Goal: Navigation & Orientation: Find specific page/section

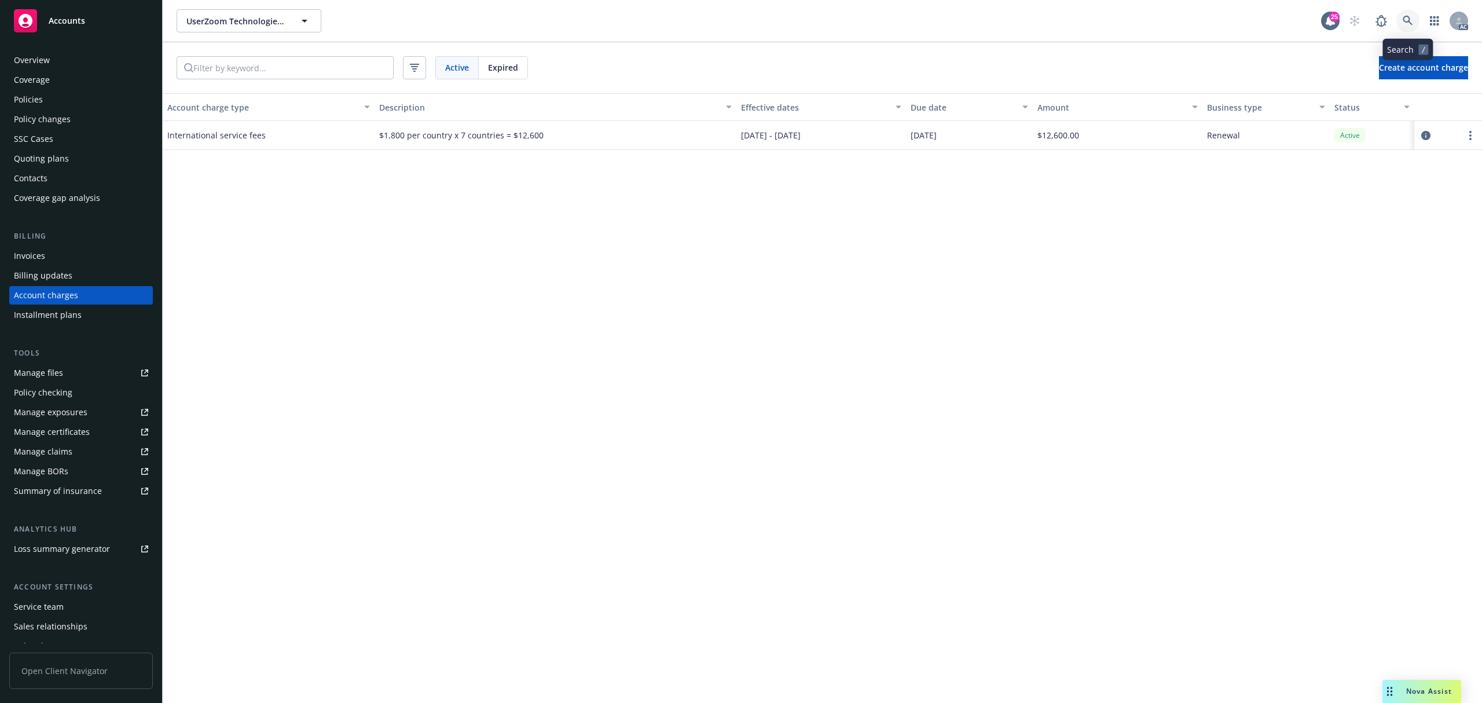
click at [1402, 21] on icon at bounding box center [1407, 21] width 10 height 10
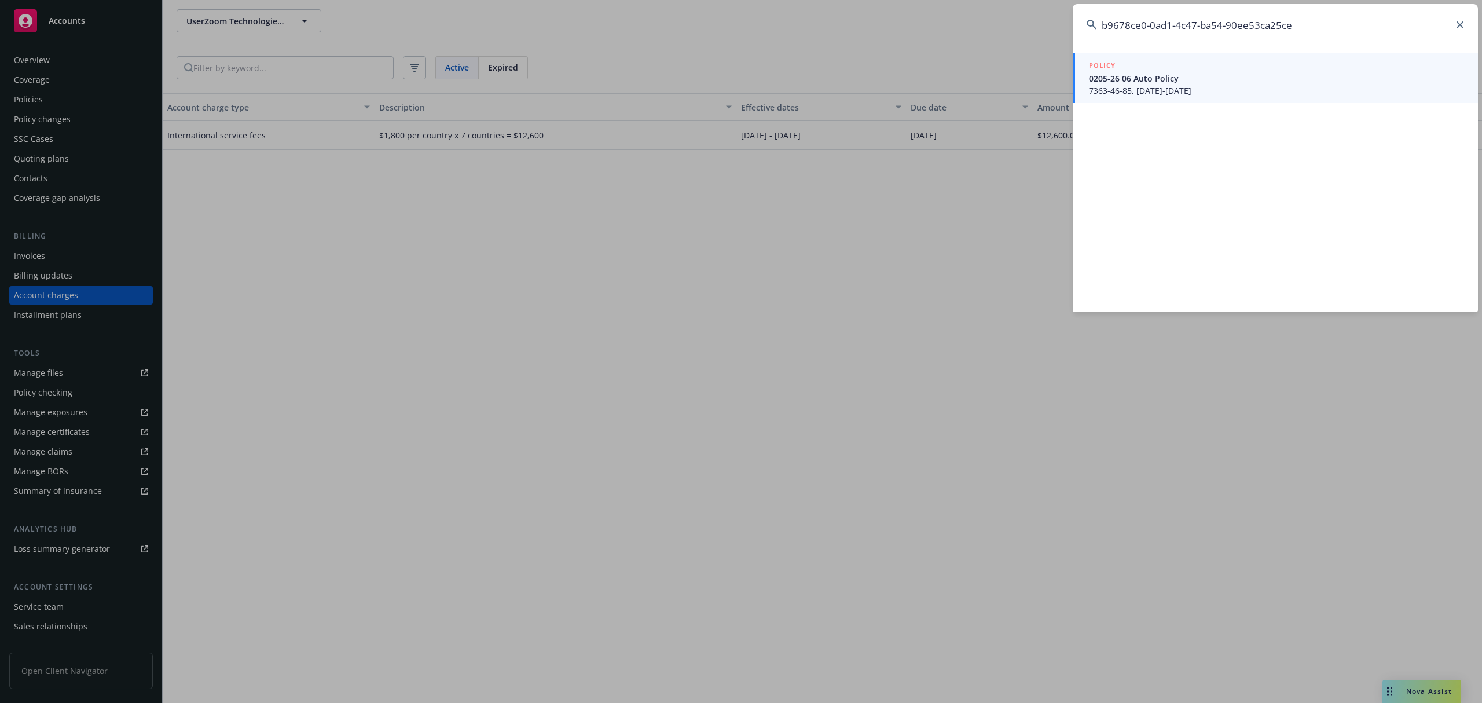
type input "b9678ce0-0ad1-4c47-ba54-90ee53ca25ce"
click at [1211, 78] on span "0205-26 06 Auto Policy" at bounding box center [1276, 78] width 375 height 12
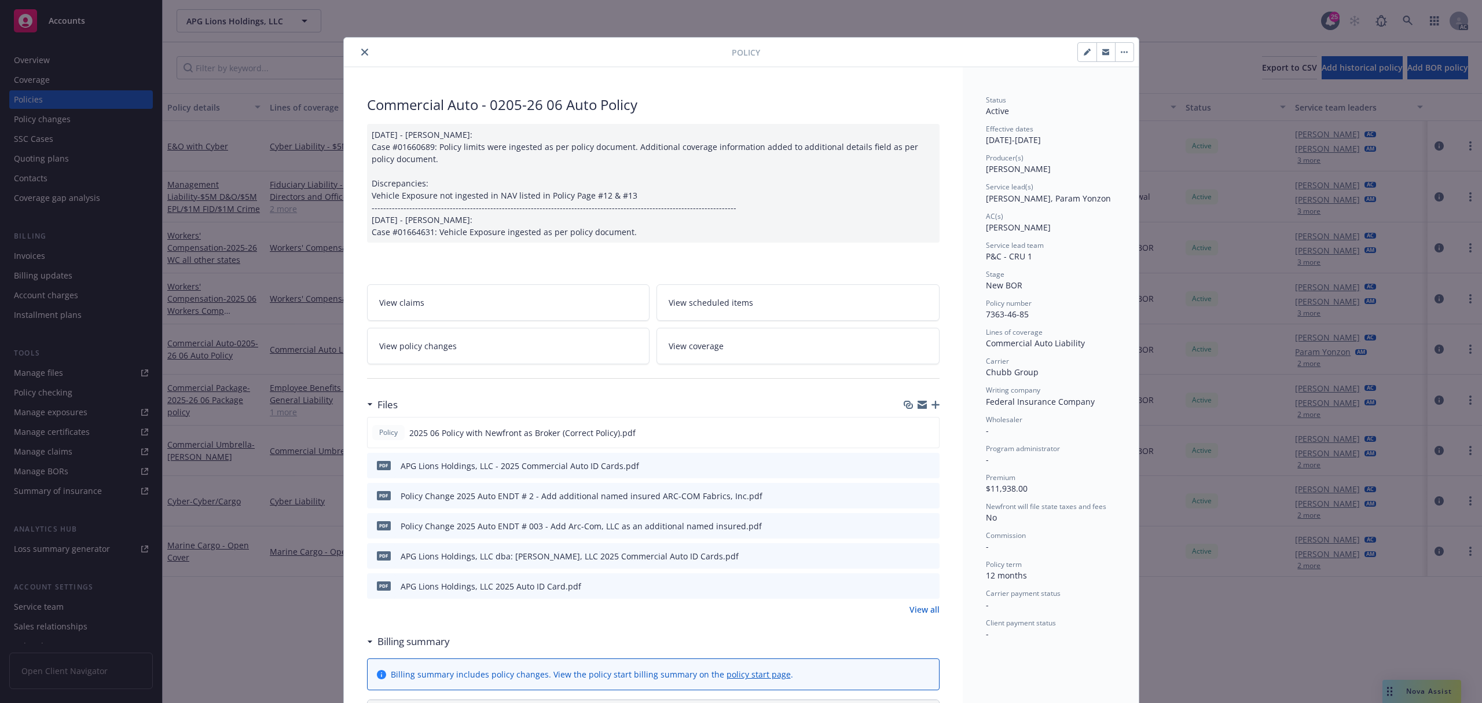
click at [361, 51] on icon "close" at bounding box center [364, 52] width 7 height 7
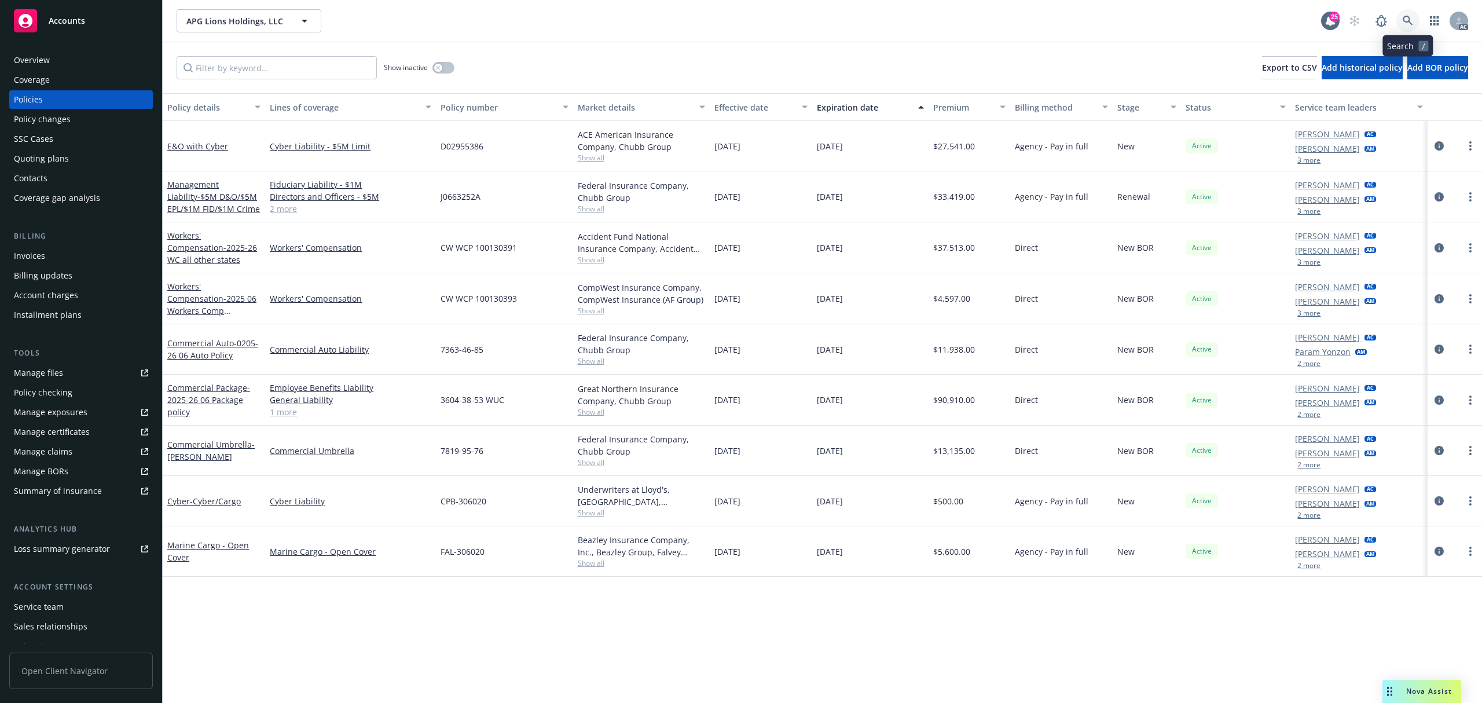
click at [1411, 21] on icon at bounding box center [1407, 21] width 10 height 10
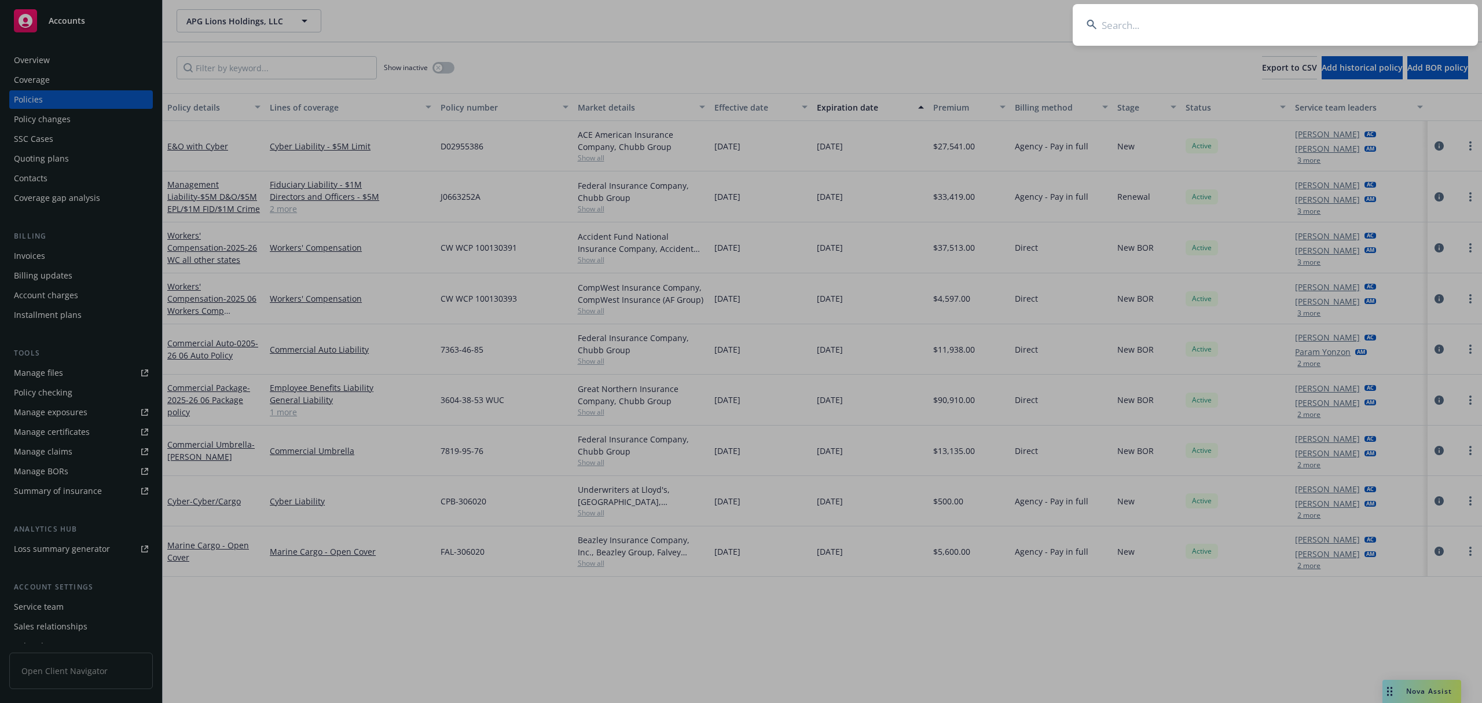
type input "6c349ca9-319c-493f-a70b-d17eea049096"
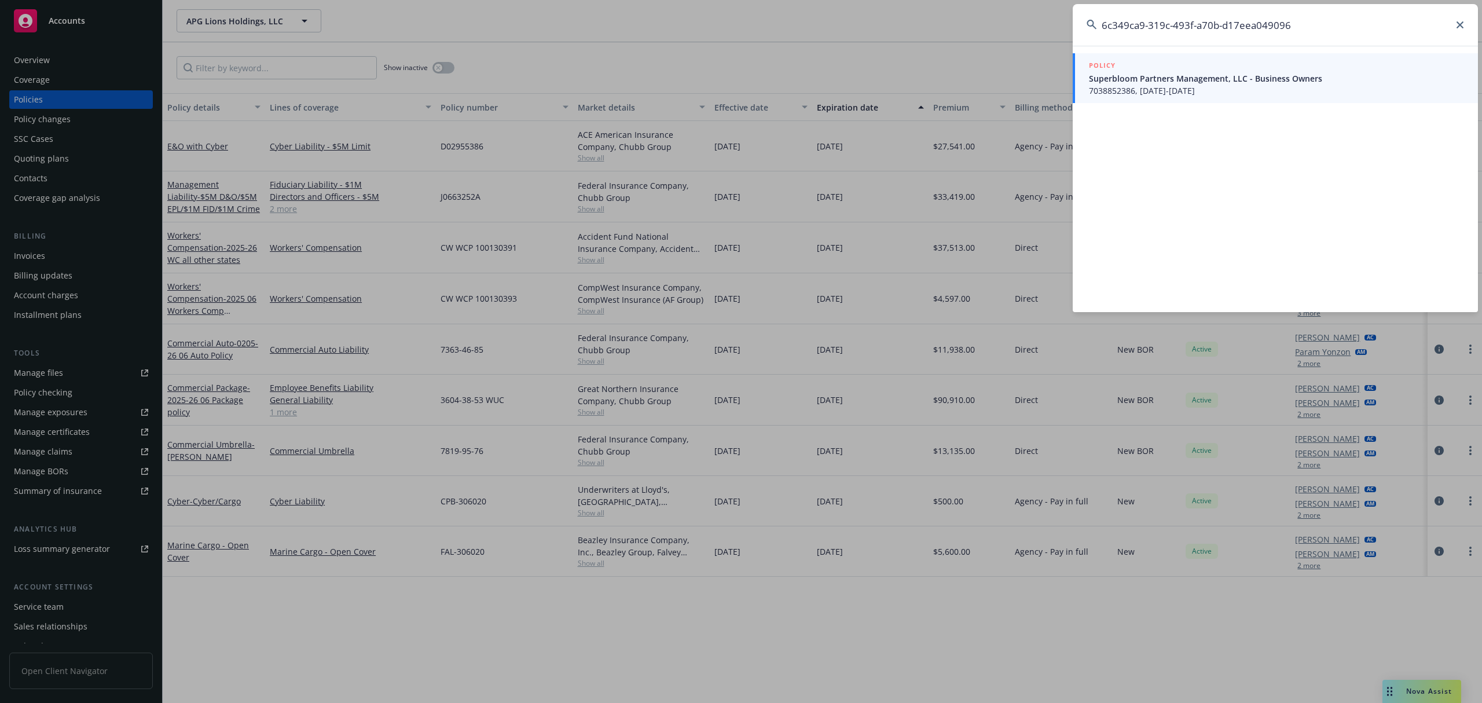
click at [1242, 86] on span "7038852386, [DATE]-[DATE]" at bounding box center [1276, 91] width 375 height 12
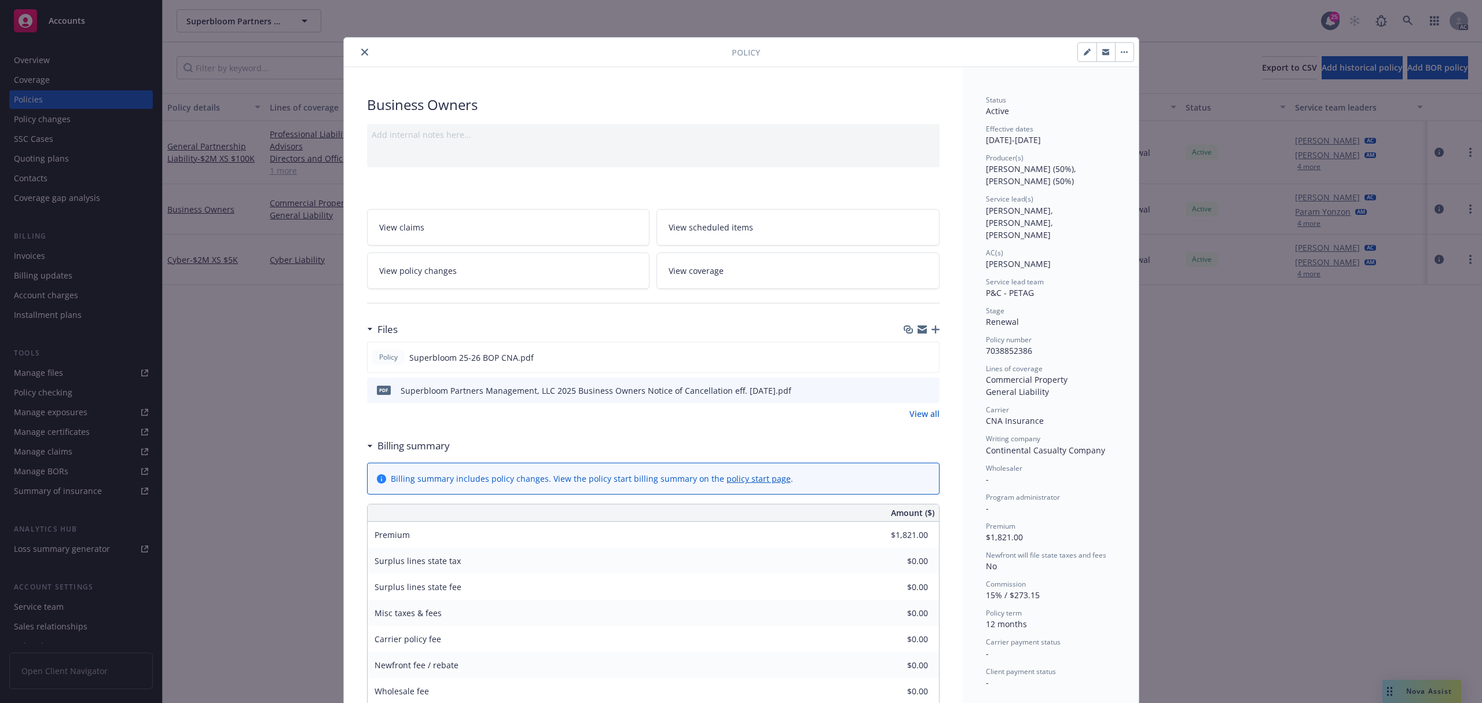
click at [1084, 49] on icon "button" at bounding box center [1087, 52] width 7 height 7
select select "RENEWAL"
select select "12"
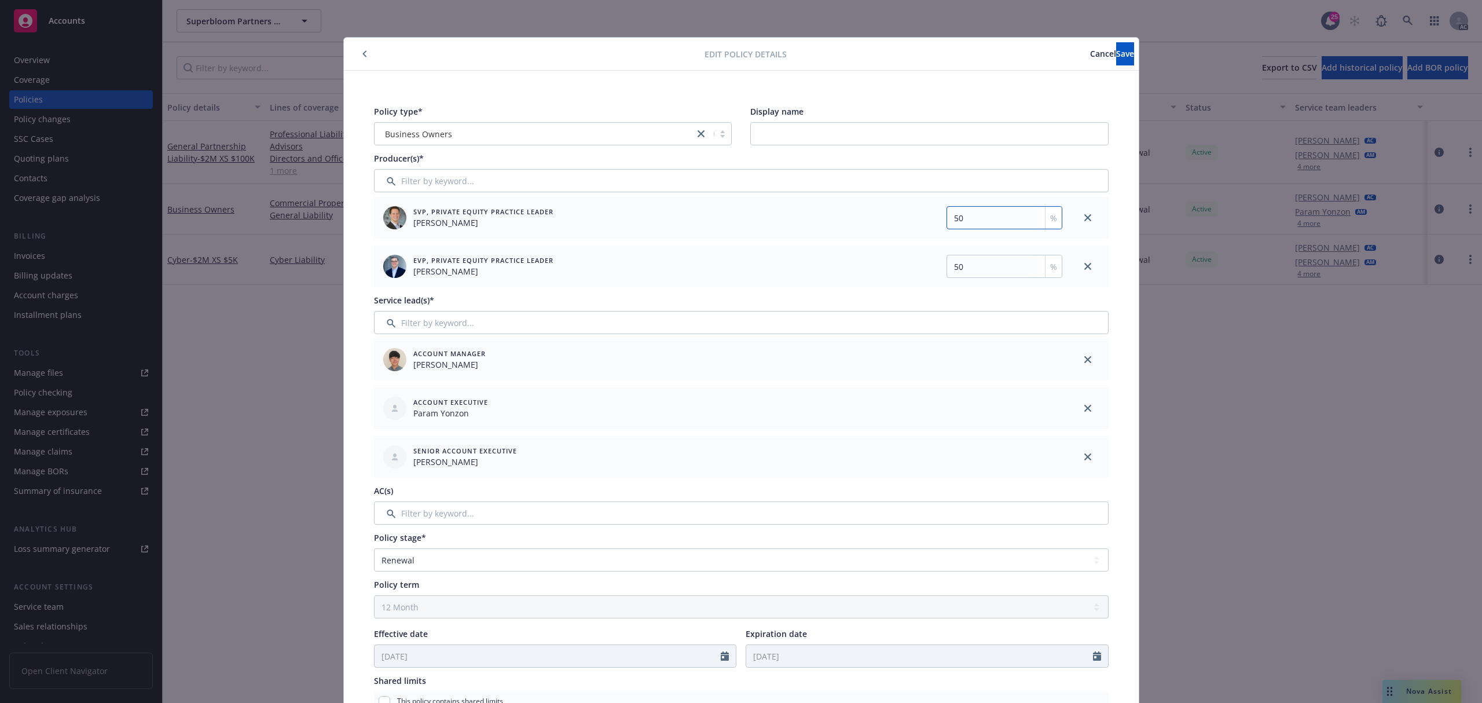
drag, startPoint x: 991, startPoint y: 218, endPoint x: 926, endPoint y: 221, distance: 64.9
click at [926, 221] on div "50 %" at bounding box center [891, 217] width 339 height 23
type input "65"
drag, startPoint x: 965, startPoint y: 262, endPoint x: 913, endPoint y: 260, distance: 52.7
click at [913, 260] on div "50 %" at bounding box center [891, 266] width 339 height 23
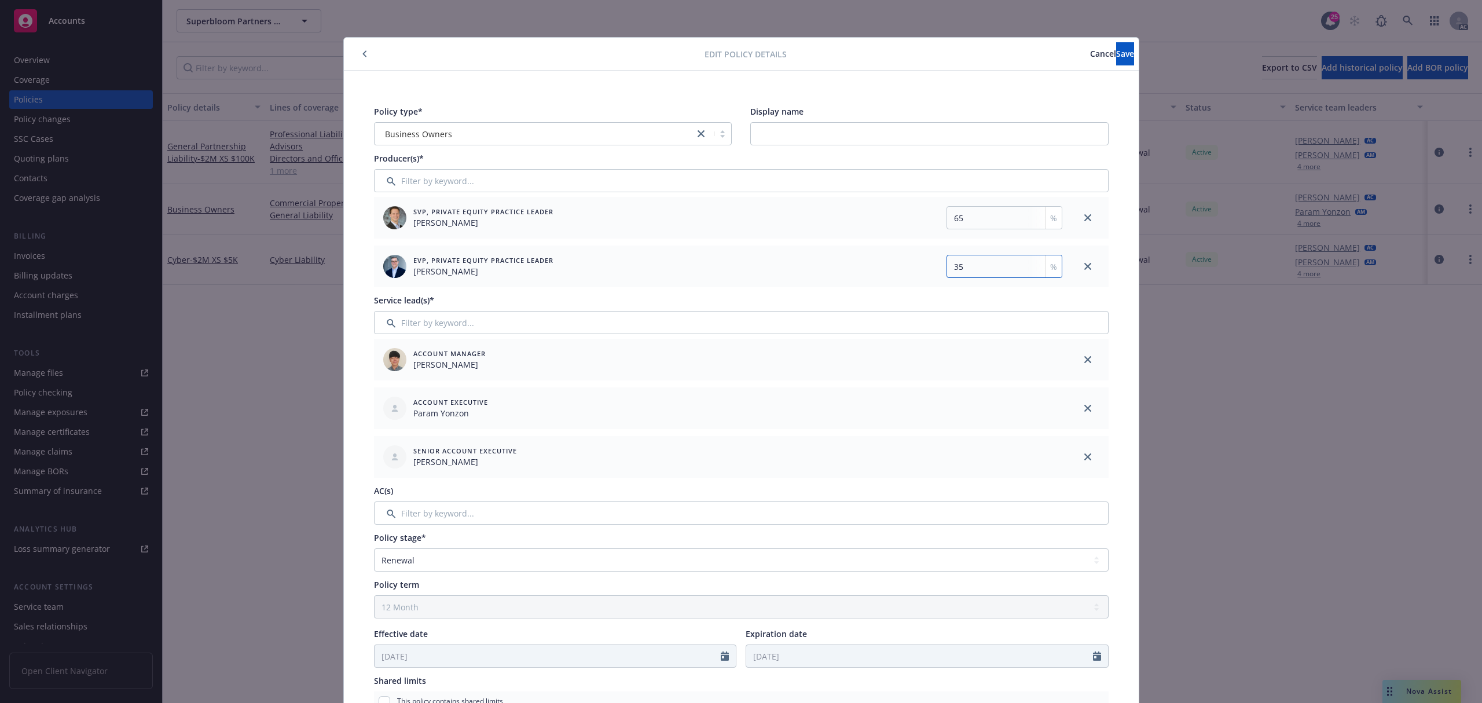
type input "35"
click at [1116, 56] on button "Save" at bounding box center [1125, 53] width 18 height 23
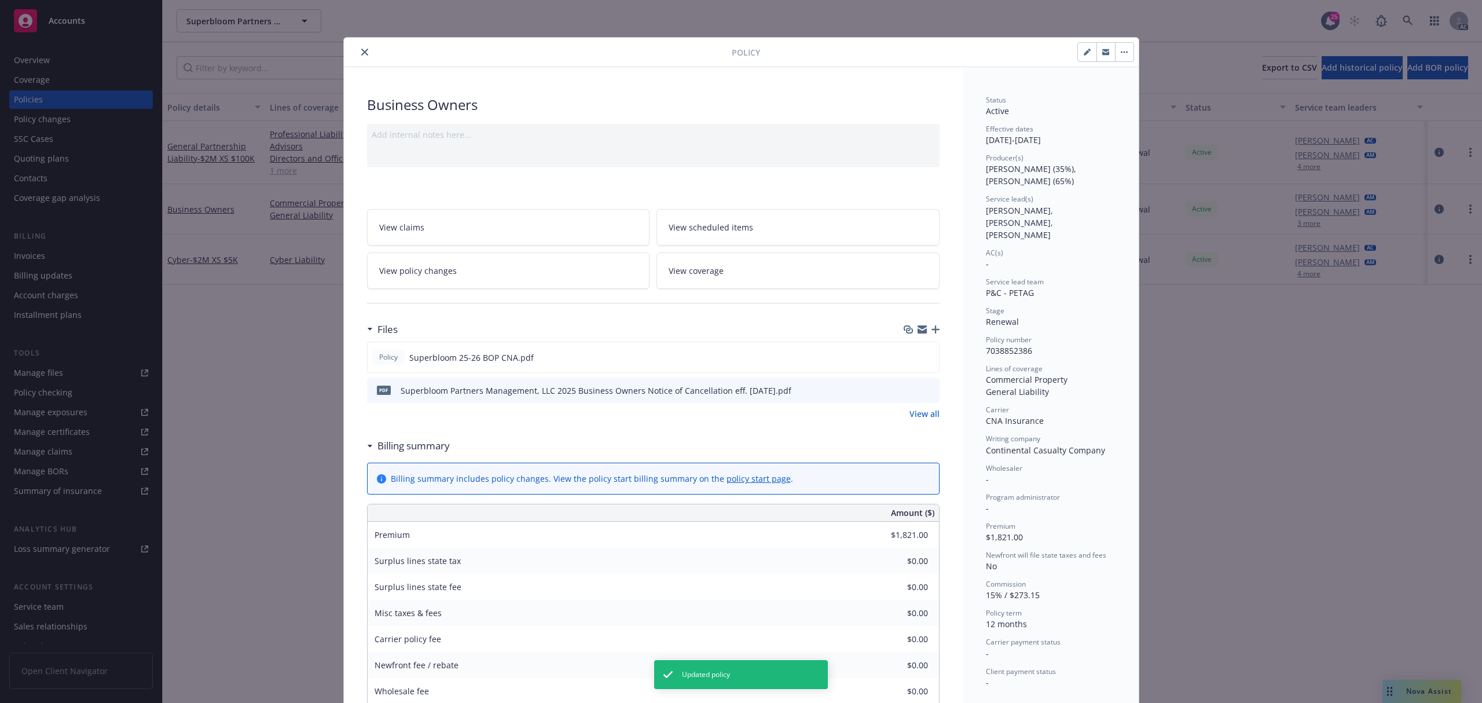
click at [361, 53] on icon "close" at bounding box center [364, 52] width 7 height 7
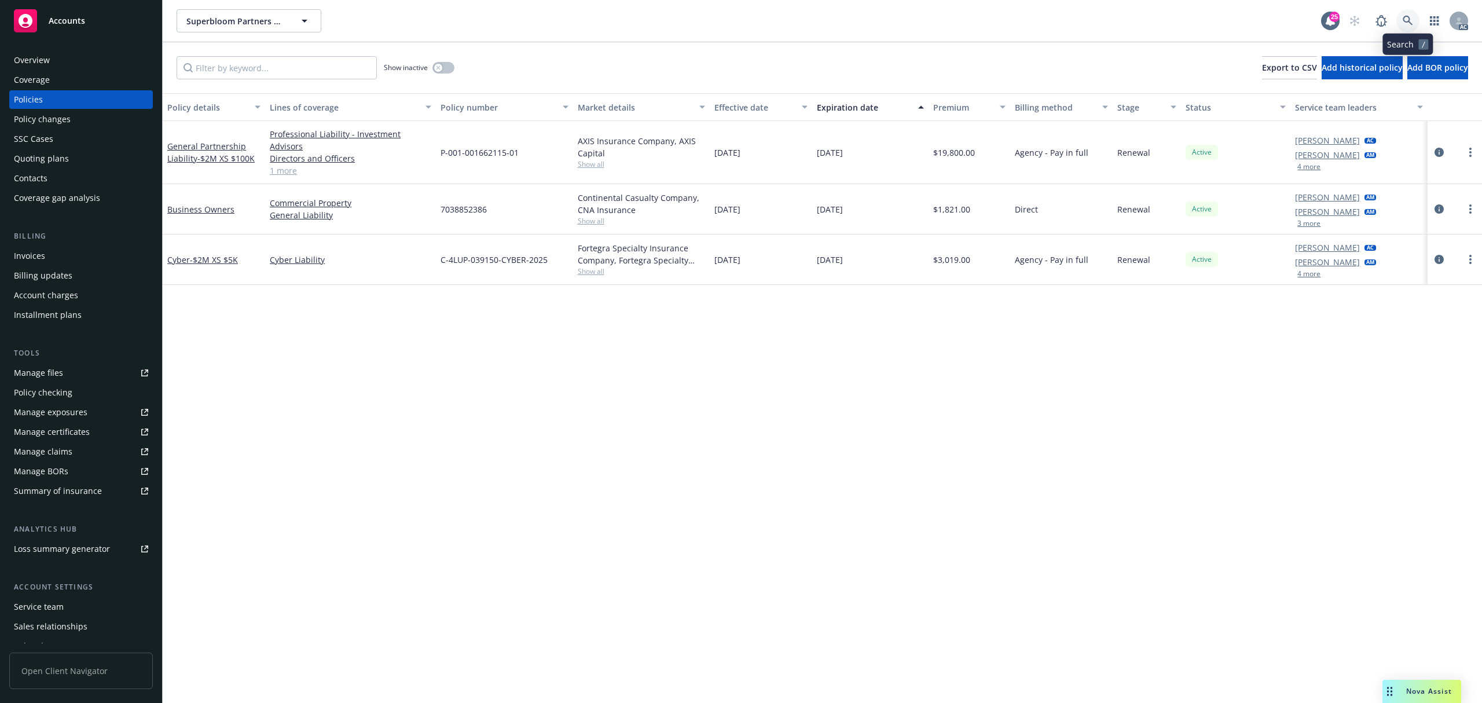
click at [1407, 28] on link at bounding box center [1407, 20] width 23 height 23
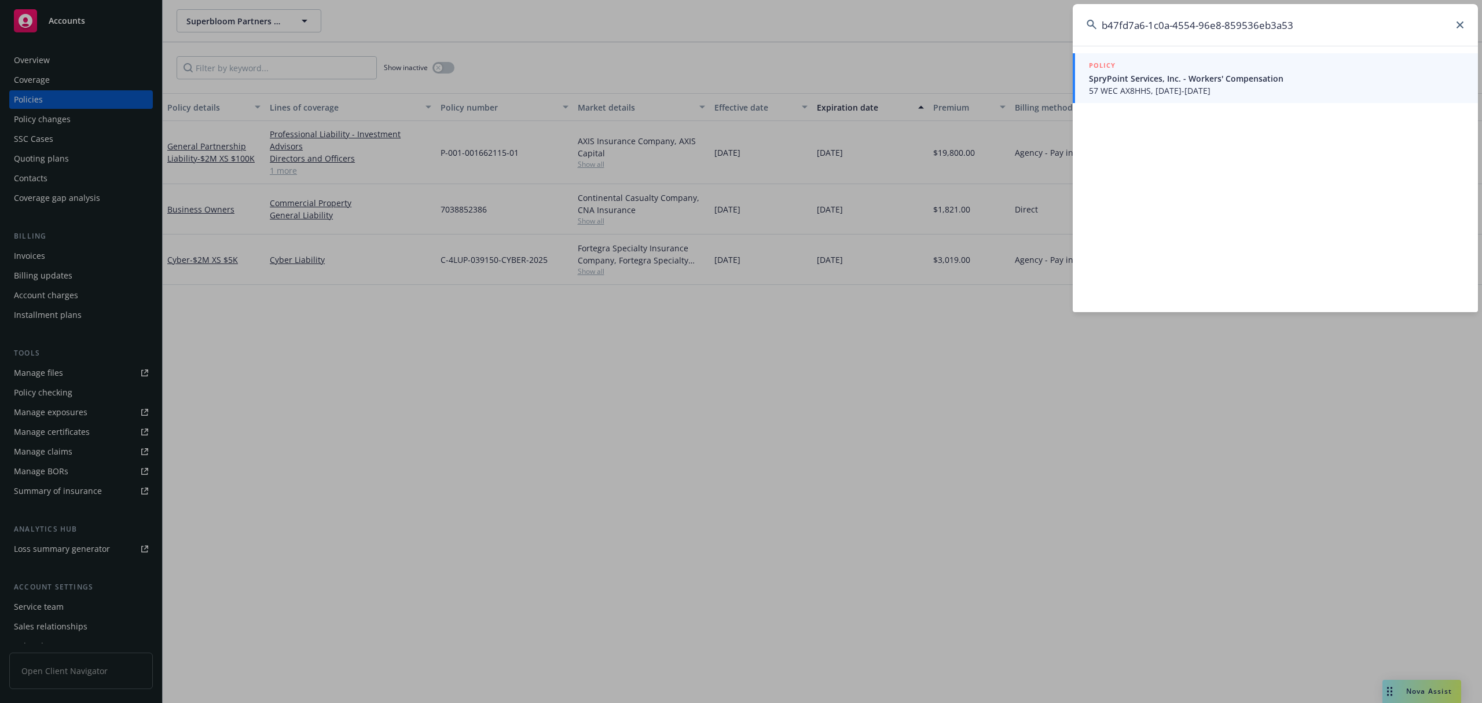
type input "b47fd7a6-1c0a-4554-96e8-859536eb3a53"
click at [1202, 91] on span "57 WEC AX8HHS, [DATE]-[DATE]" at bounding box center [1276, 91] width 375 height 12
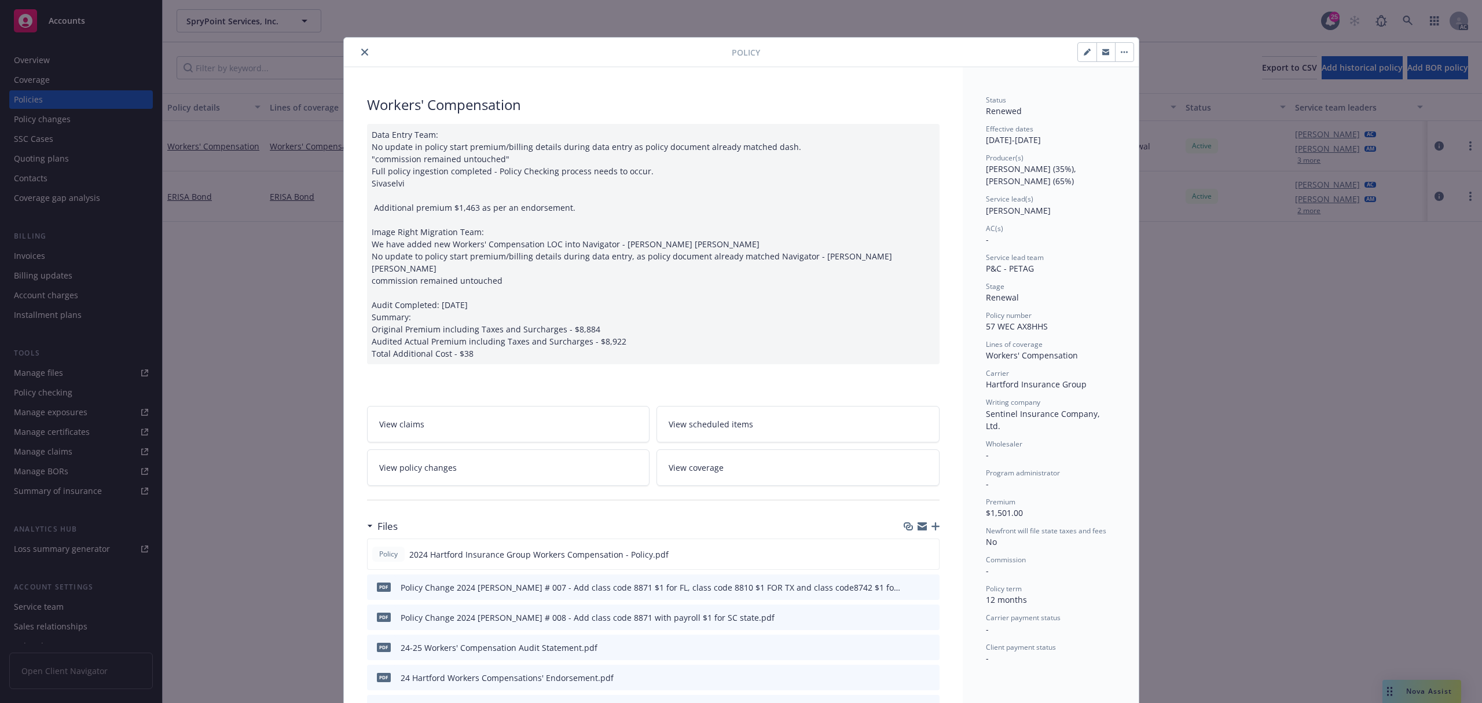
click at [363, 57] on div at bounding box center [539, 52] width 383 height 14
click at [361, 56] on icon "close" at bounding box center [364, 52] width 7 height 7
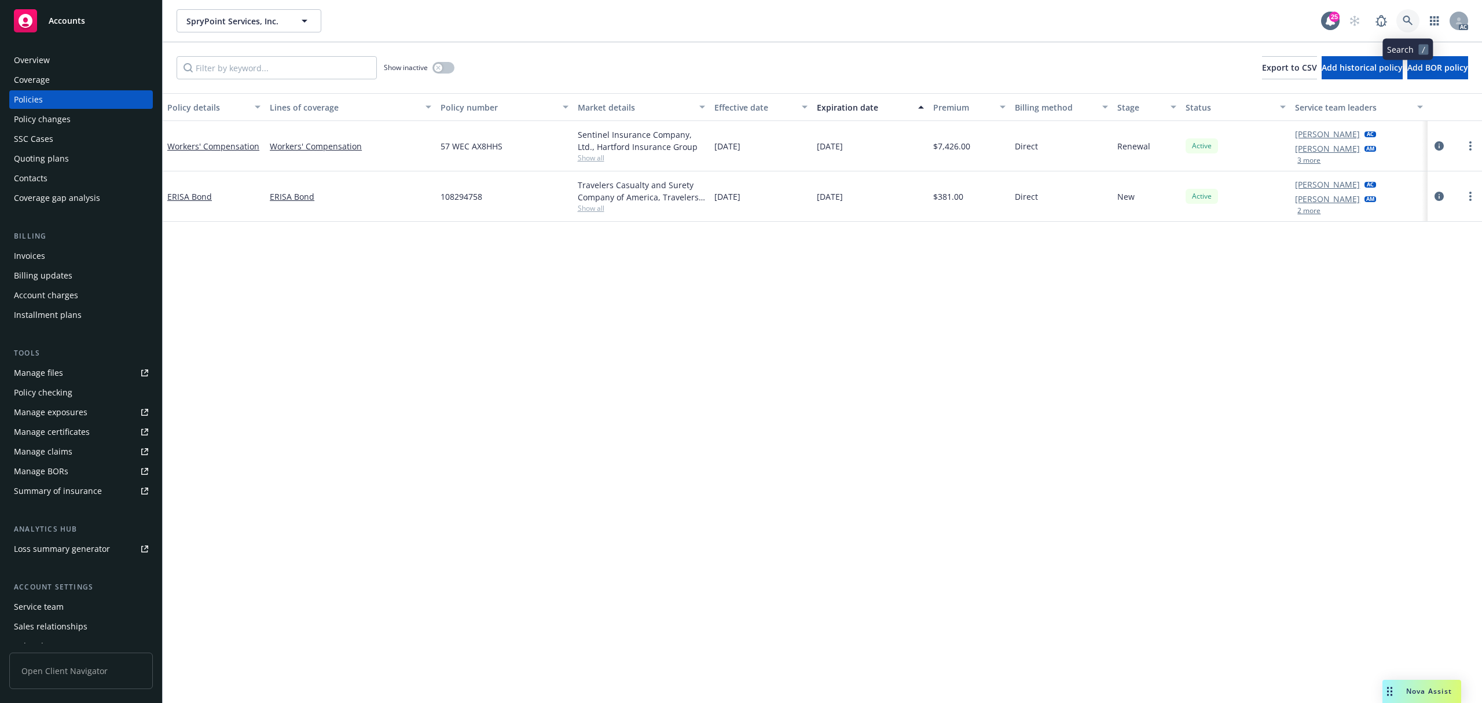
click at [1401, 22] on link at bounding box center [1407, 20] width 23 height 23
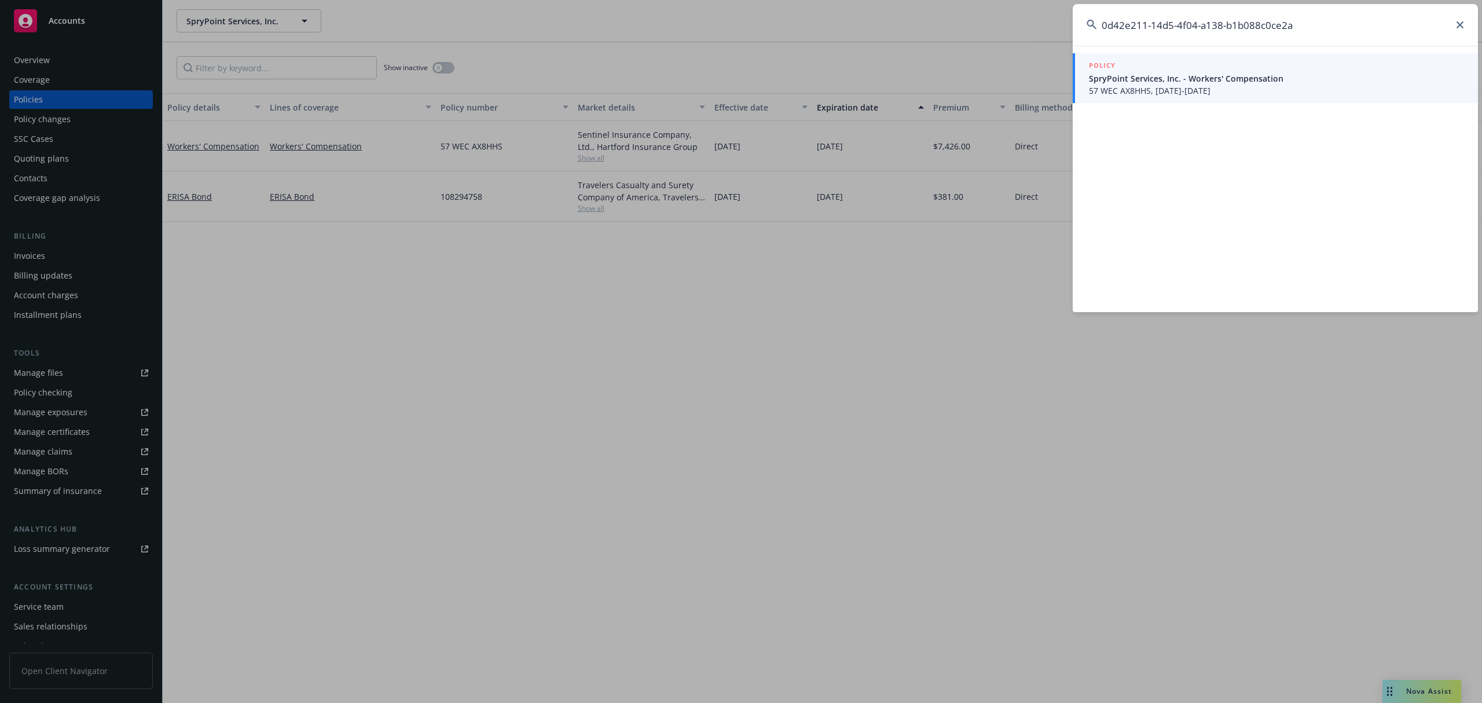
type input "0d42e211-14d5-4f04-a138-b1b088c0ce2a"
click at [1224, 89] on span "57 WEC AX8HHS, [DATE]-[DATE]" at bounding box center [1276, 91] width 375 height 12
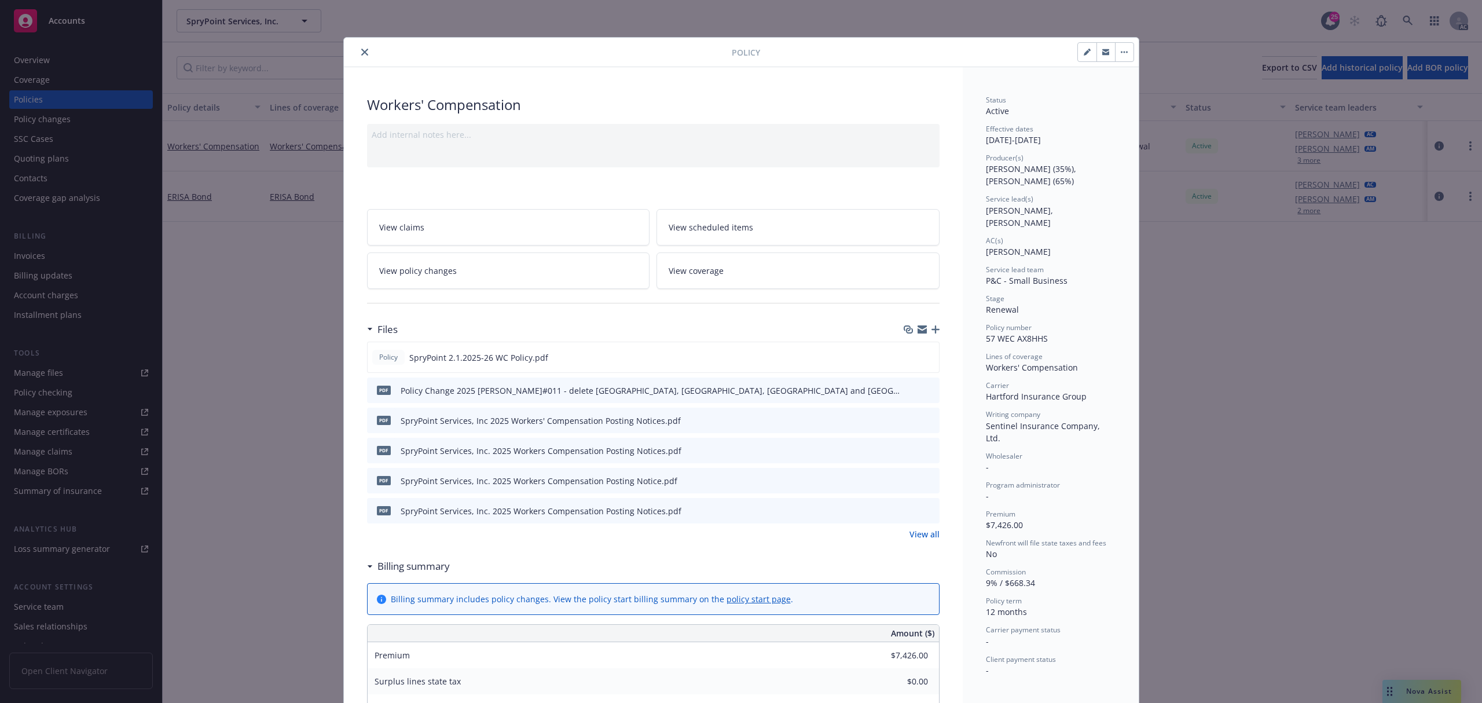
drag, startPoint x: 357, startPoint y: 50, endPoint x: 1140, endPoint y: 68, distance: 783.9
click at [361, 50] on icon "close" at bounding box center [364, 52] width 7 height 7
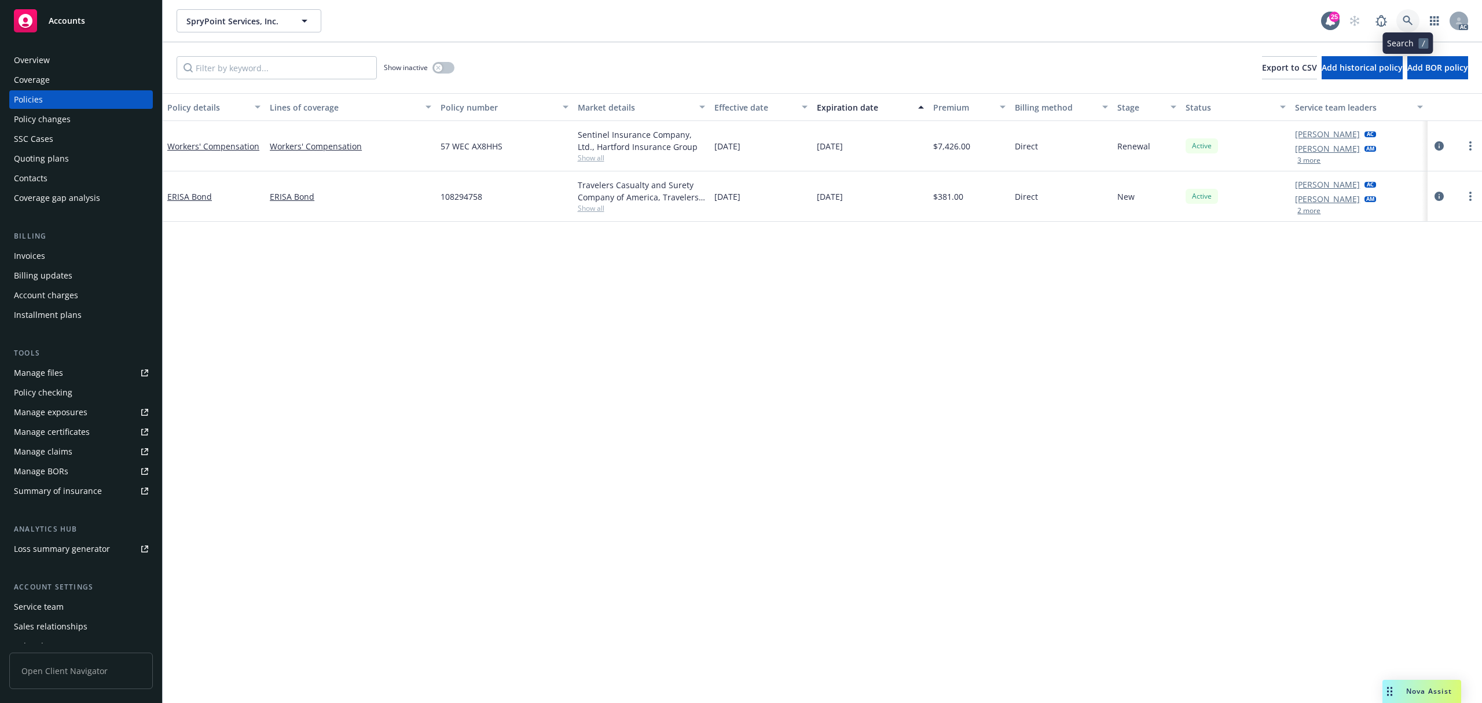
click at [1410, 24] on icon at bounding box center [1407, 21] width 10 height 10
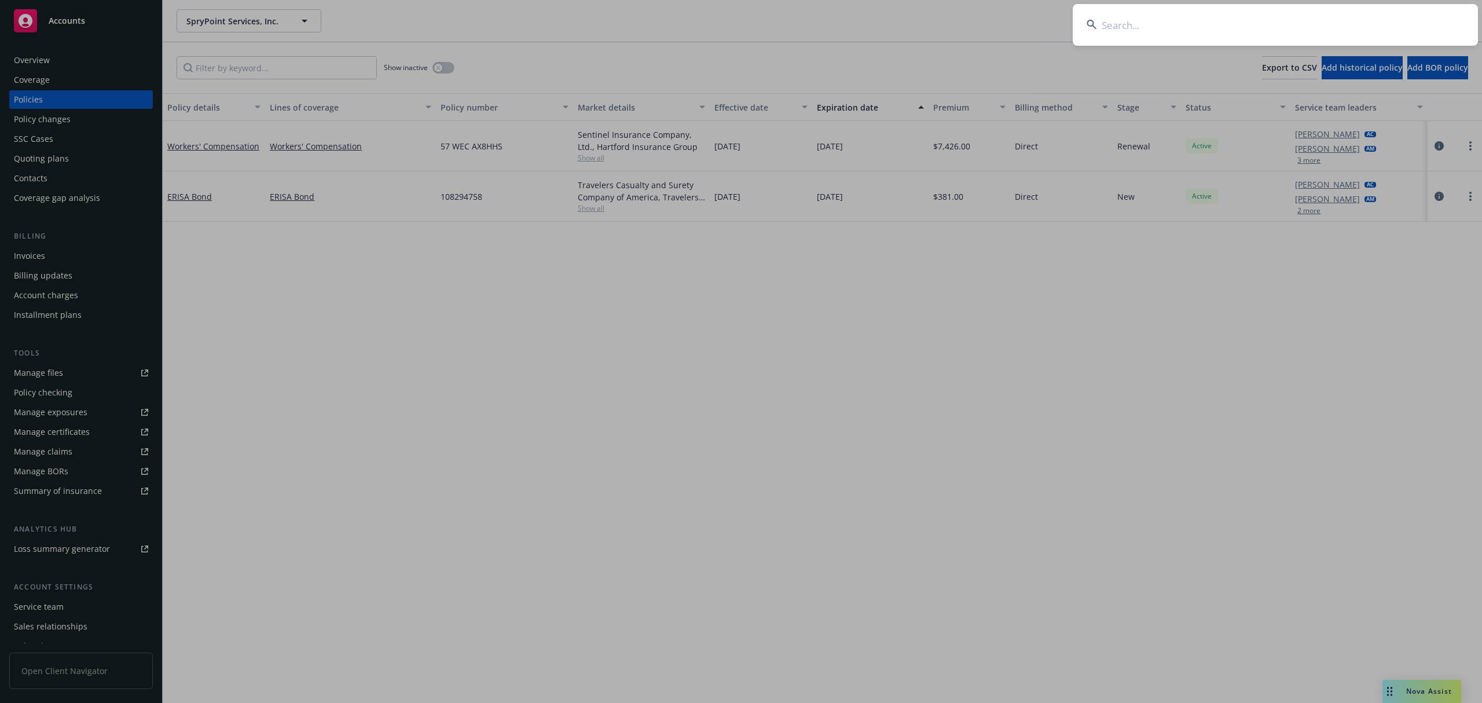
type input "b47fd7a6-1c0a-4554-96e8-859536eb3a53"
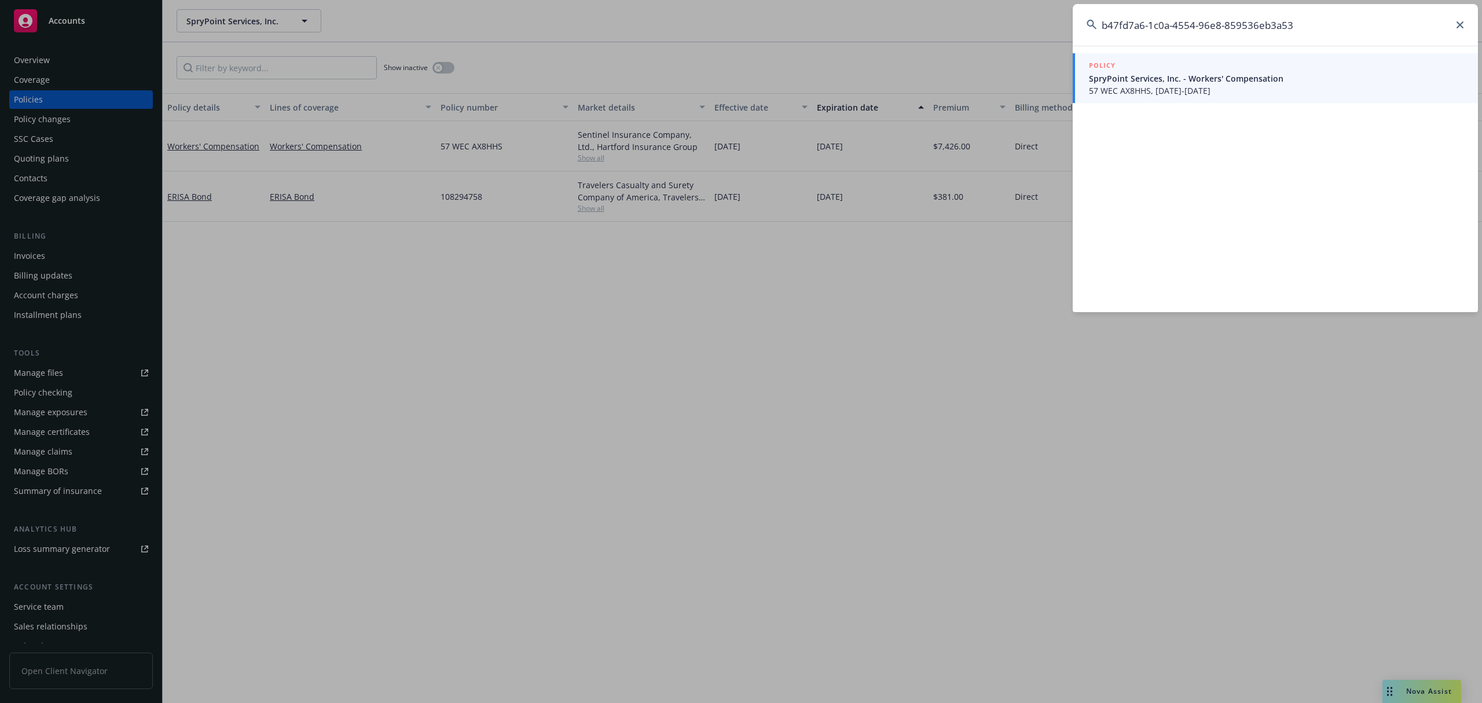
click at [1207, 80] on span "SpryPoint Services, Inc. - Workers' Compensation" at bounding box center [1276, 78] width 375 height 12
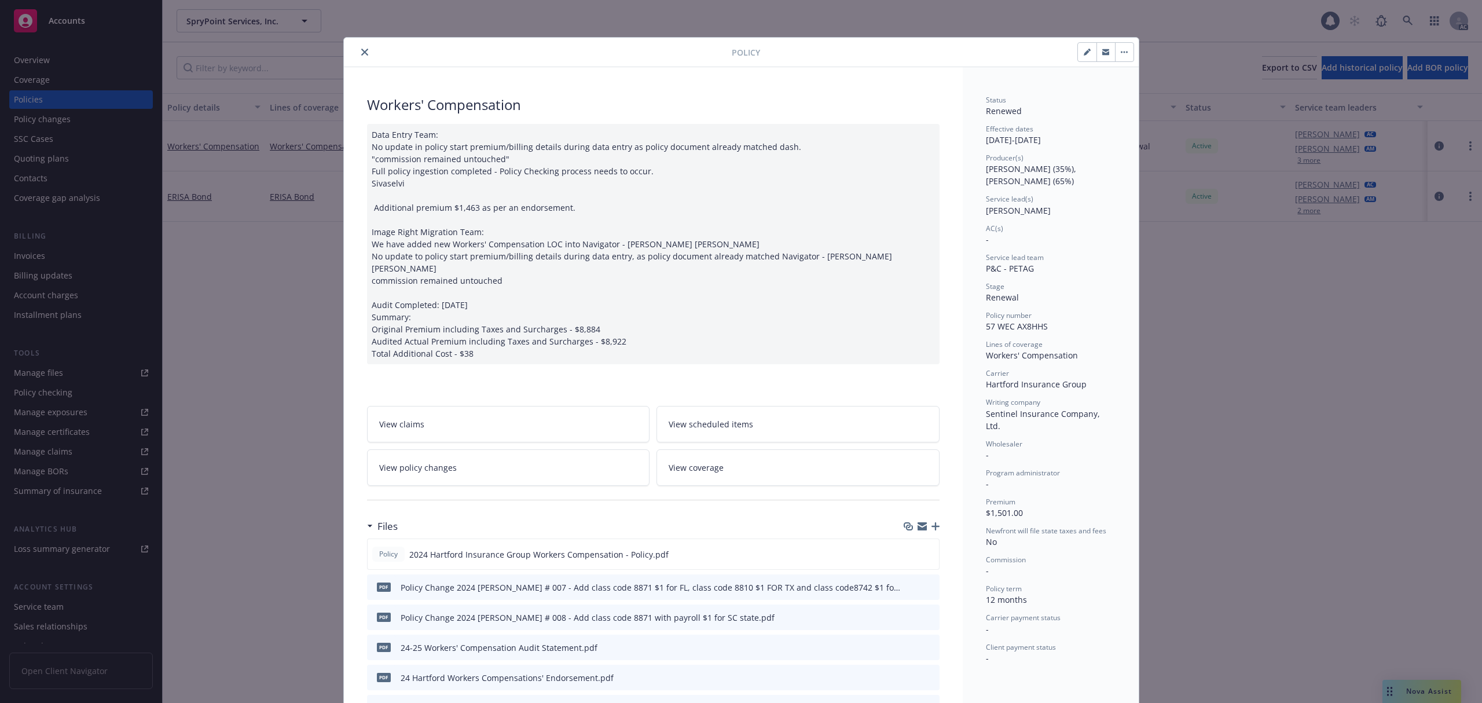
scroll to position [35, 0]
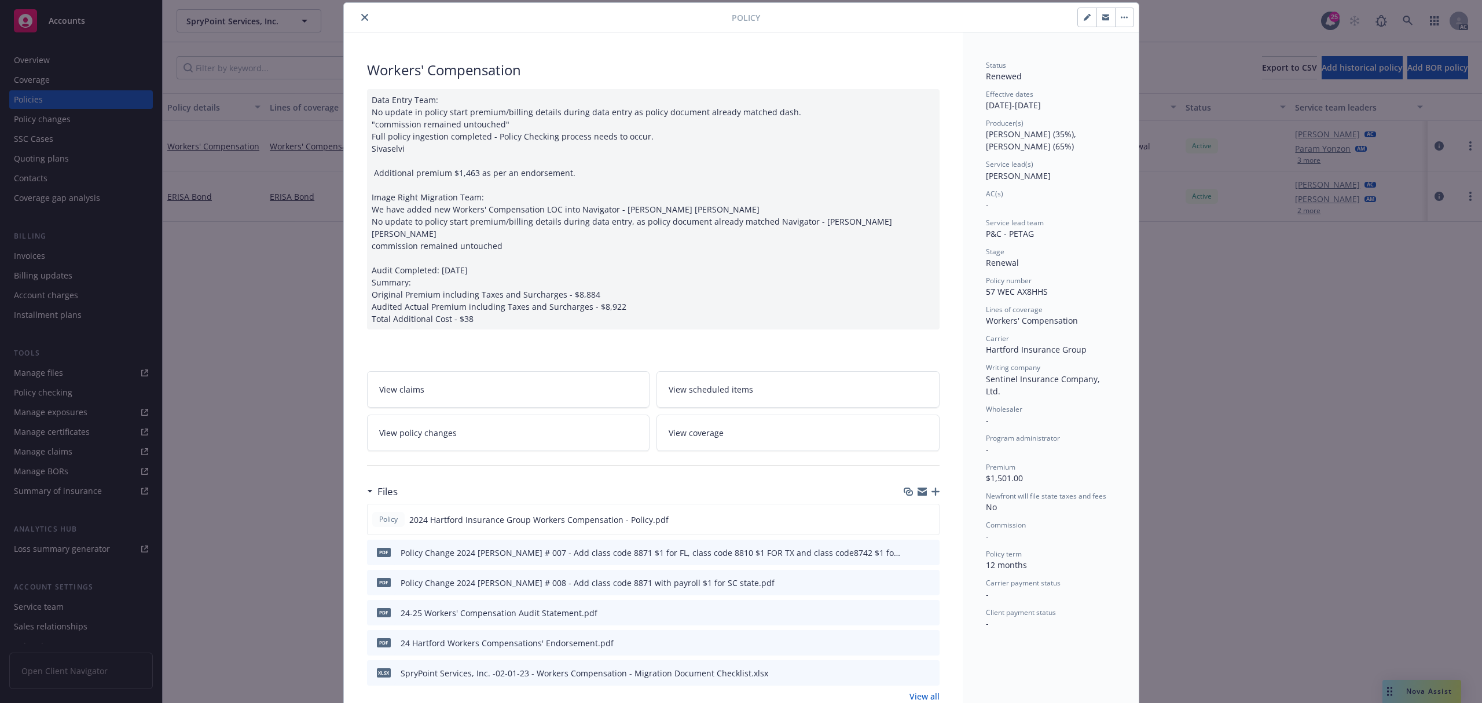
drag, startPoint x: 359, startPoint y: 17, endPoint x: 721, endPoint y: 47, distance: 363.0
click at [361, 17] on icon "close" at bounding box center [364, 17] width 7 height 7
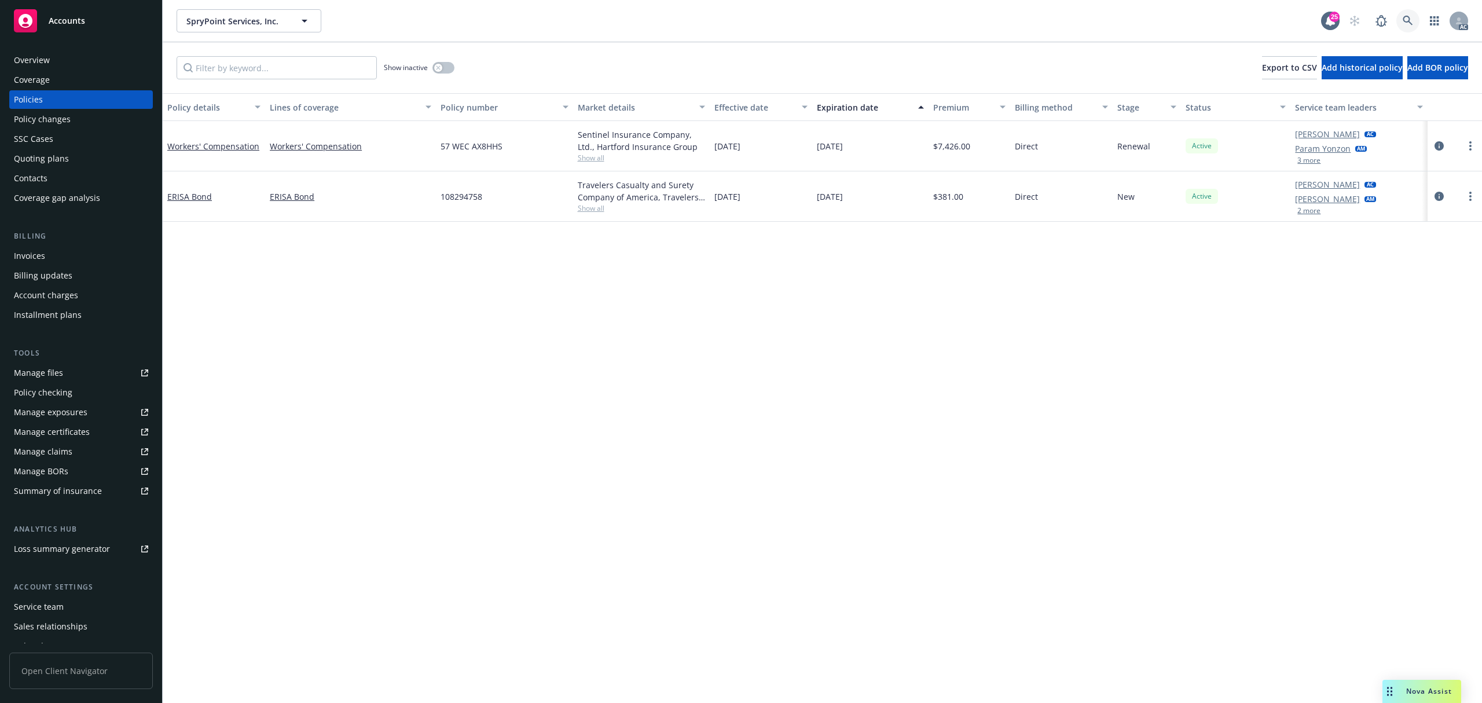
click at [1403, 22] on icon at bounding box center [1407, 21] width 10 height 10
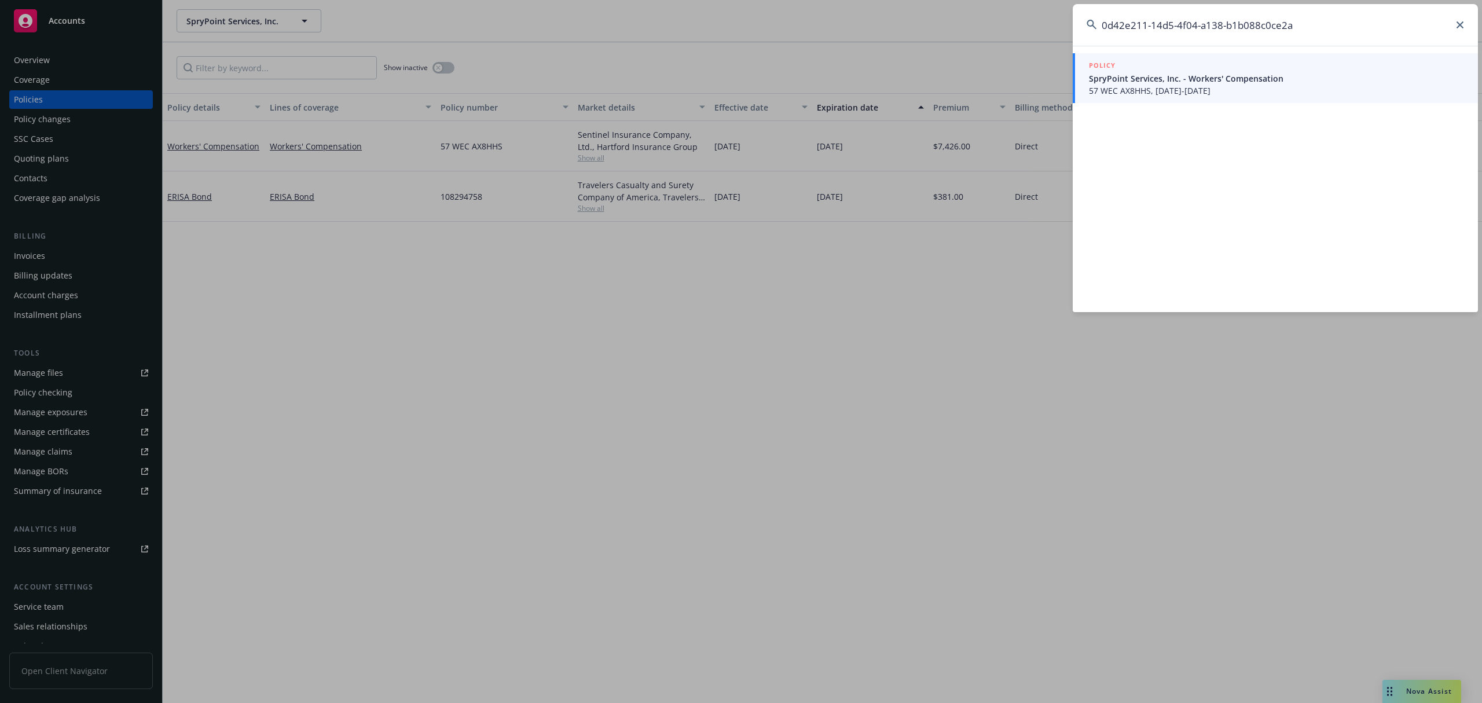
type input "0d42e211-14d5-4f04-a138-b1b088c0ce2a"
click at [1143, 76] on span "SpryPoint Services, Inc. - Workers' Compensation" at bounding box center [1276, 78] width 375 height 12
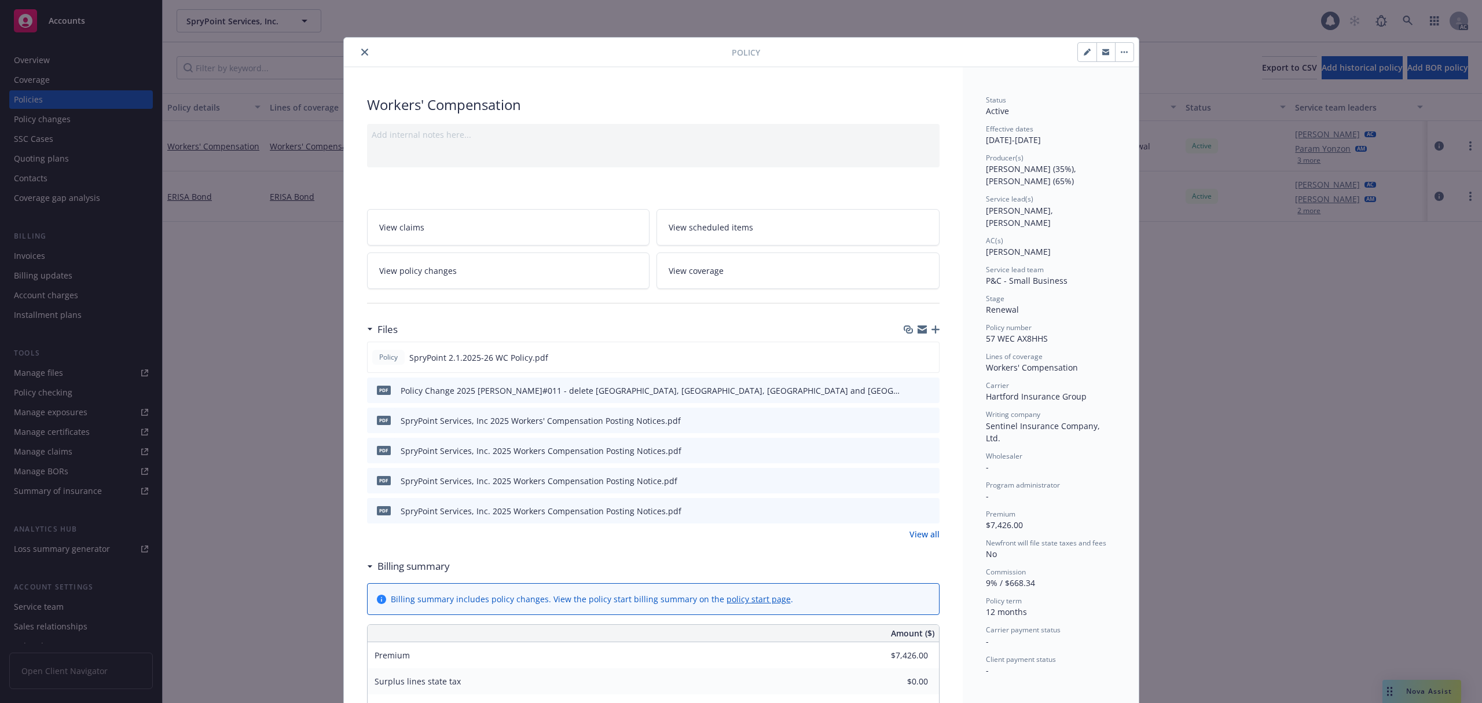
scroll to position [35, 0]
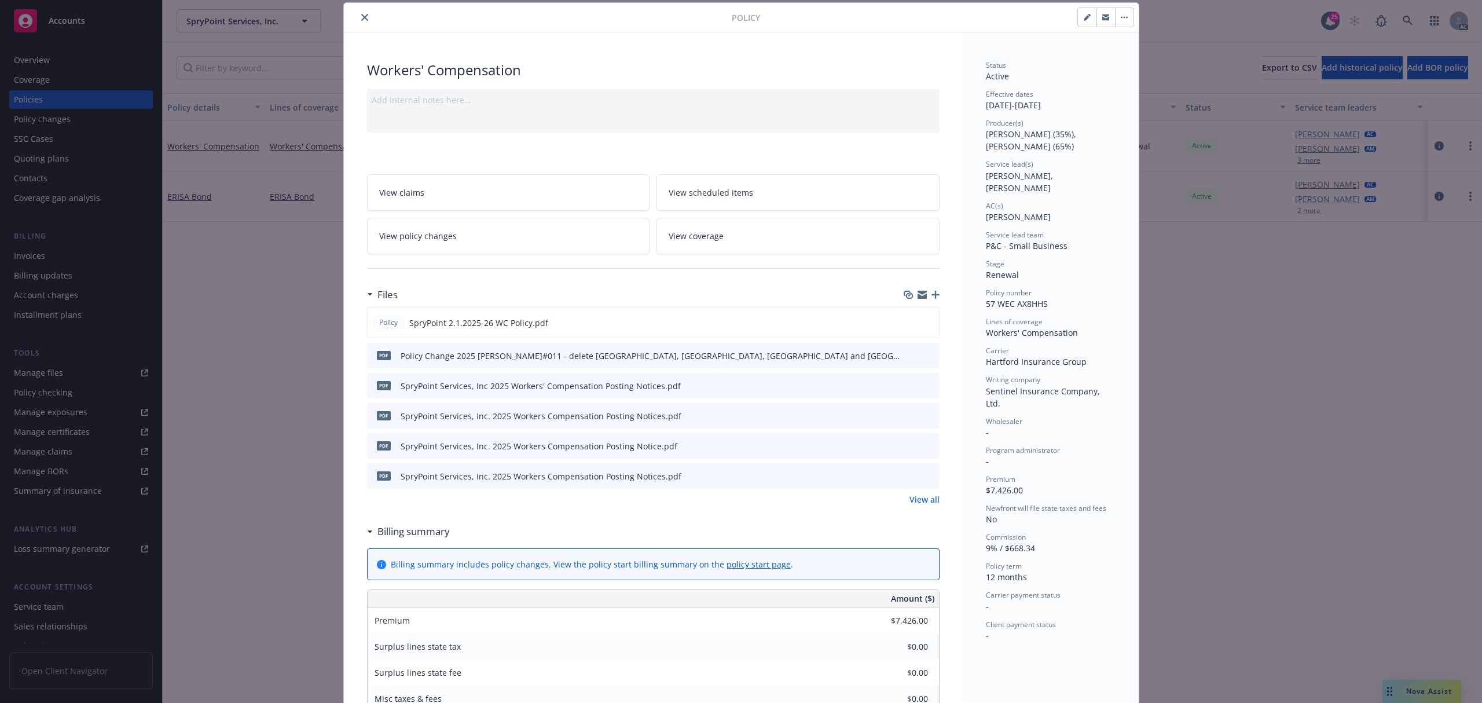
drag, startPoint x: 359, startPoint y: 19, endPoint x: 366, endPoint y: 19, distance: 6.4
click at [361, 19] on icon "close" at bounding box center [364, 17] width 7 height 7
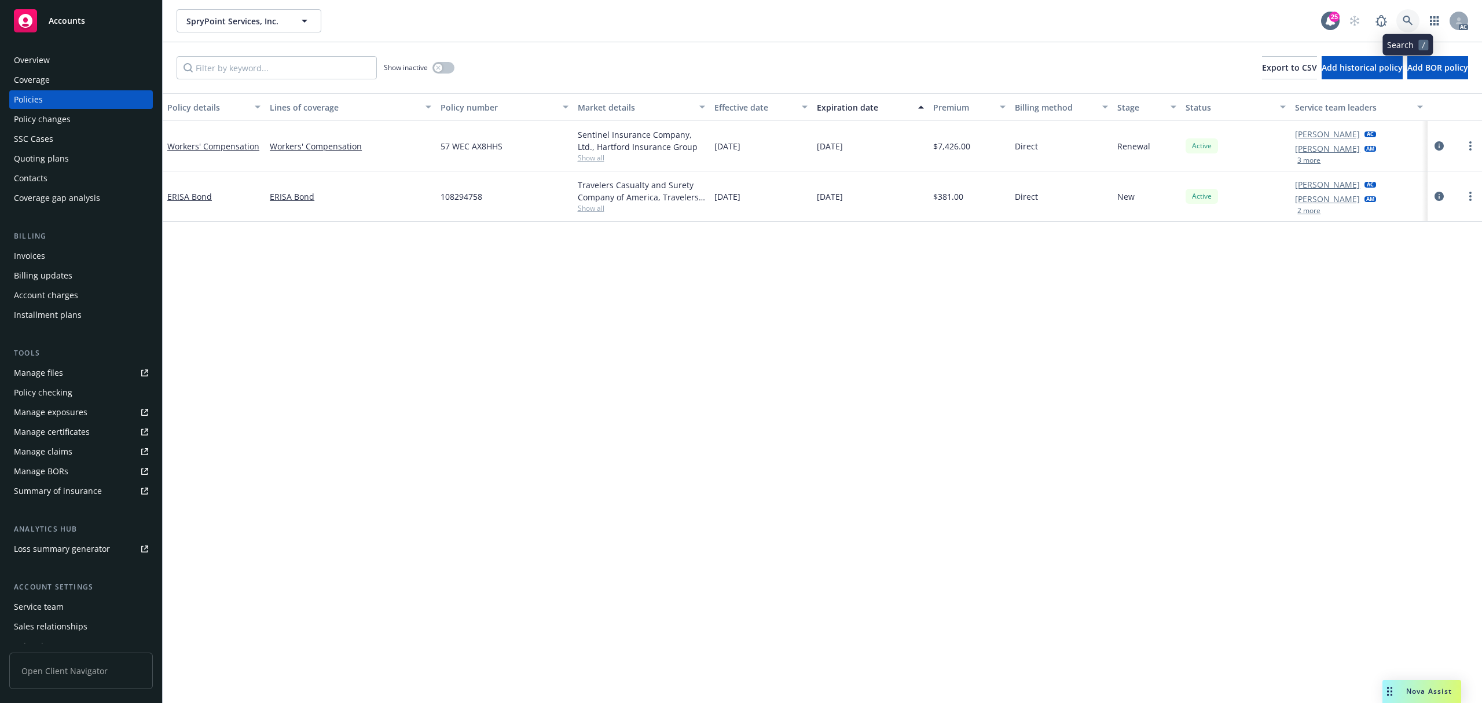
click at [1409, 17] on icon at bounding box center [1407, 21] width 10 height 10
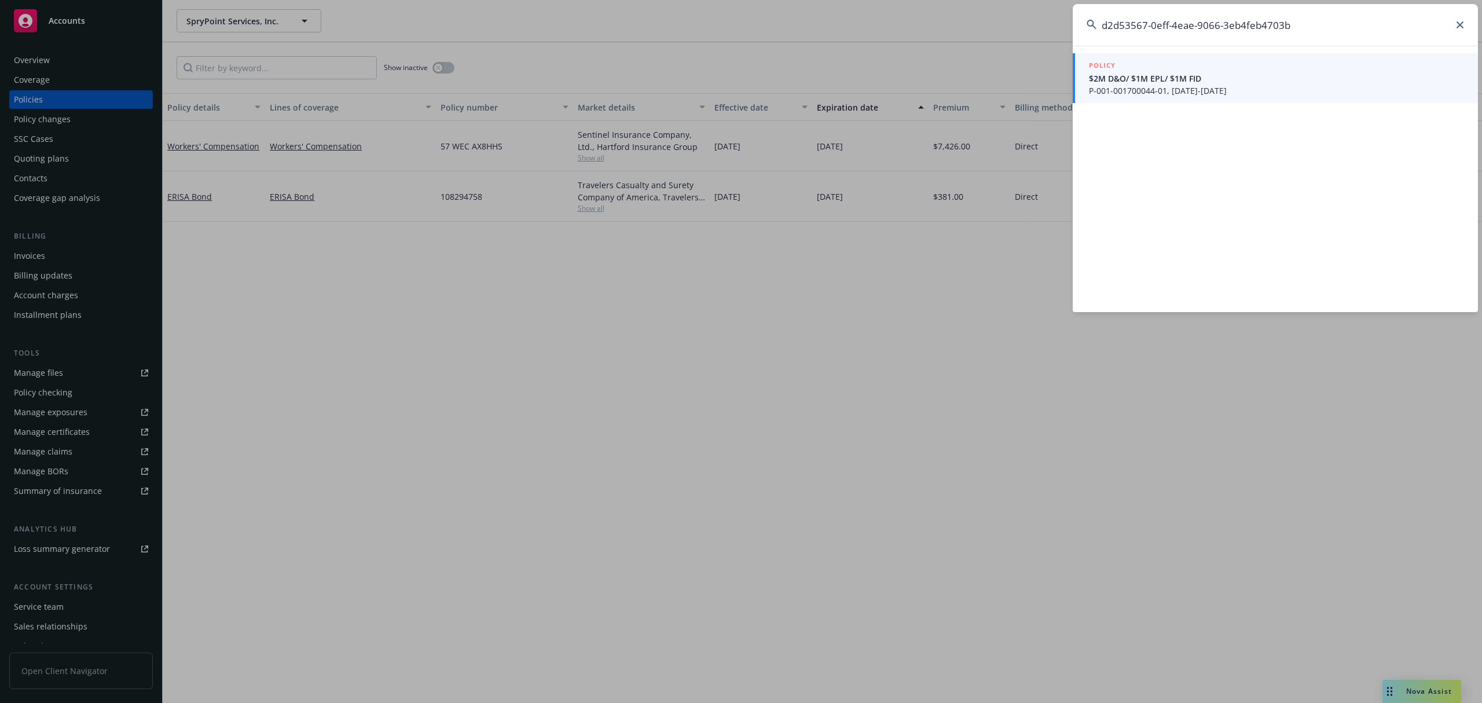
type input "d2d53567-0eff-4eae-9066-3eb4feb4703b"
click at [1216, 81] on span "$2M D&O/ $1M EPL/ $1M FID" at bounding box center [1276, 78] width 375 height 12
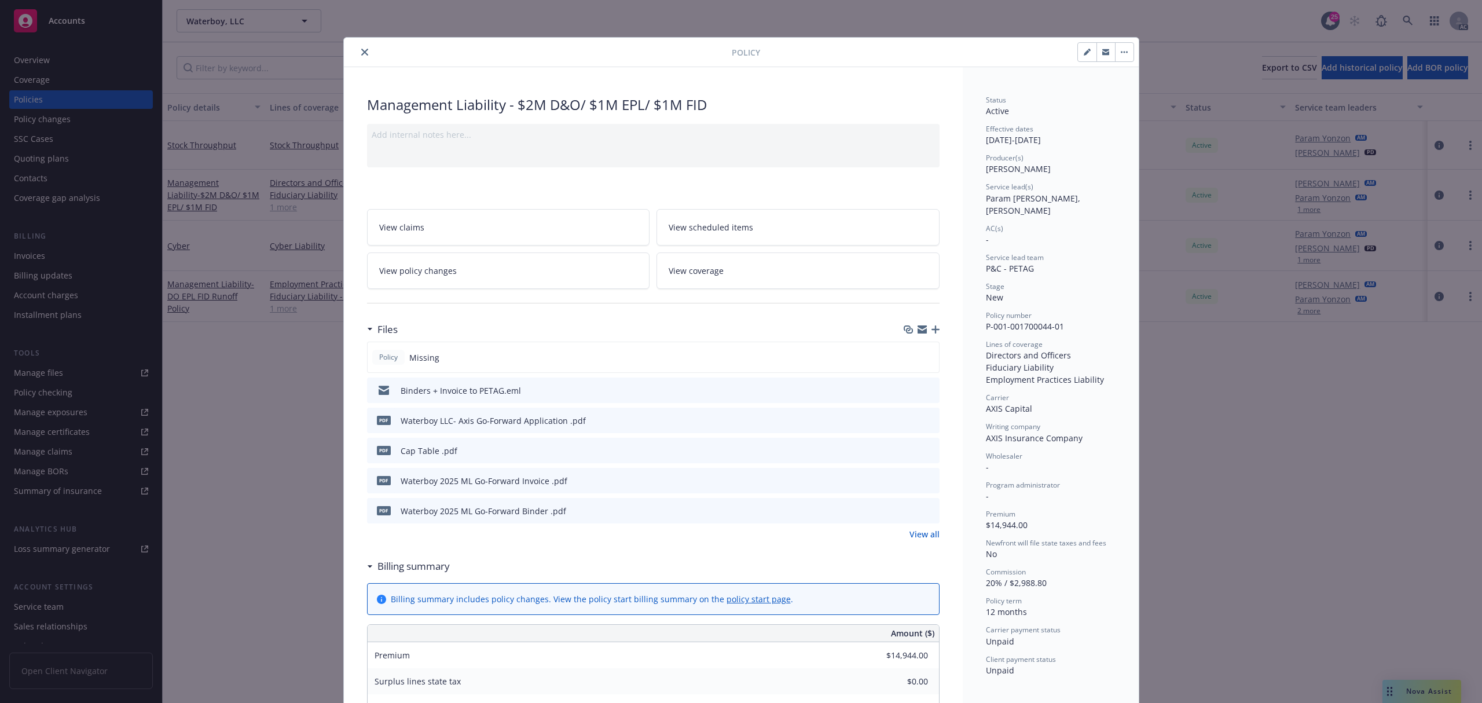
drag, startPoint x: 354, startPoint y: 47, endPoint x: 501, endPoint y: 54, distance: 146.6
click at [358, 49] on button "close" at bounding box center [365, 52] width 14 height 14
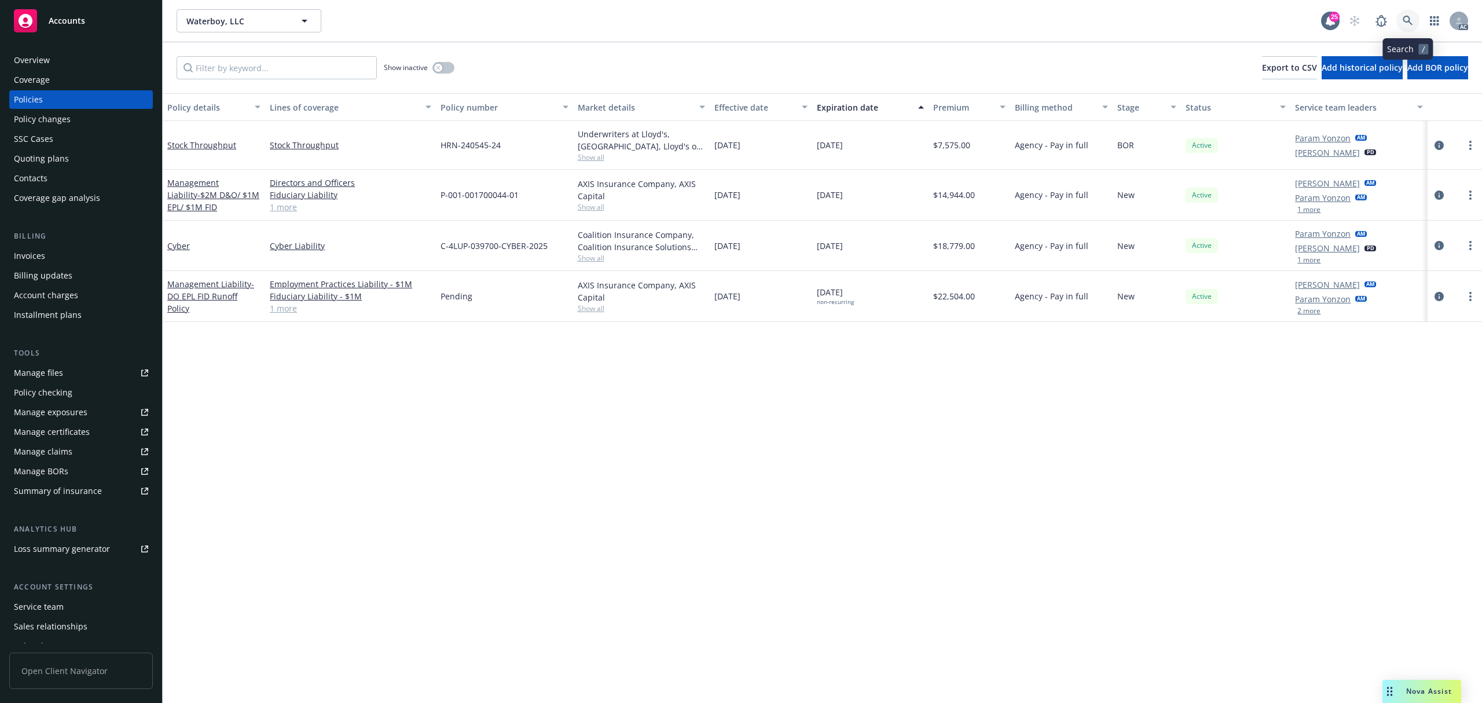
click at [1400, 22] on link at bounding box center [1407, 20] width 23 height 23
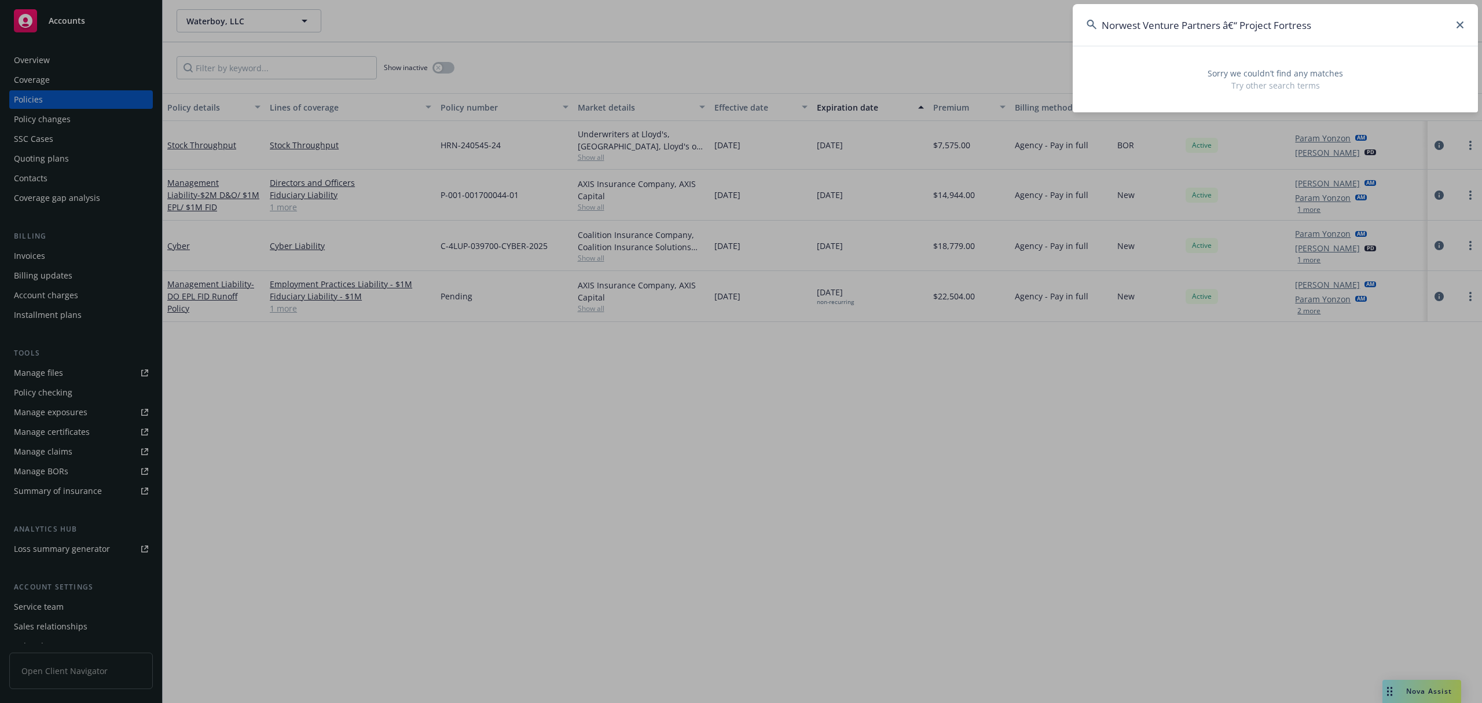
drag, startPoint x: 1244, startPoint y: 28, endPoint x: 948, endPoint y: 39, distance: 296.6
click at [948, 39] on div "Norwest Venture Partners â€“ Project Fortress Sorry we couldn’t find any matche…" at bounding box center [741, 351] width 1482 height 703
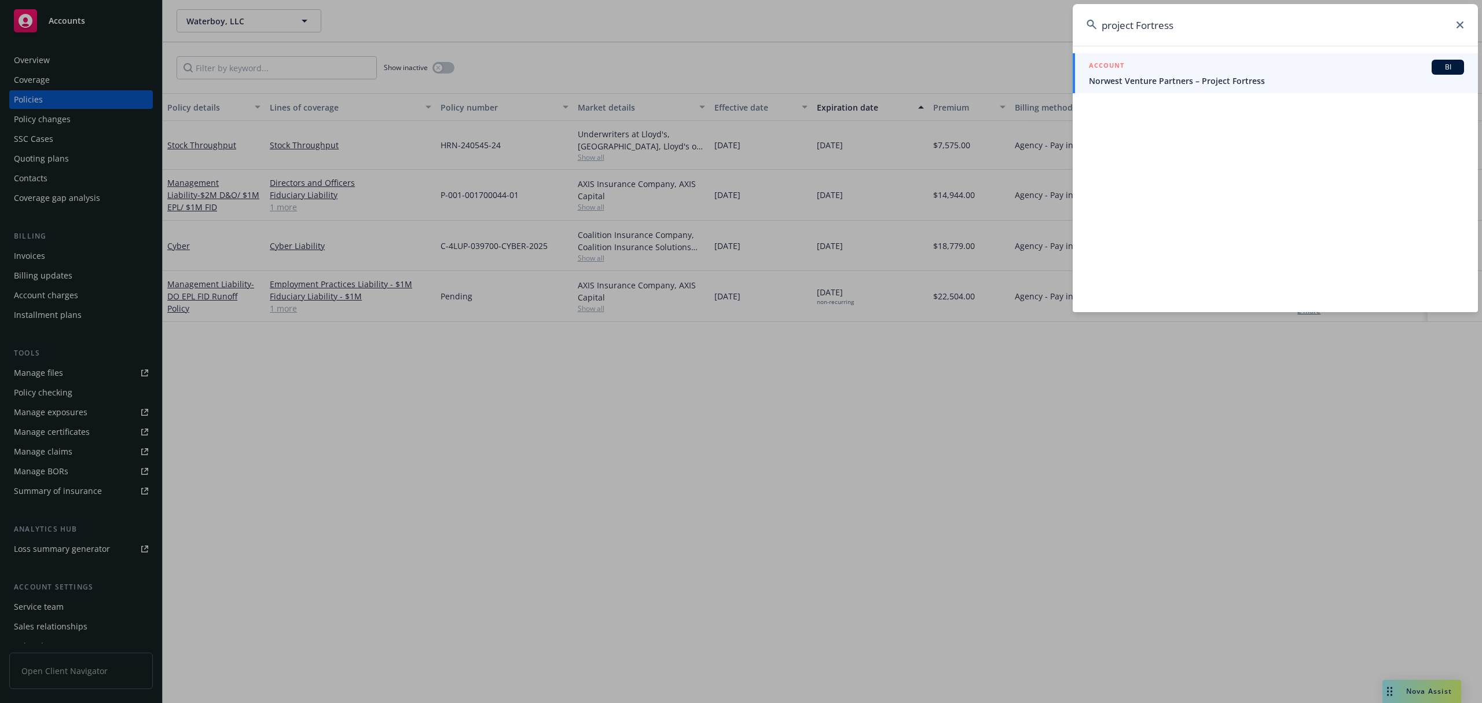
type input "project Fortress"
click at [1154, 61] on div "ACCOUNT BI" at bounding box center [1276, 67] width 375 height 15
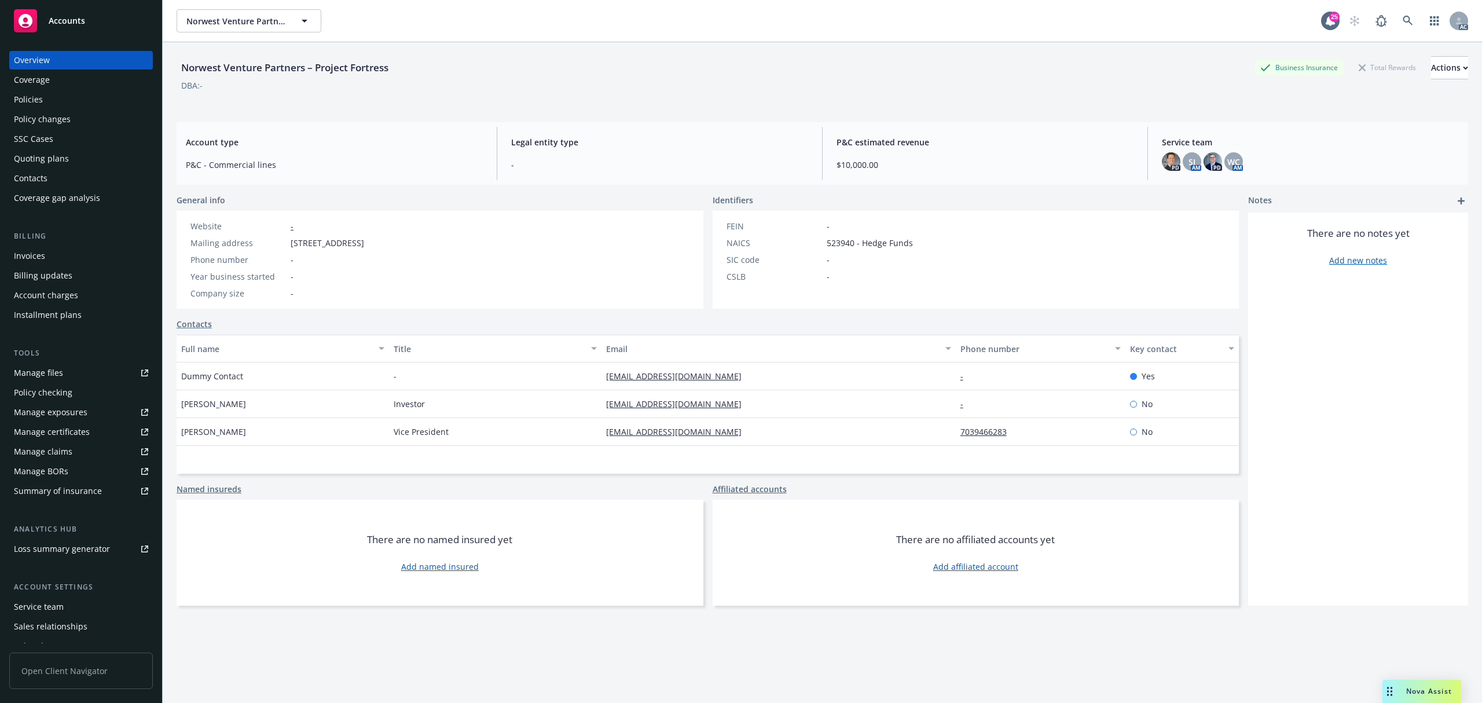
click at [57, 298] on div "Account charges" at bounding box center [46, 295] width 64 height 19
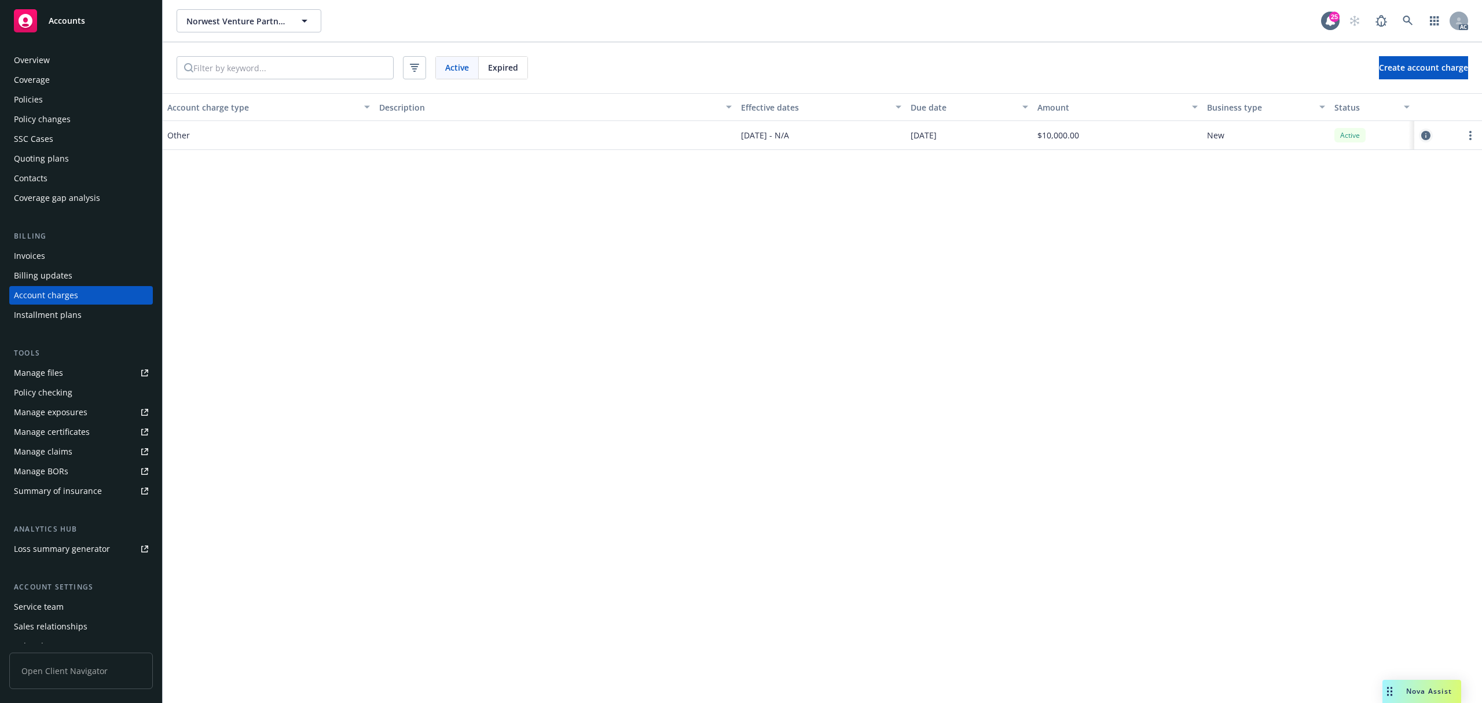
click at [1424, 132] on icon "circleInformation" at bounding box center [1425, 135] width 9 height 9
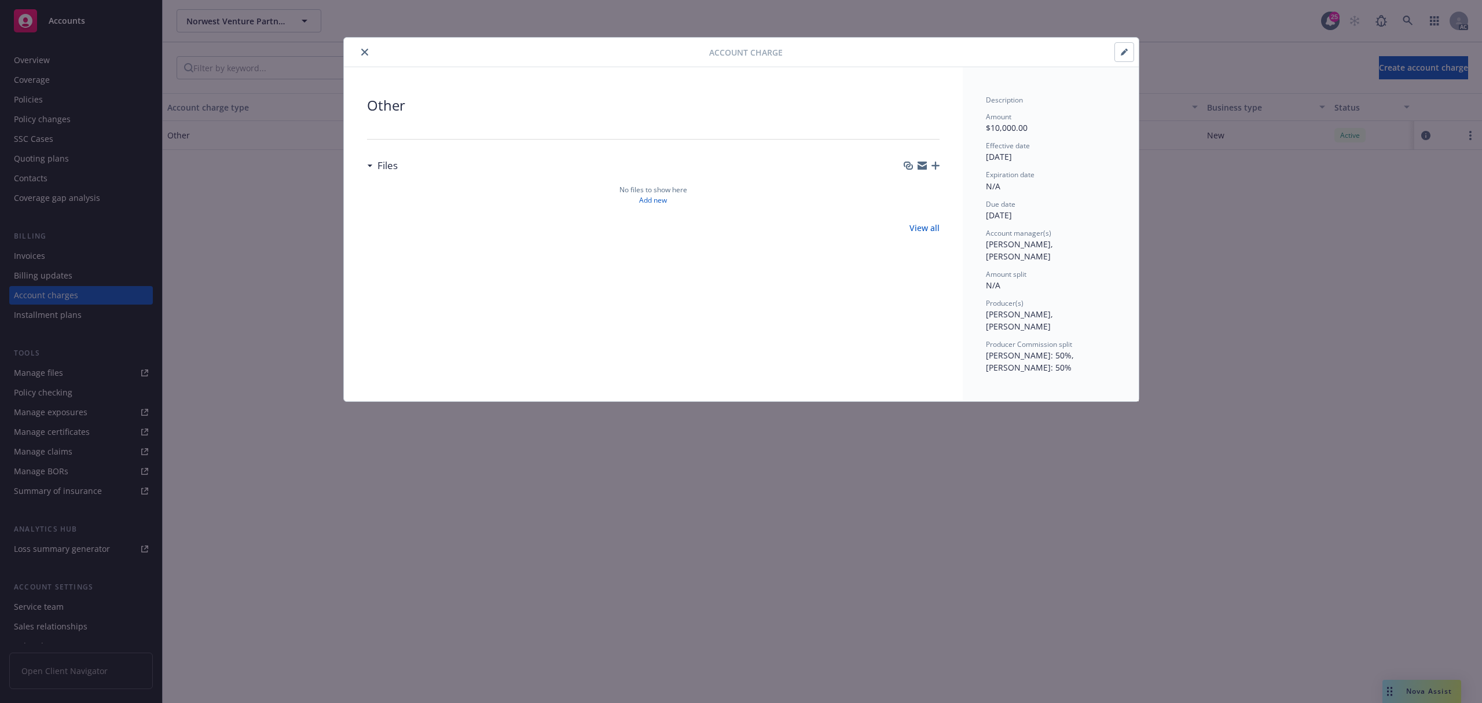
click at [1128, 58] on button "button" at bounding box center [1124, 52] width 19 height 19
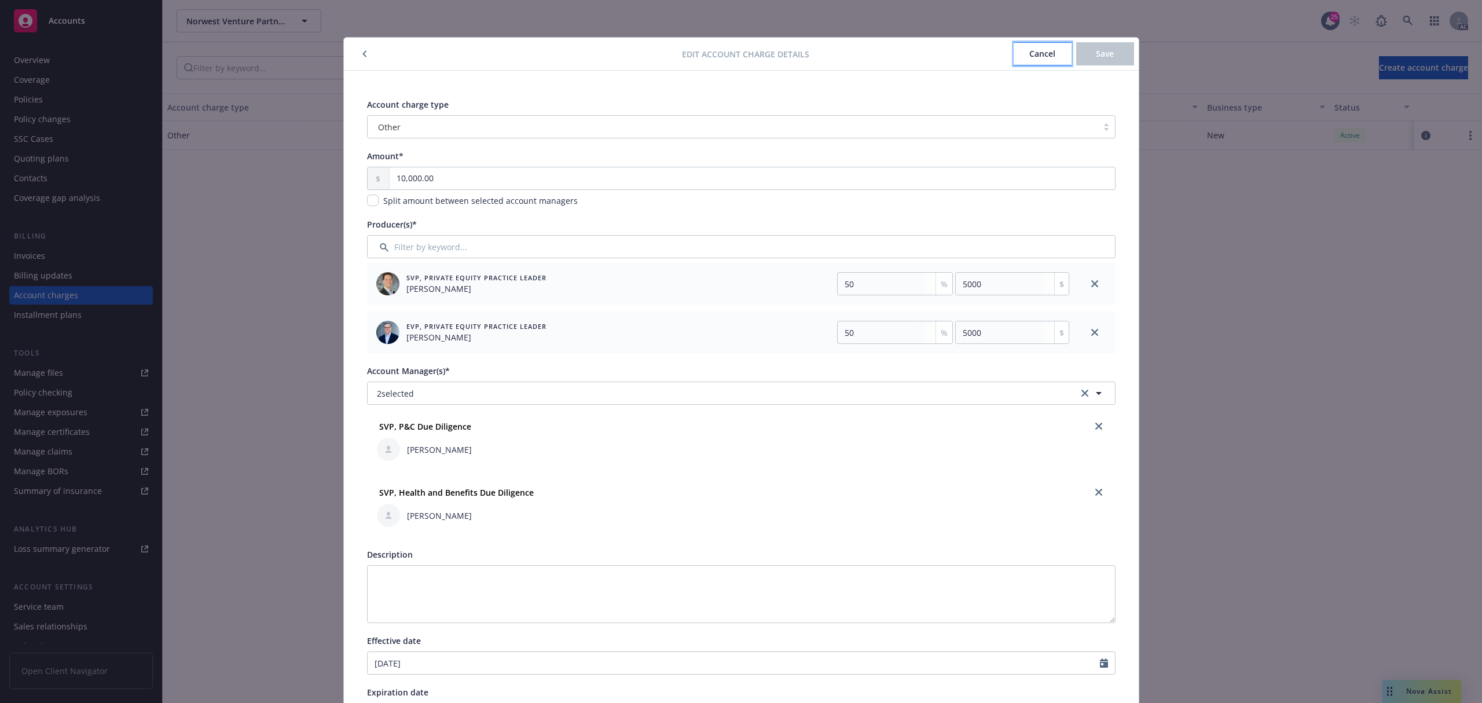
click at [1014, 53] on button "Cancel" at bounding box center [1043, 53] width 58 height 23
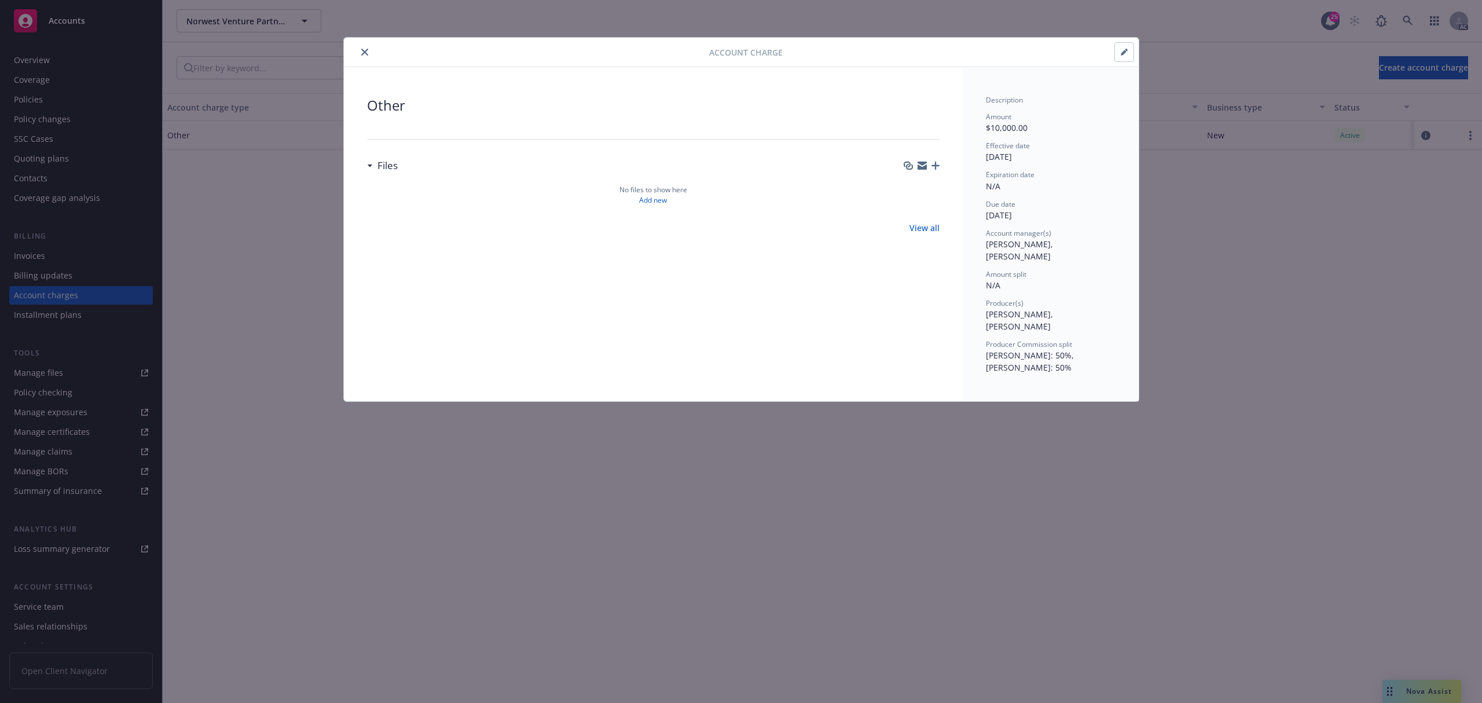
click at [362, 51] on icon "close" at bounding box center [364, 52] width 7 height 7
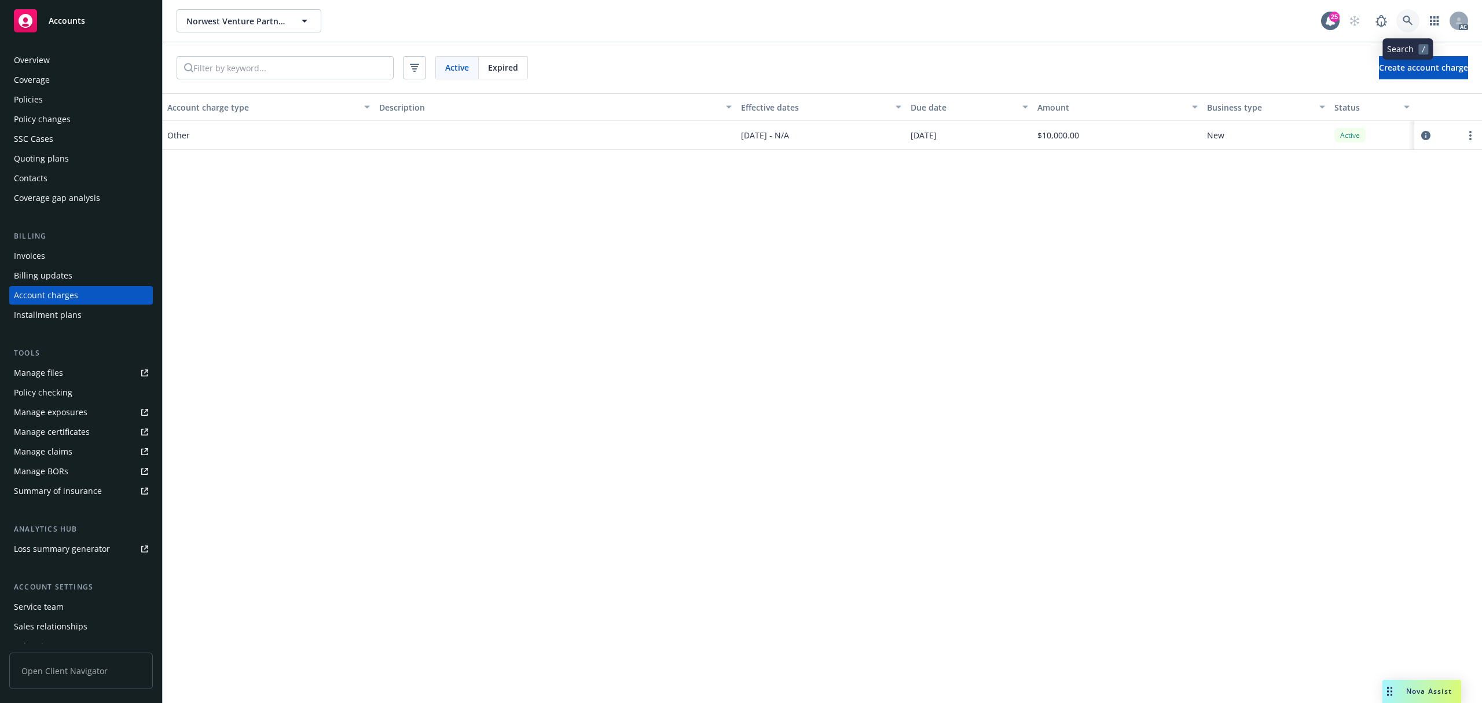
click at [1409, 23] on icon at bounding box center [1407, 21] width 10 height 10
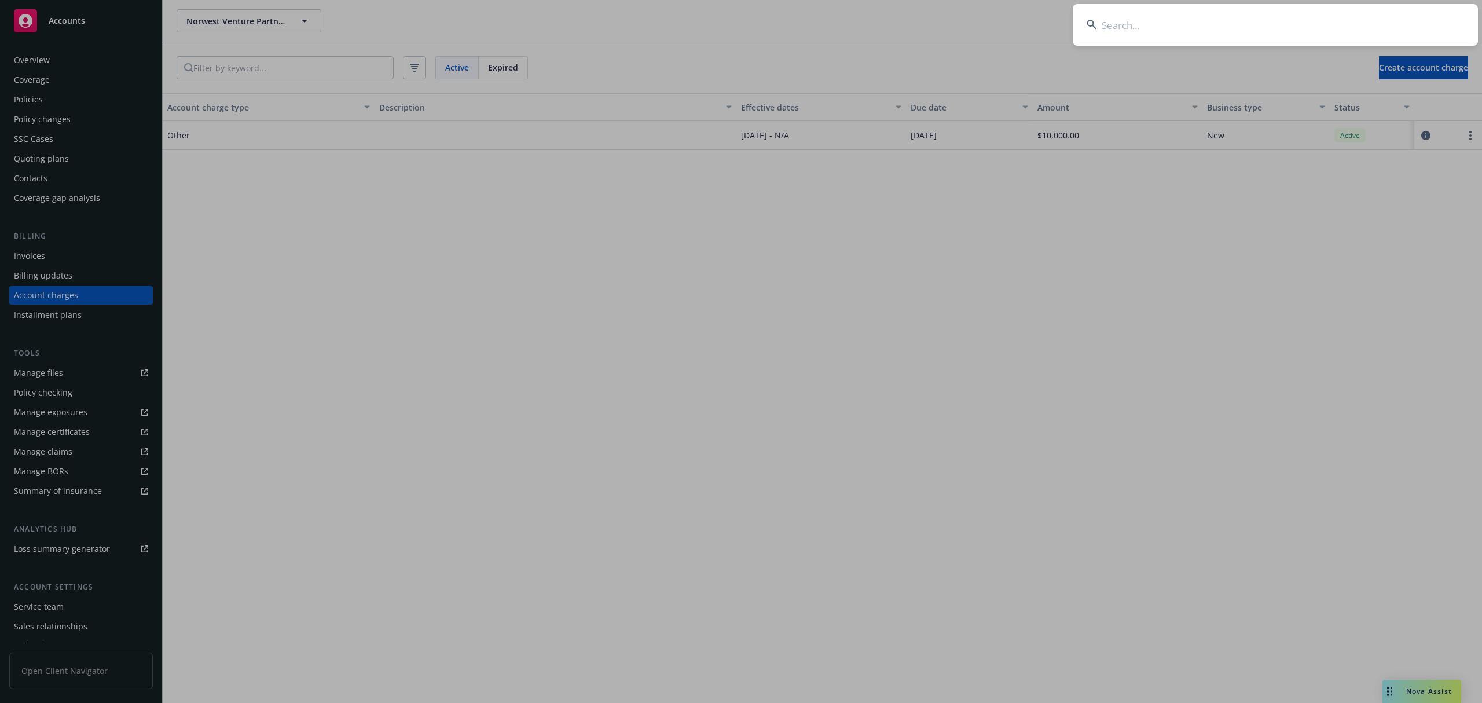
type input "d2ef3104-886b-4e78-bd4c-1eef5423a489"
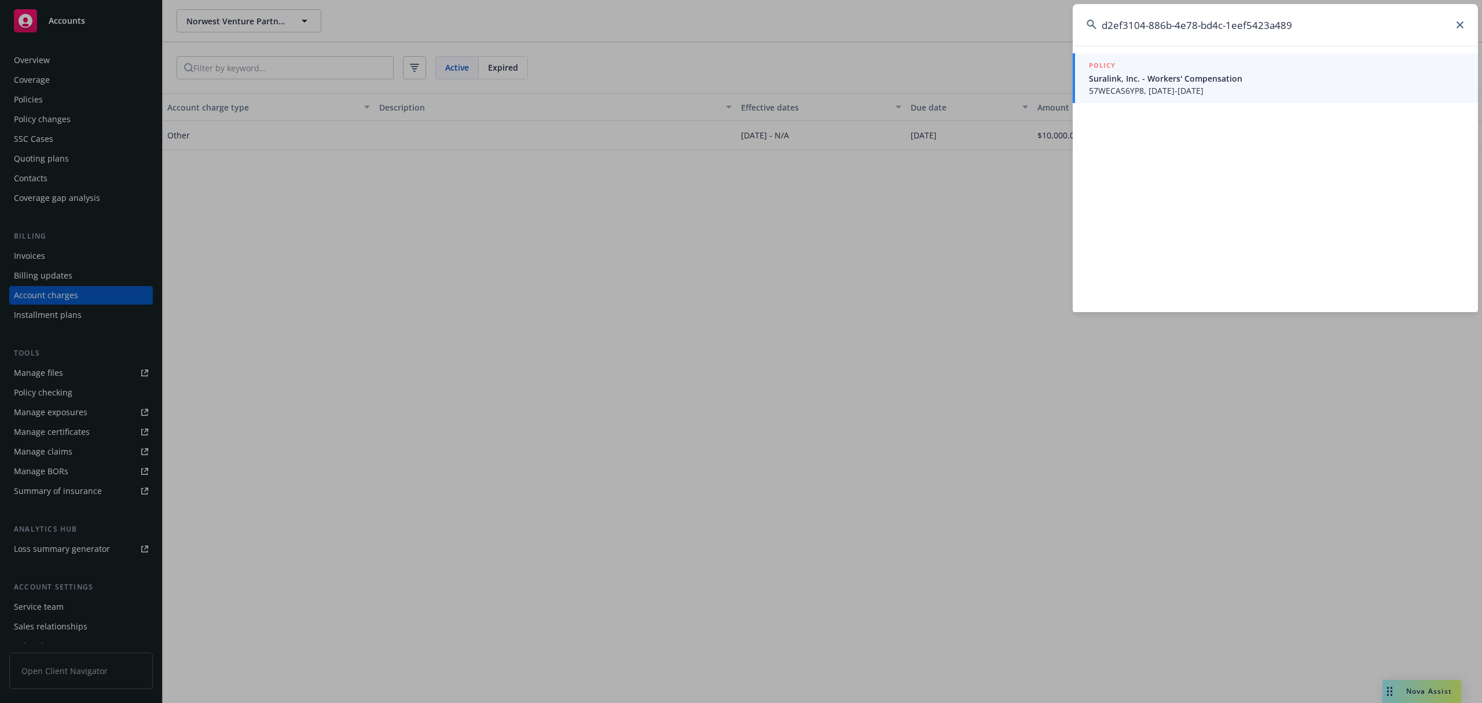
click at [1226, 75] on span "Suralink, Inc. - Workers' Compensation" at bounding box center [1276, 78] width 375 height 12
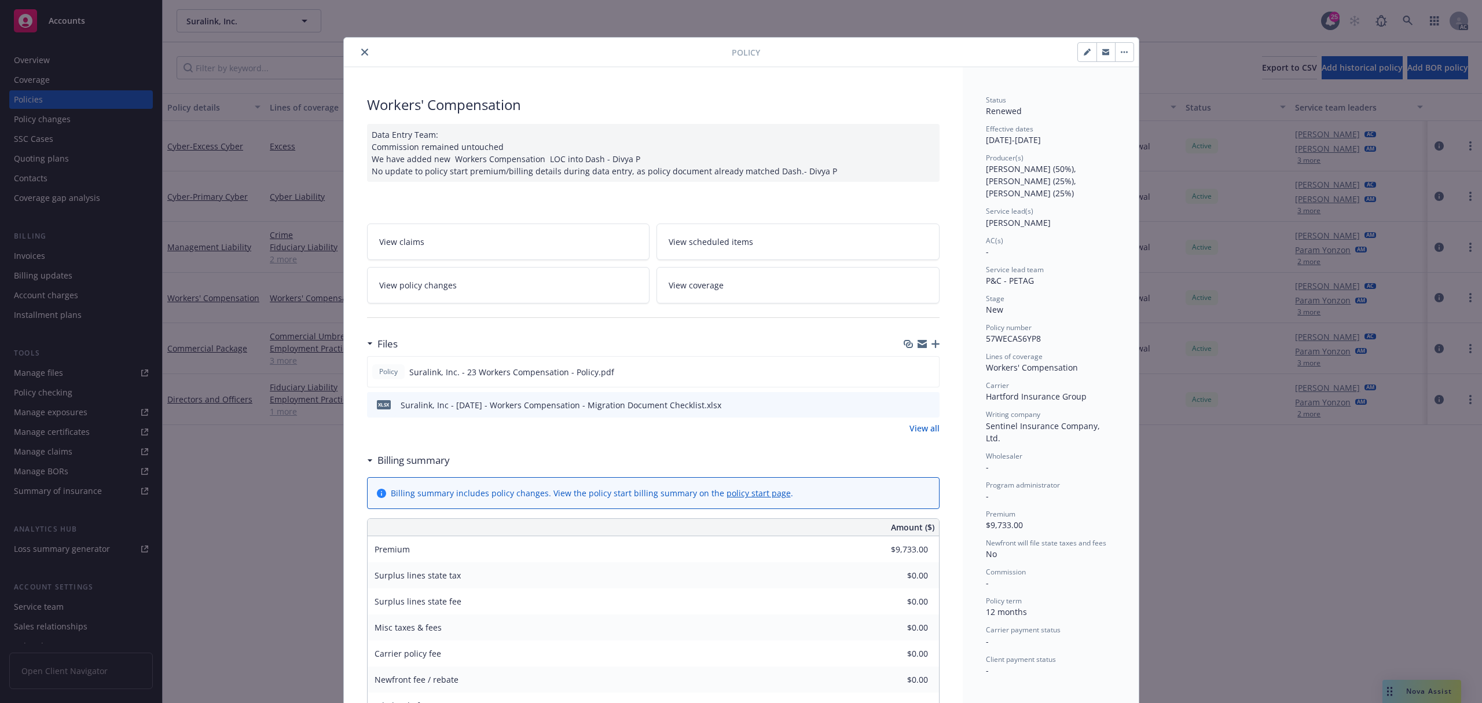
drag, startPoint x: 357, startPoint y: 51, endPoint x: 634, endPoint y: 54, distance: 277.9
click at [361, 51] on icon "close" at bounding box center [364, 52] width 7 height 7
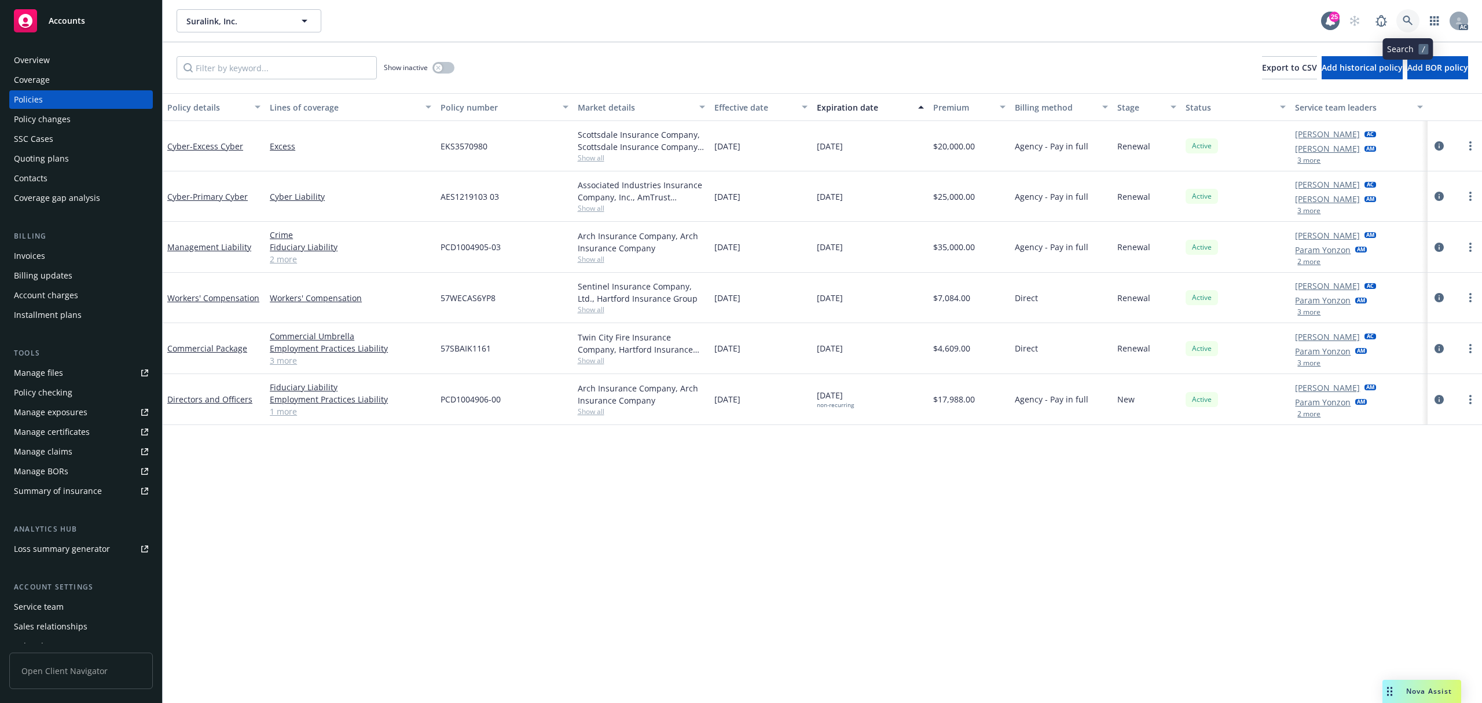
click at [1406, 21] on icon at bounding box center [1407, 21] width 10 height 10
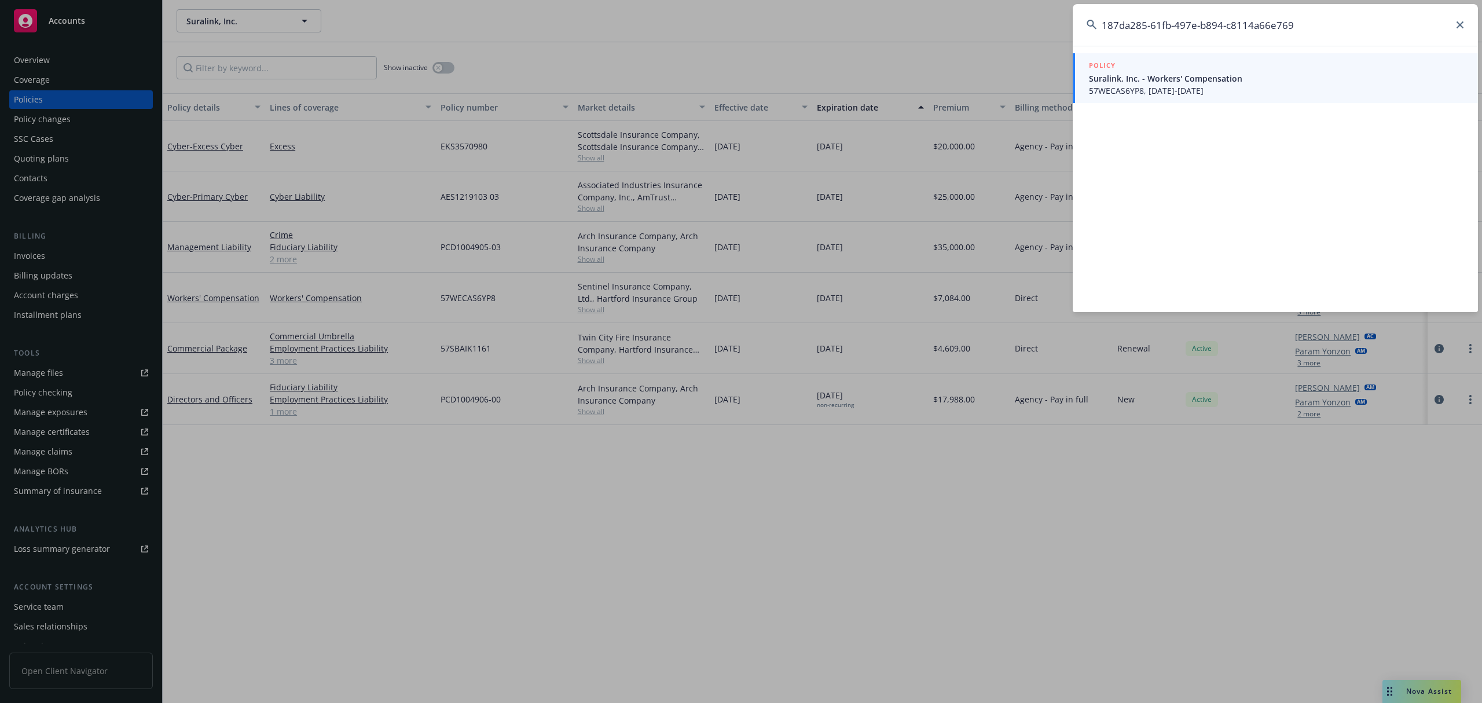
type input "187da285-61fb-497e-b894-c8114a66e769"
click at [1280, 86] on span "57WECAS6YP8, [DATE]-[DATE]" at bounding box center [1276, 91] width 375 height 12
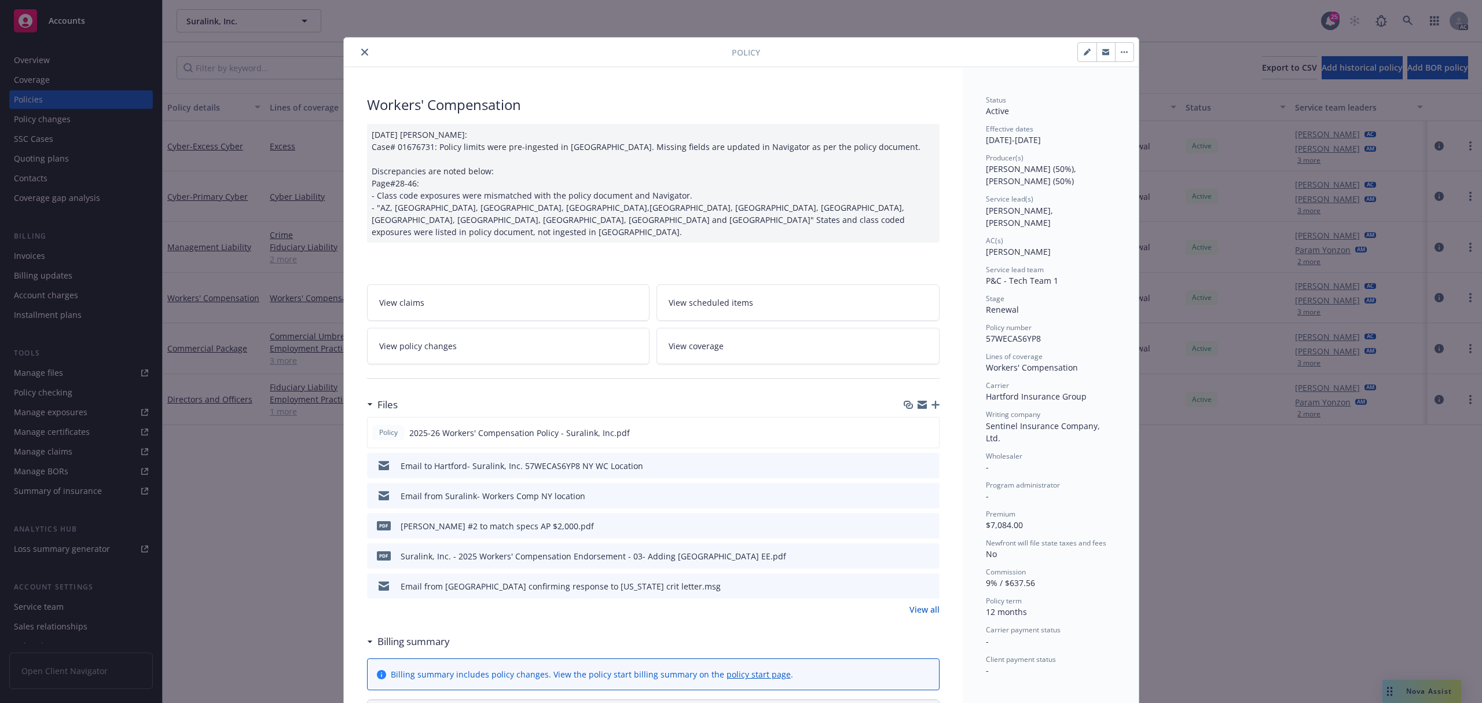
drag, startPoint x: 343, startPoint y: 49, endPoint x: 352, endPoint y: 49, distance: 9.3
click at [348, 49] on div at bounding box center [539, 52] width 383 height 14
click at [358, 49] on button "close" at bounding box center [365, 52] width 14 height 14
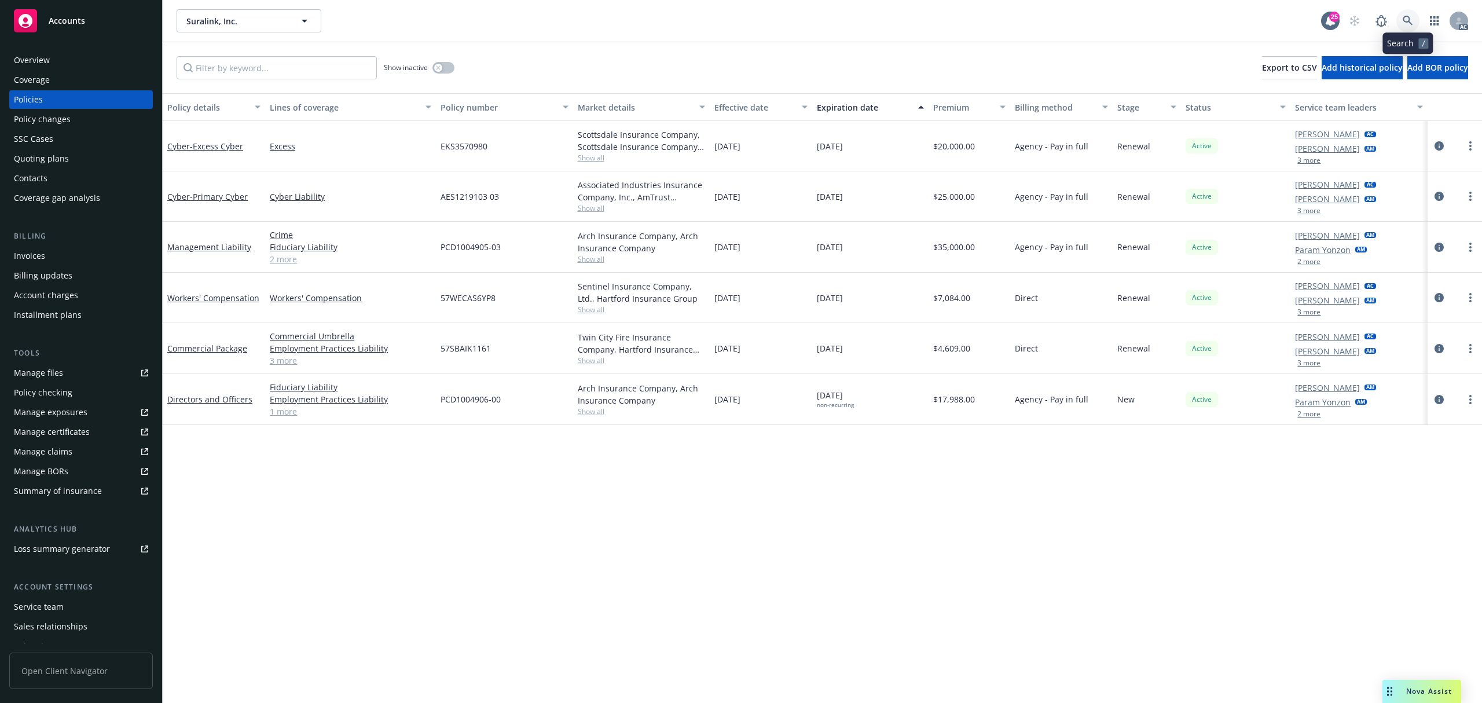
click at [1401, 21] on link at bounding box center [1407, 20] width 23 height 23
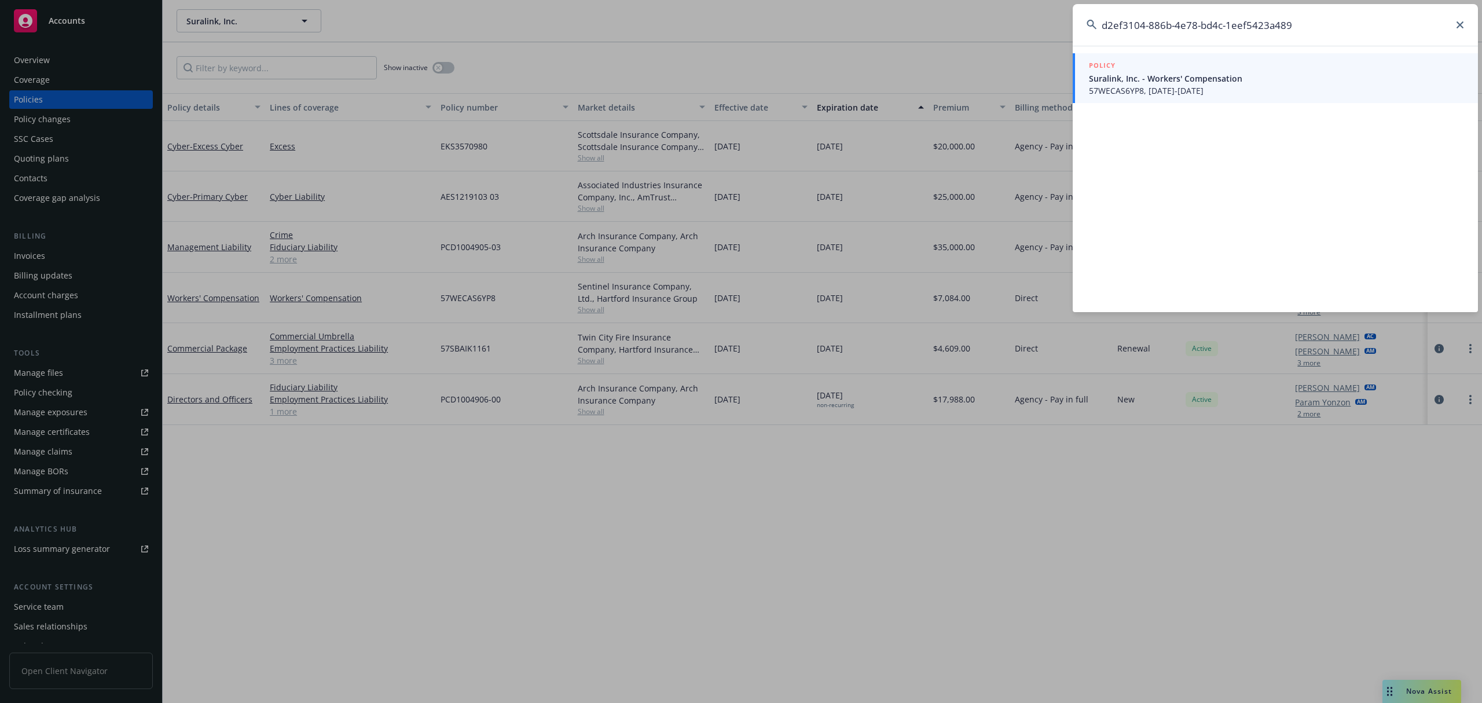
type input "d2ef3104-886b-4e78-bd4c-1eef5423a489"
click at [1202, 86] on span "57WECAS6YP8, [DATE]-[DATE]" at bounding box center [1276, 91] width 375 height 12
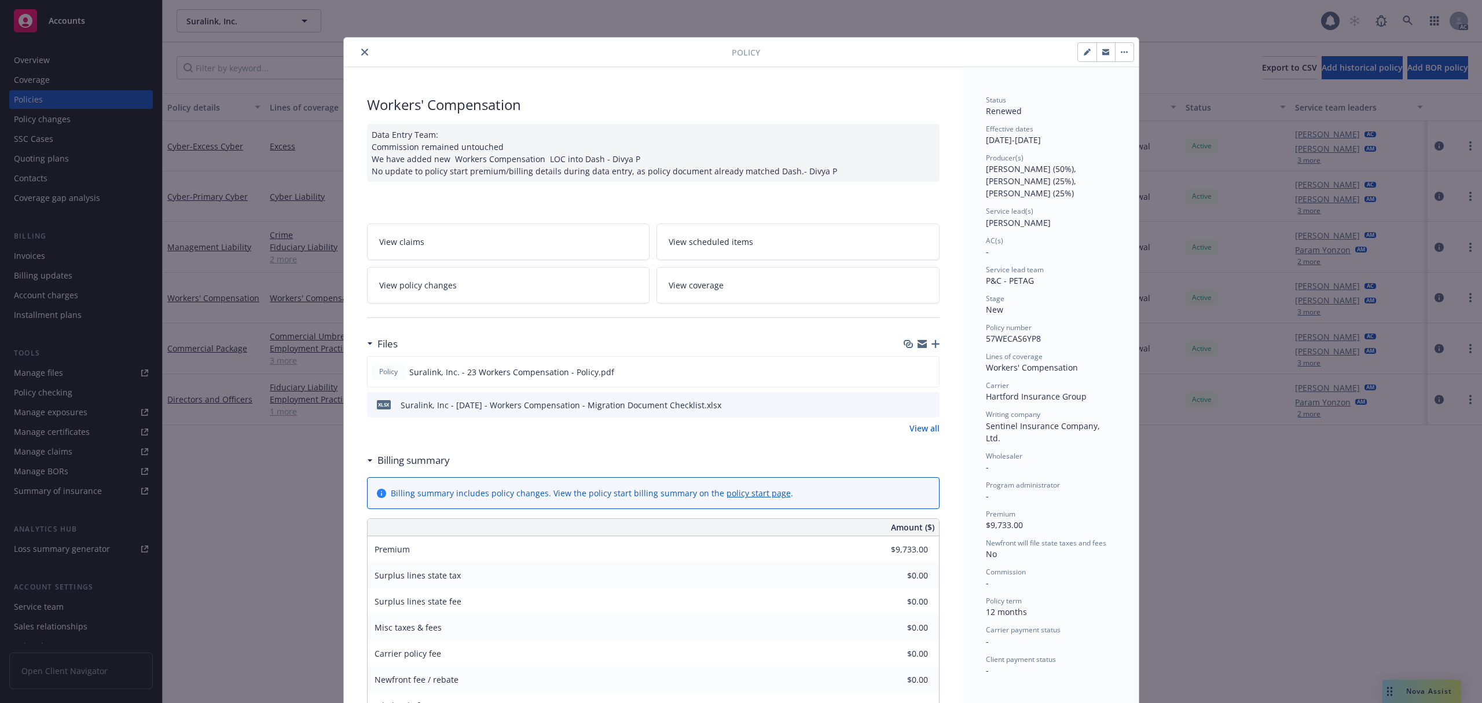
scroll to position [35, 0]
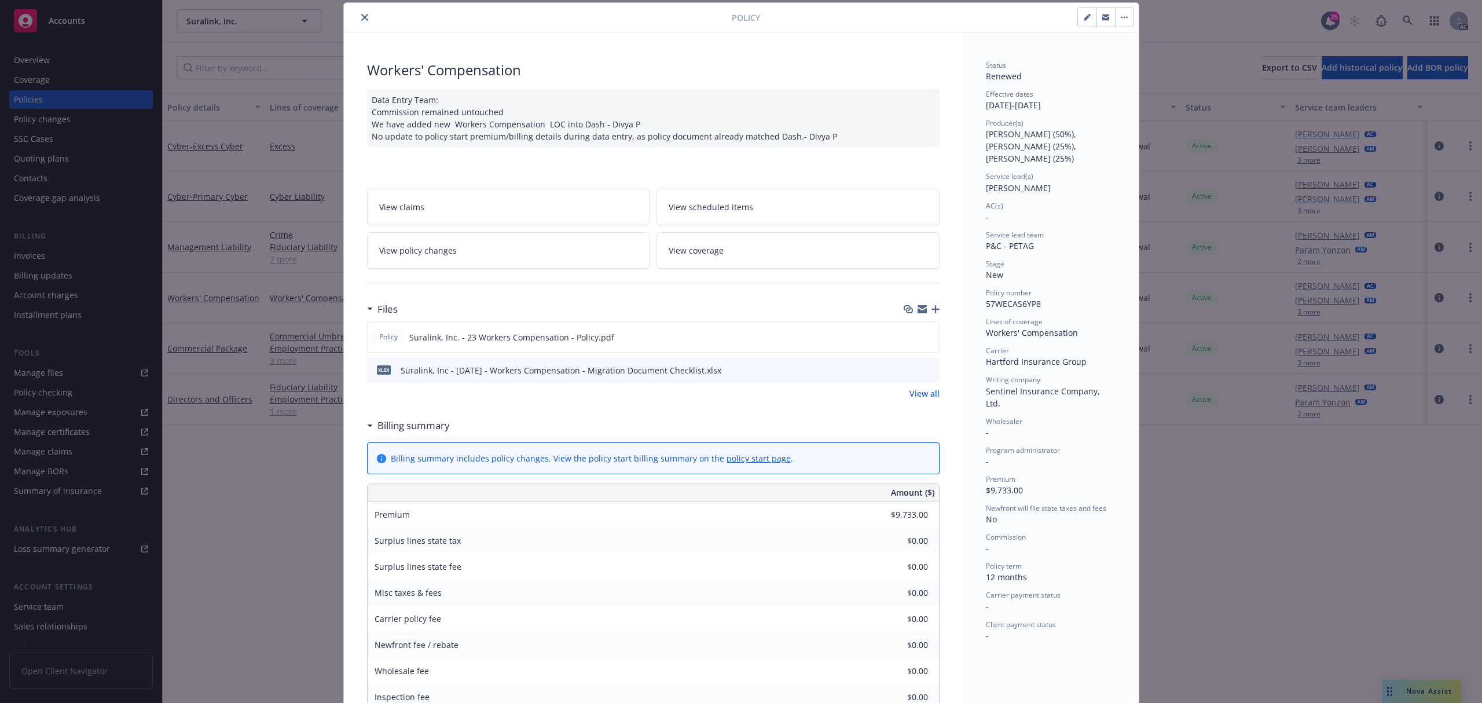
drag, startPoint x: 359, startPoint y: 19, endPoint x: 1244, endPoint y: 35, distance: 884.6
click at [361, 19] on icon "close" at bounding box center [364, 17] width 7 height 7
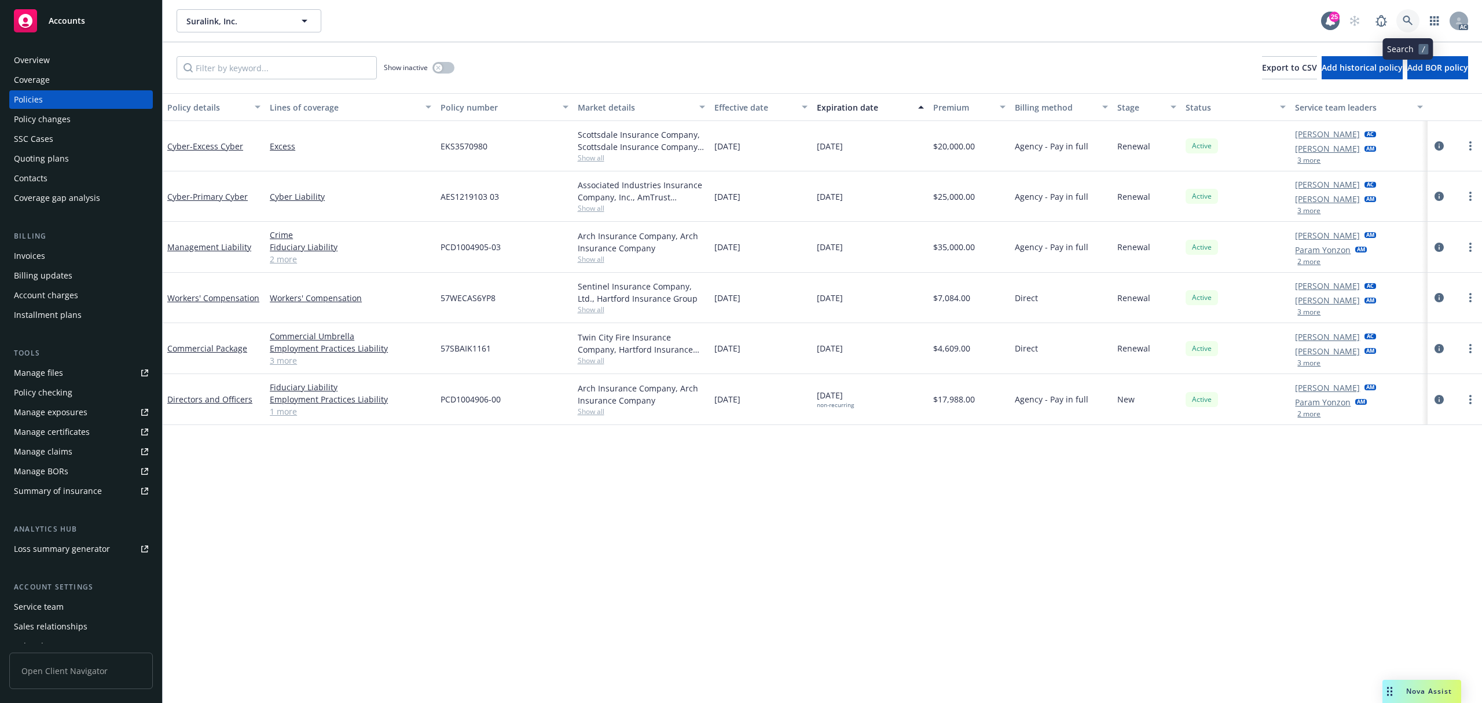
click at [1406, 20] on icon at bounding box center [1407, 21] width 10 height 10
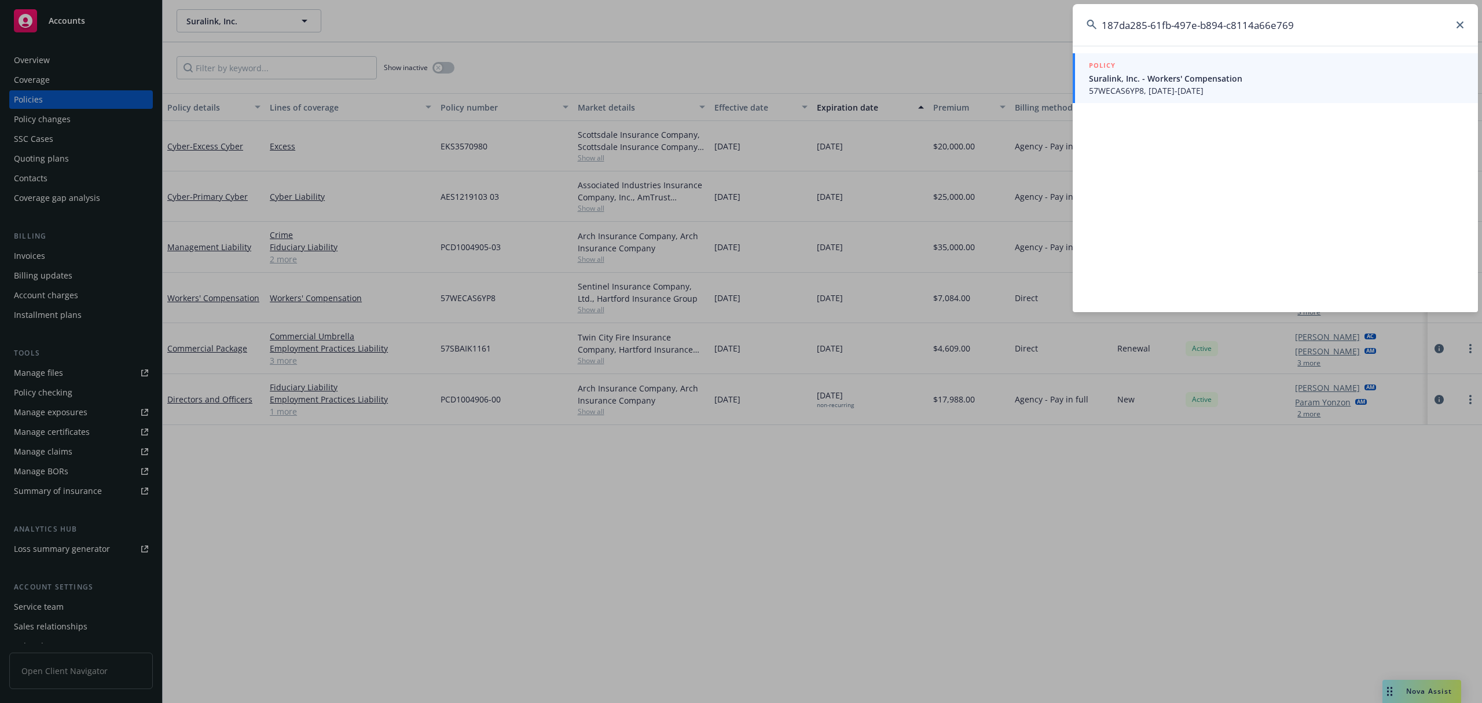
type input "187da285-61fb-497e-b894-c8114a66e769"
click at [1165, 75] on span "Suralink, Inc. - Workers' Compensation" at bounding box center [1276, 78] width 375 height 12
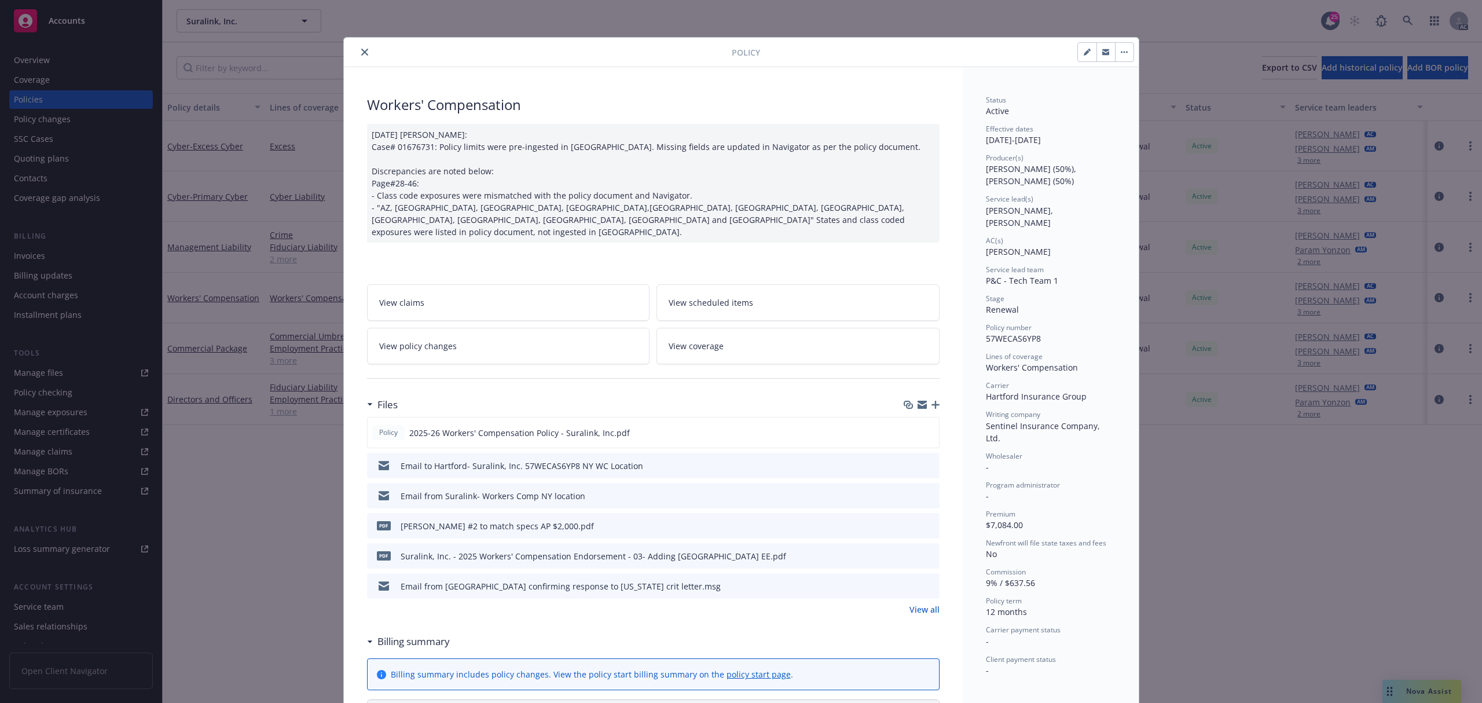
scroll to position [35, 0]
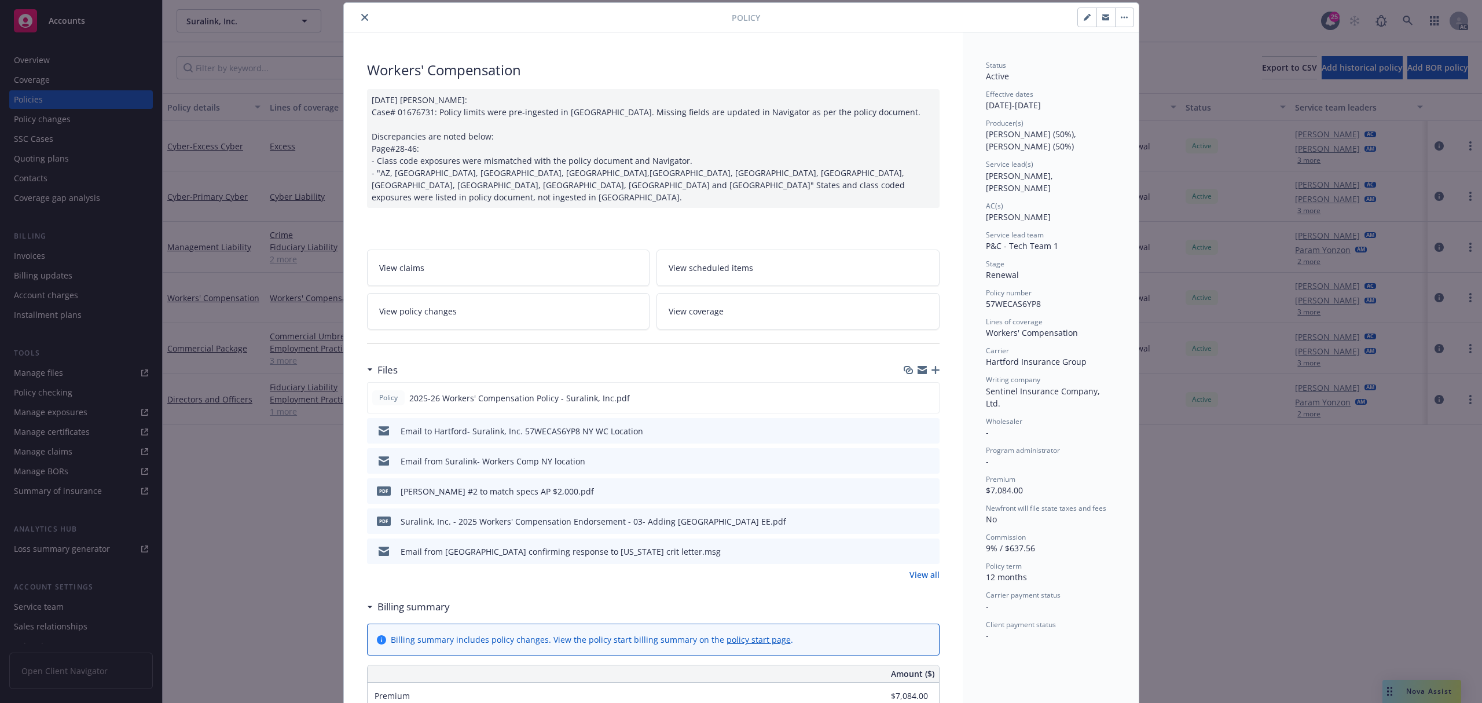
click at [361, 19] on icon "close" at bounding box center [364, 17] width 7 height 7
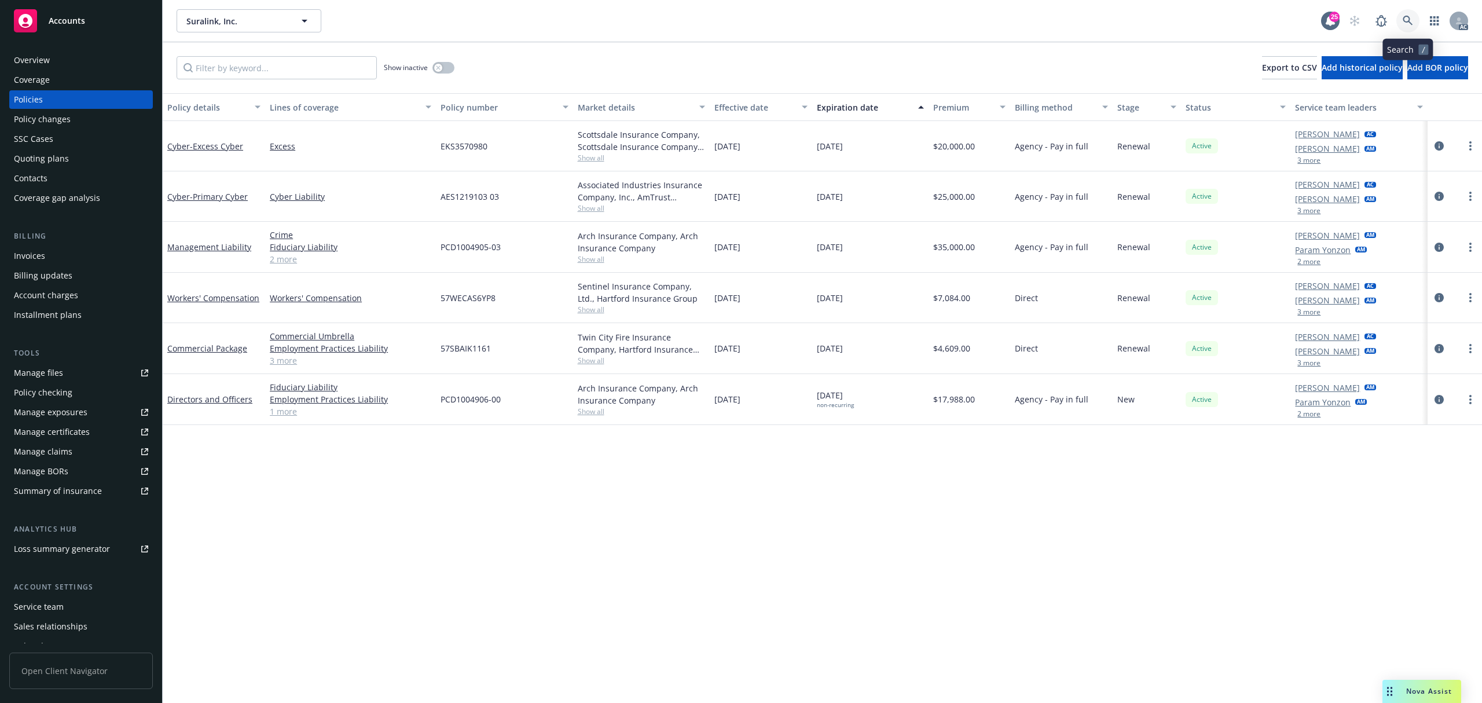
click at [1404, 17] on icon at bounding box center [1407, 21] width 10 height 10
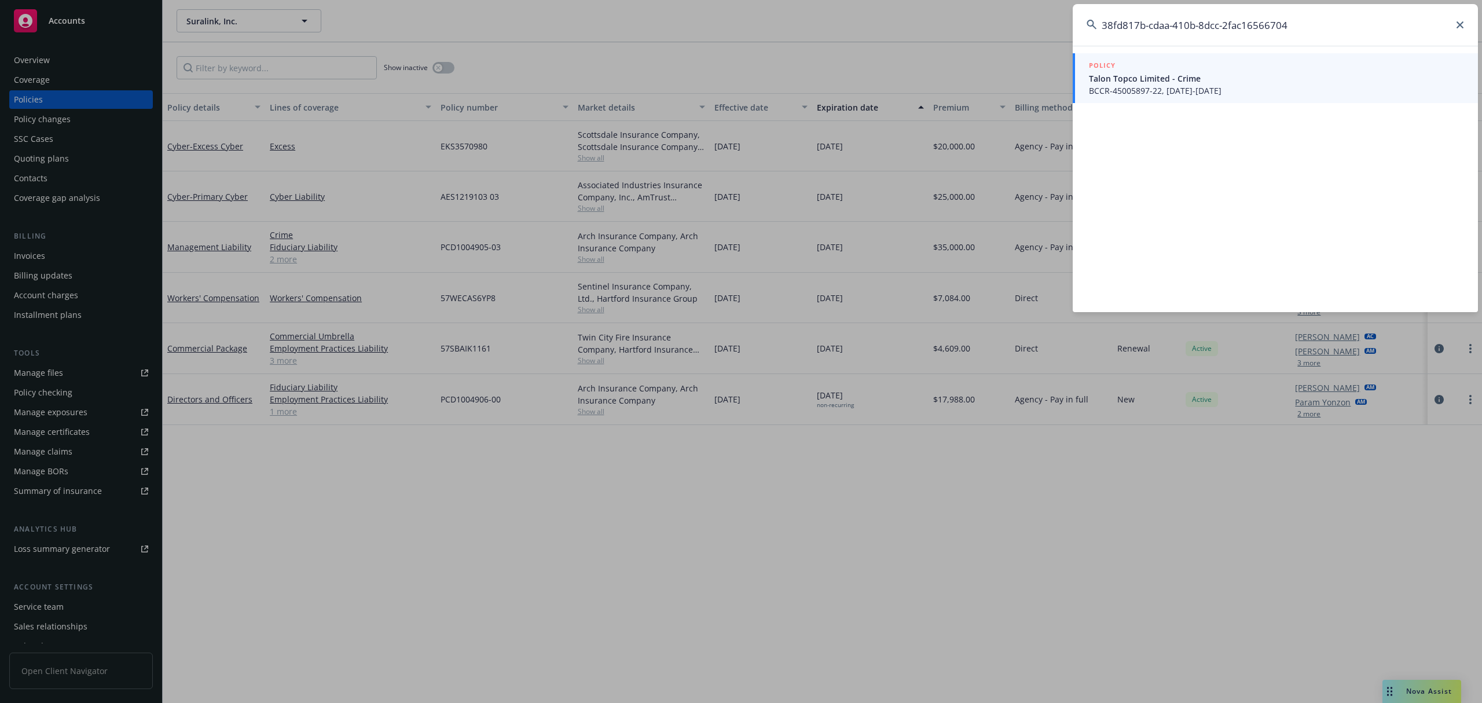
type input "38fd817b-cdaa-410b-8dcc-2fac16566704"
click at [1218, 89] on span "BCCR-45005897-22, [DATE]-[DATE]" at bounding box center [1276, 91] width 375 height 12
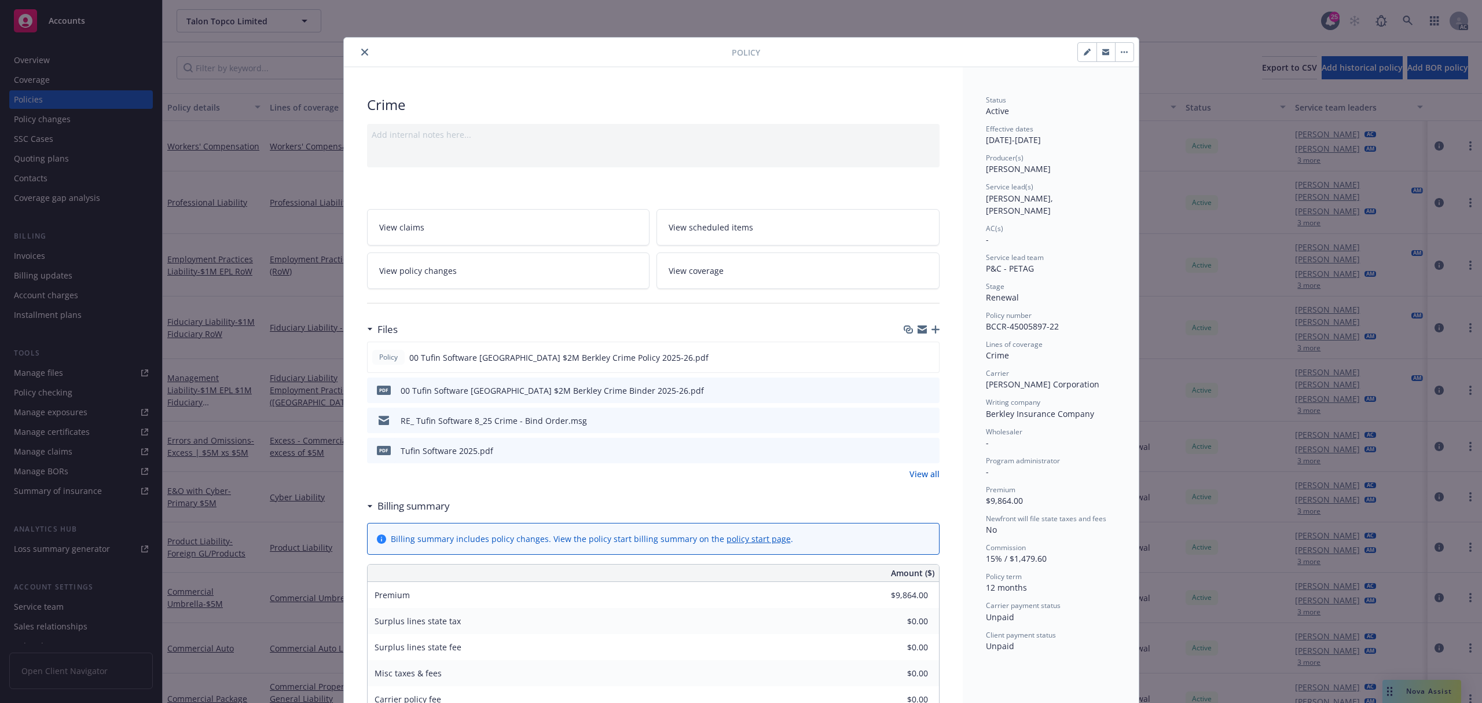
click at [361, 58] on button "close" at bounding box center [365, 52] width 14 height 14
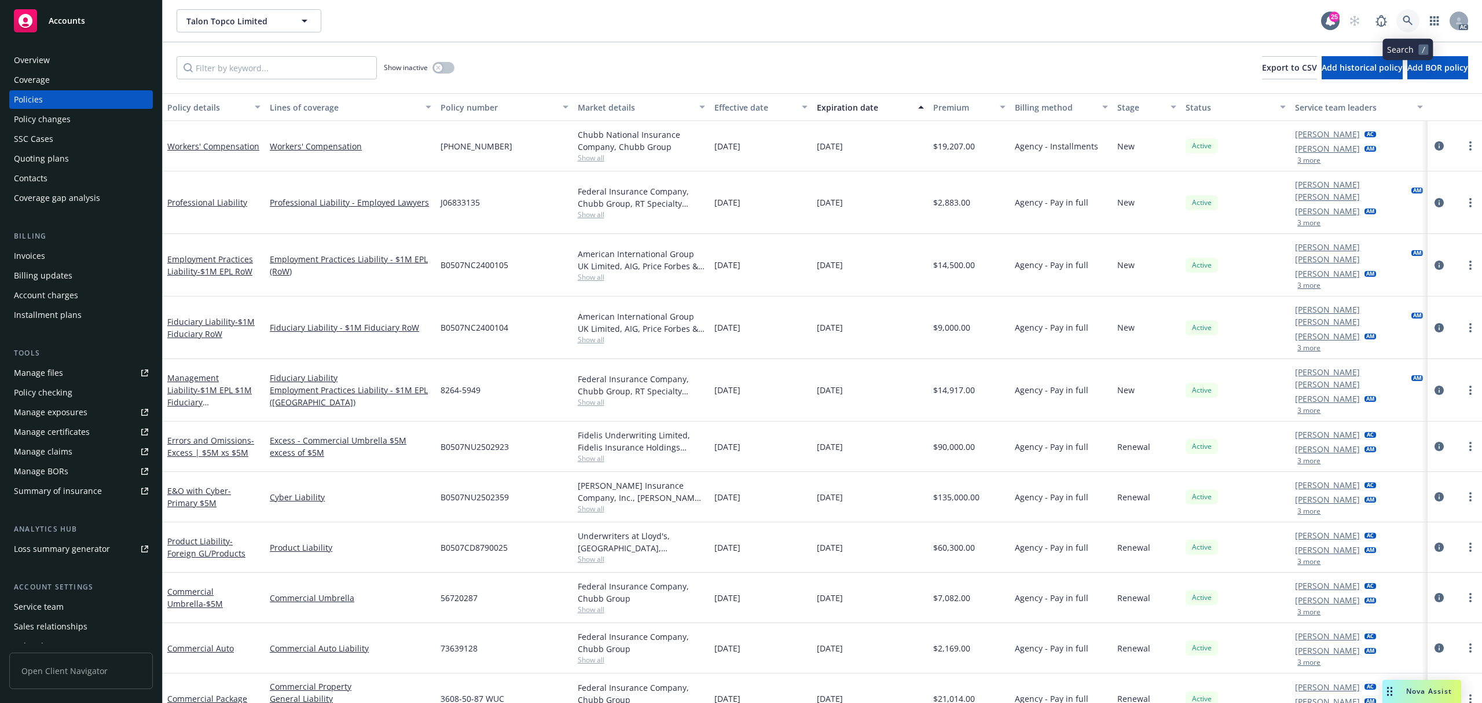
click at [1404, 16] on icon at bounding box center [1407, 21] width 10 height 10
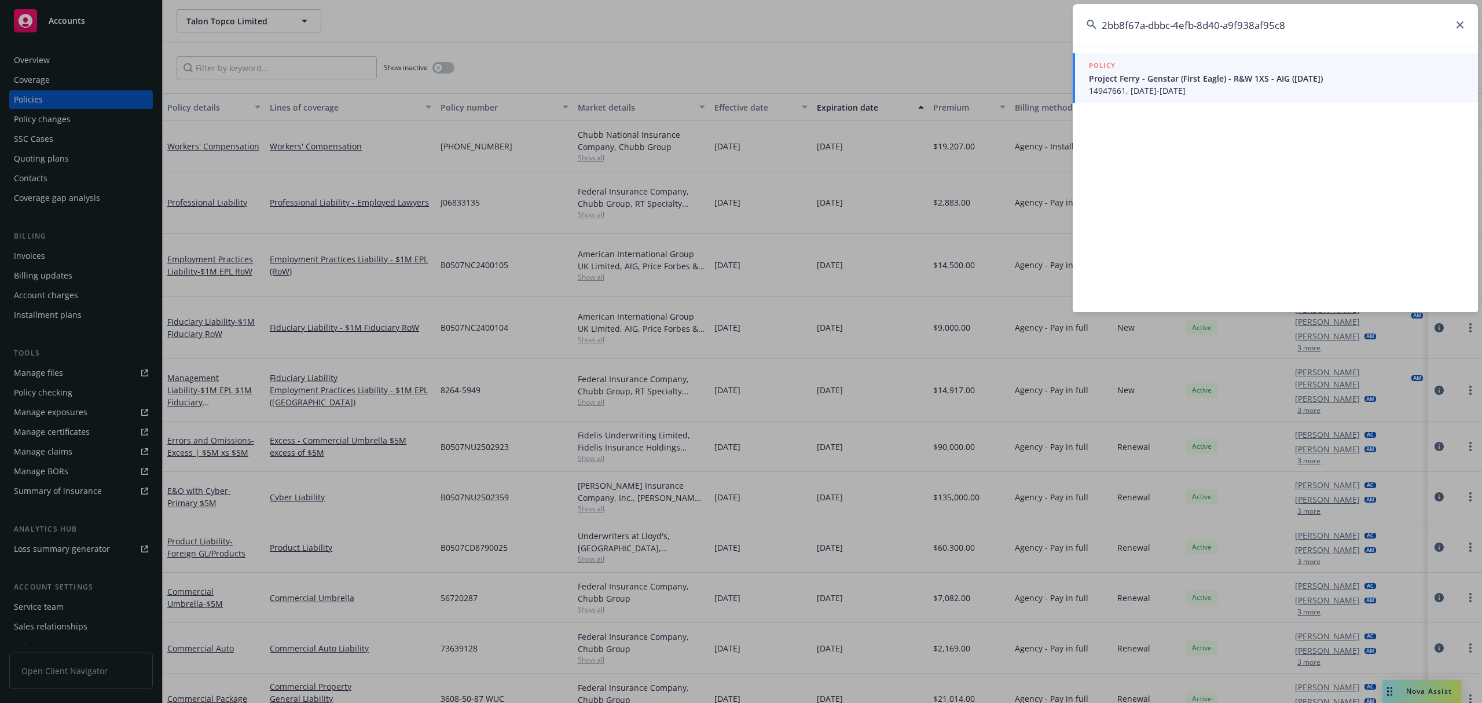
type input "2bb8f67a-dbbc-4efb-8d40-a9f938af95c8"
click at [1214, 88] on span "14947661, [DATE]-[DATE]" at bounding box center [1276, 91] width 375 height 12
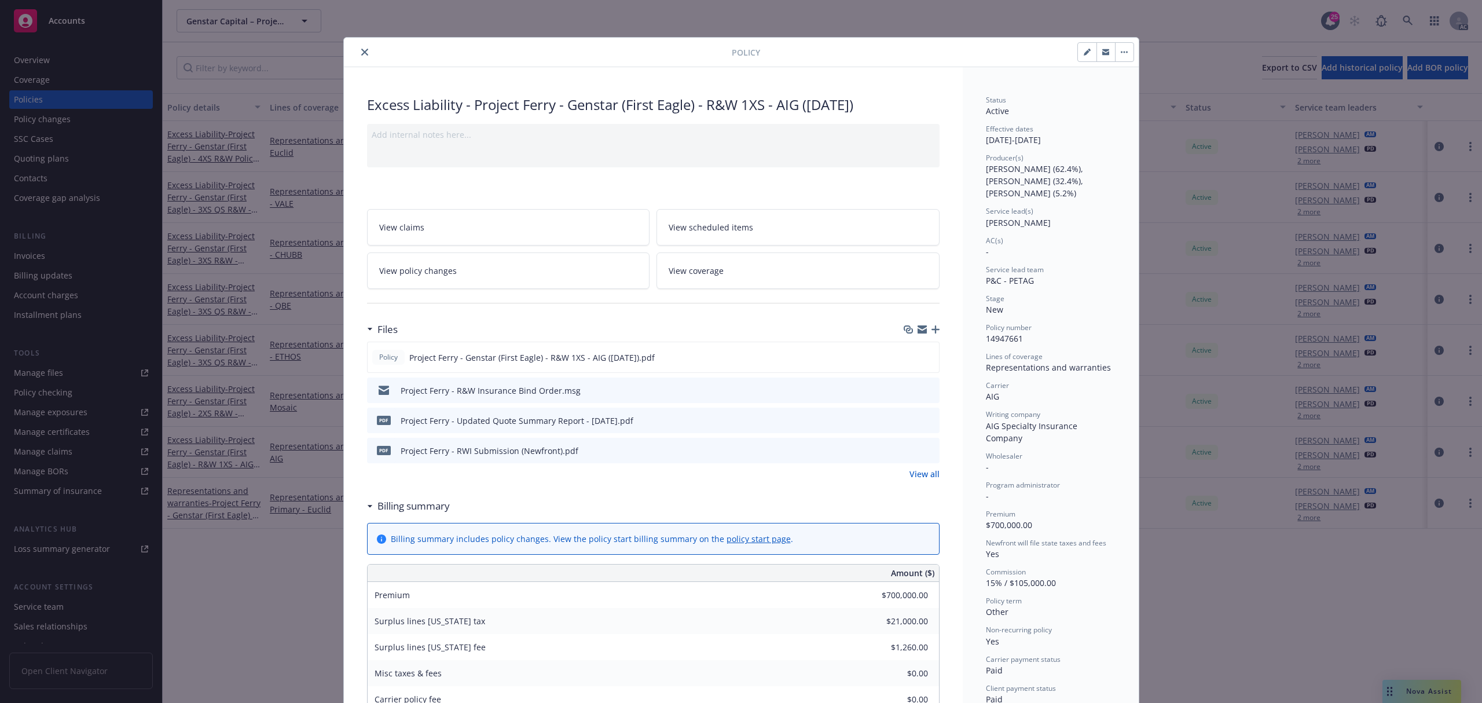
click at [365, 56] on div at bounding box center [539, 52] width 383 height 14
click at [361, 56] on button "close" at bounding box center [365, 52] width 14 height 14
click at [1405, 20] on icon at bounding box center [1407, 21] width 10 height 10
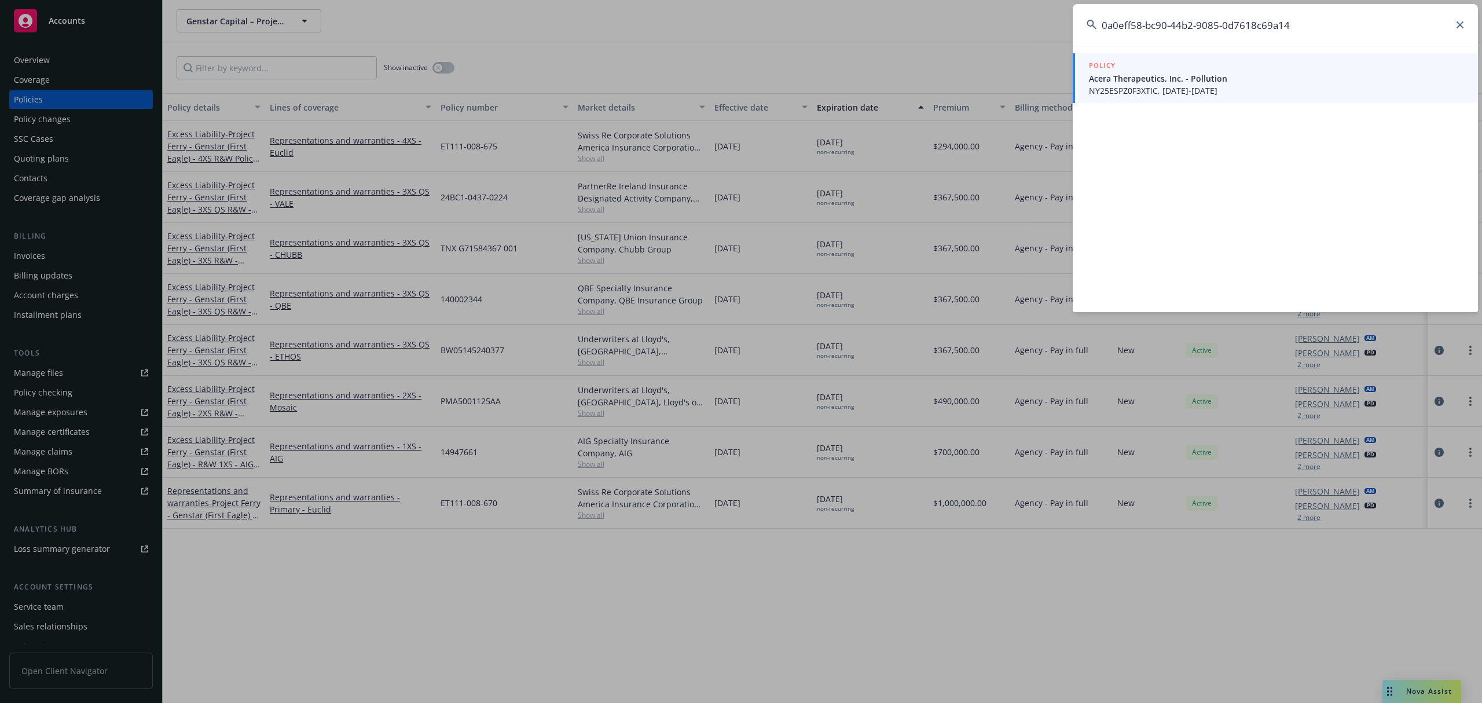
type input "0a0eff58-bc90-44b2-9085-0d7618c69a14"
click at [1249, 66] on div "POLICY" at bounding box center [1276, 66] width 375 height 13
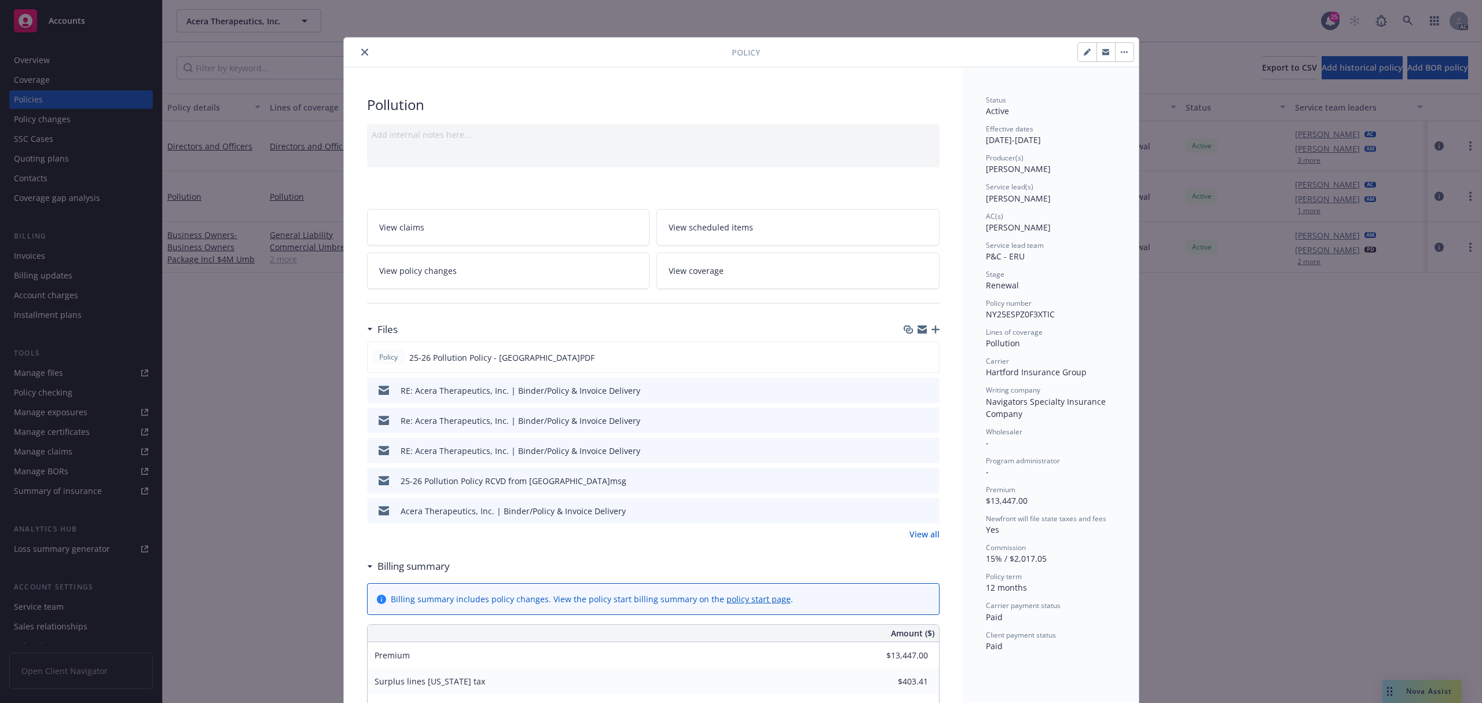
click at [361, 49] on icon "close" at bounding box center [364, 52] width 7 height 7
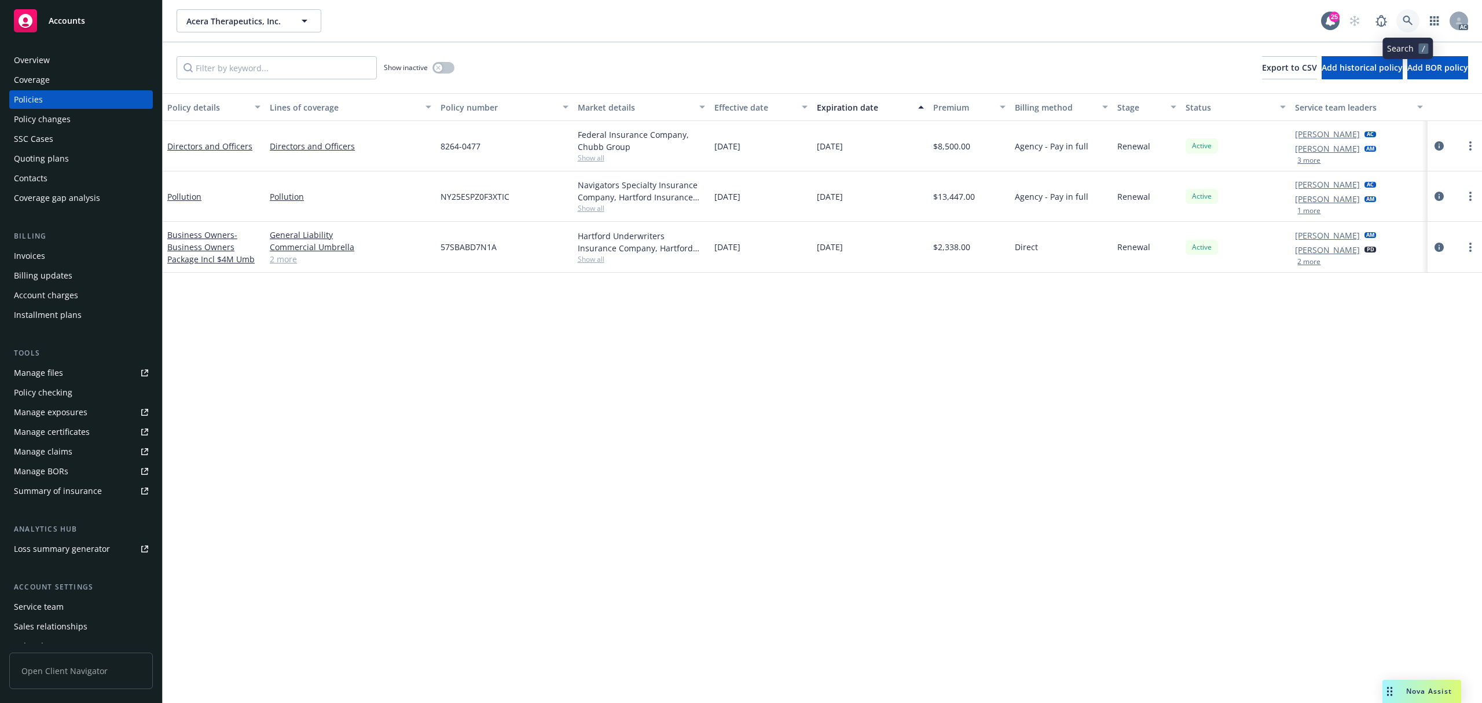
click at [1404, 23] on icon at bounding box center [1407, 21] width 10 height 10
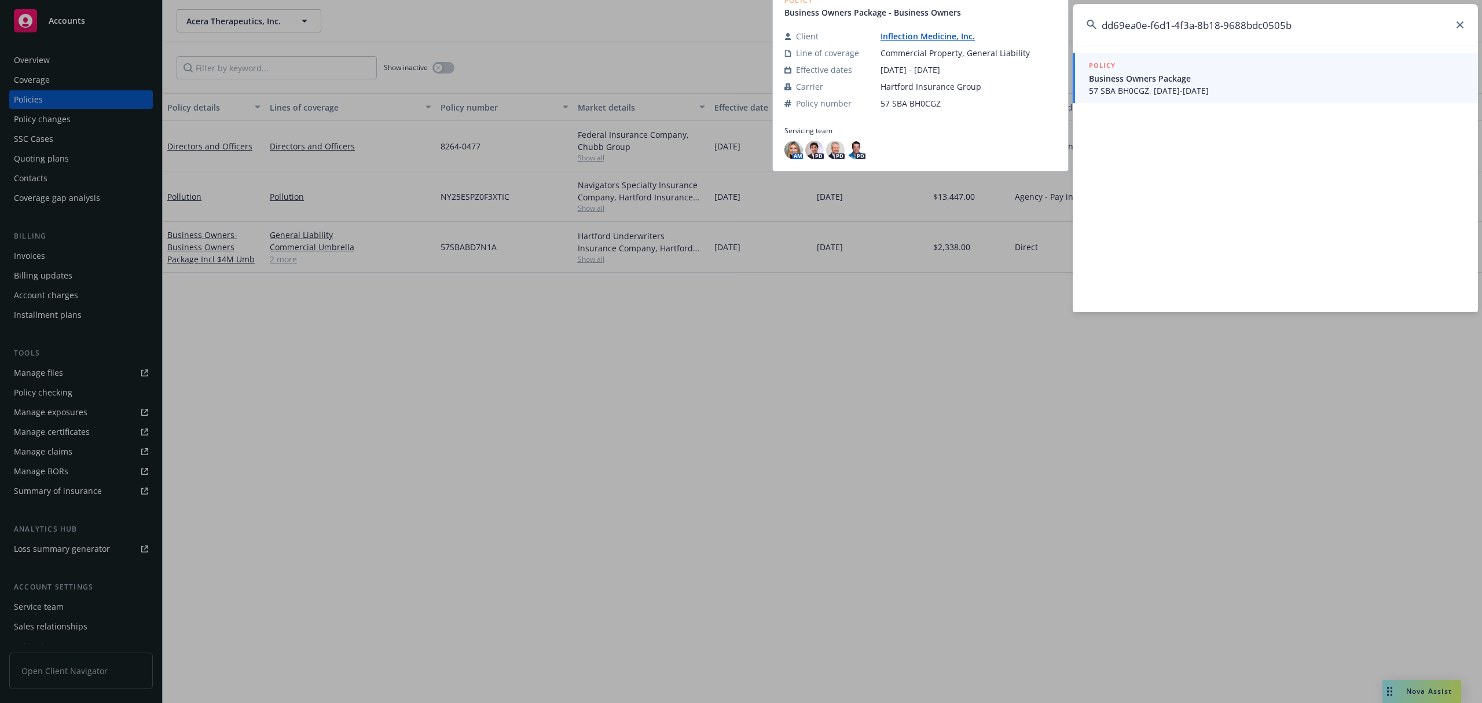
type input "dd69ea0e-f6d1-4f3a-8b18-9688bdc0505b"
click at [1222, 89] on span "57 SBA BH0CGZ, [DATE]-[DATE]" at bounding box center [1276, 91] width 375 height 12
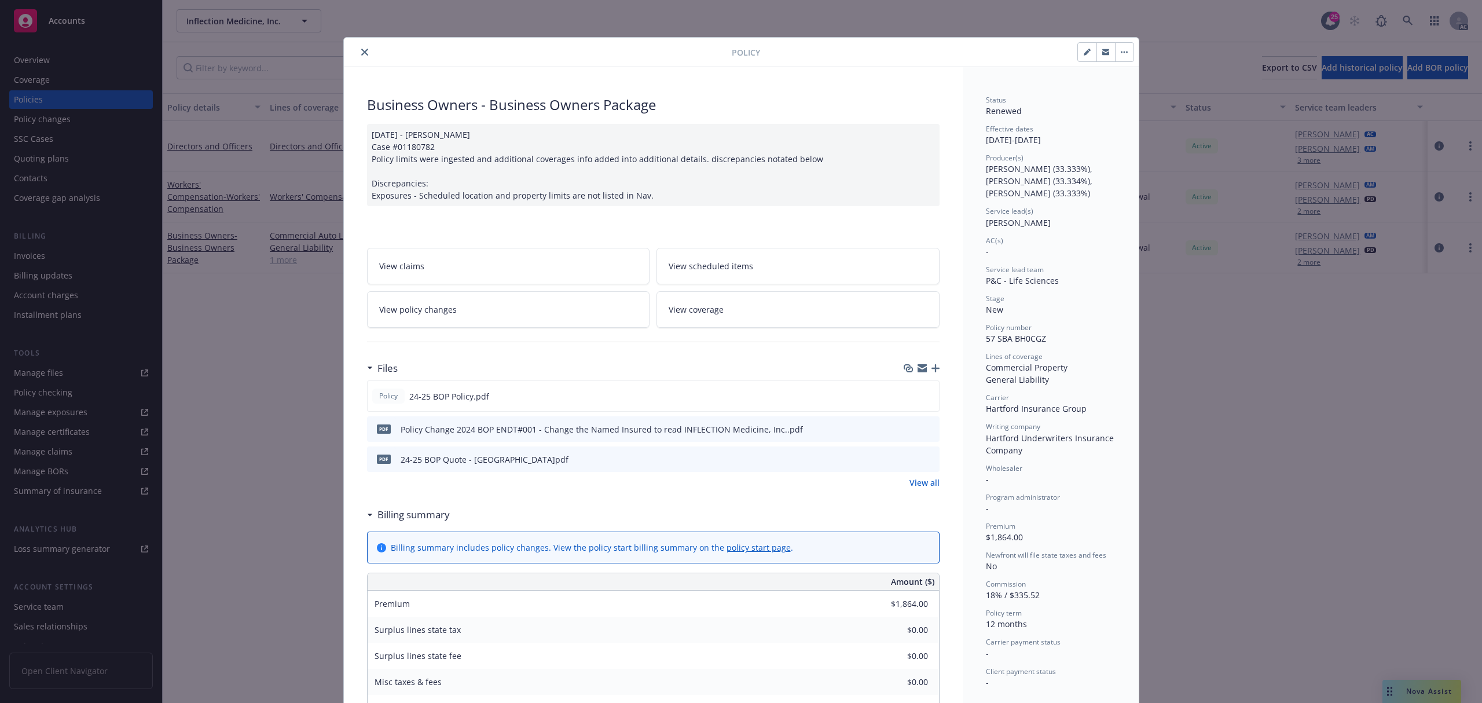
click at [350, 51] on div at bounding box center [539, 52] width 383 height 14
click at [359, 56] on button "close" at bounding box center [365, 52] width 14 height 14
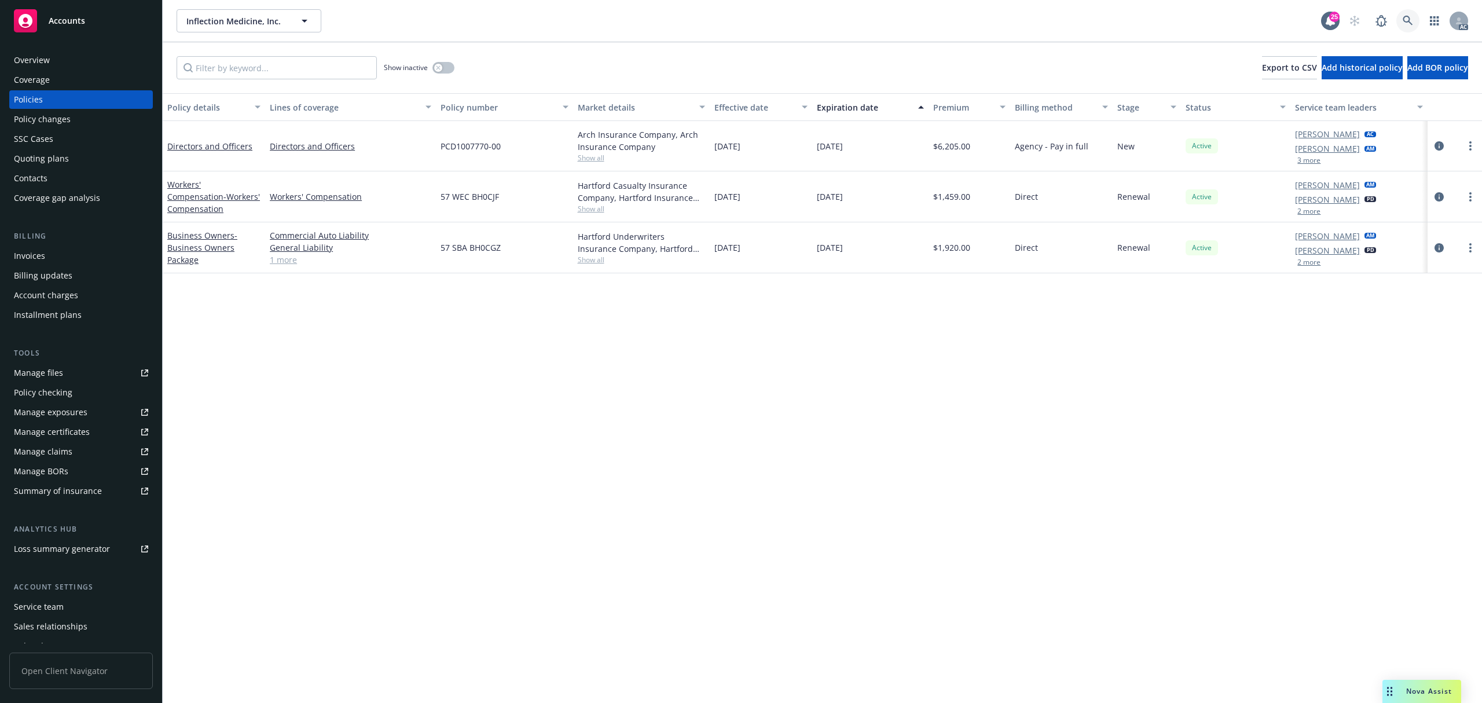
click at [1408, 22] on icon at bounding box center [1407, 21] width 10 height 10
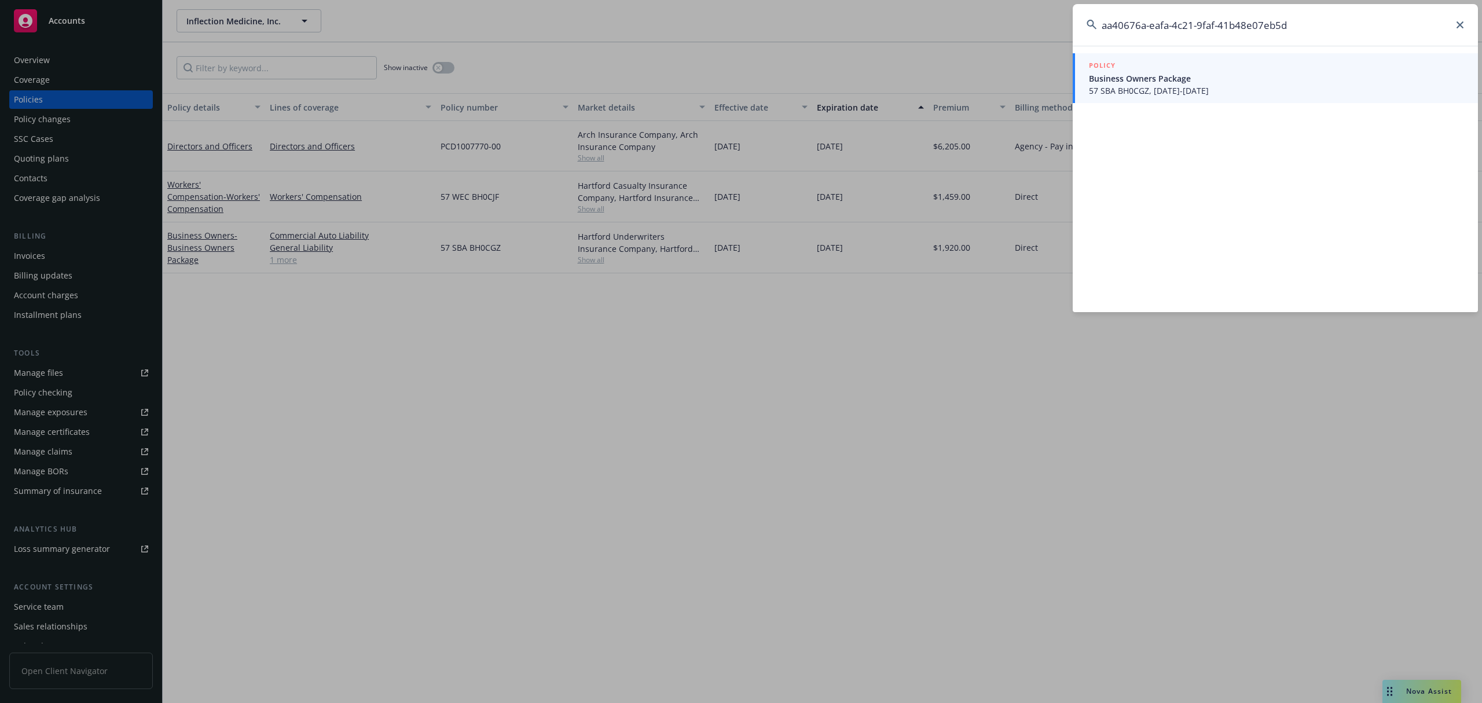
type input "aa40676a-eafa-4c21-9faf-41b48e07eb5d"
click at [1195, 86] on span "57 SBA BH0CGZ, [DATE]-[DATE]" at bounding box center [1276, 91] width 375 height 12
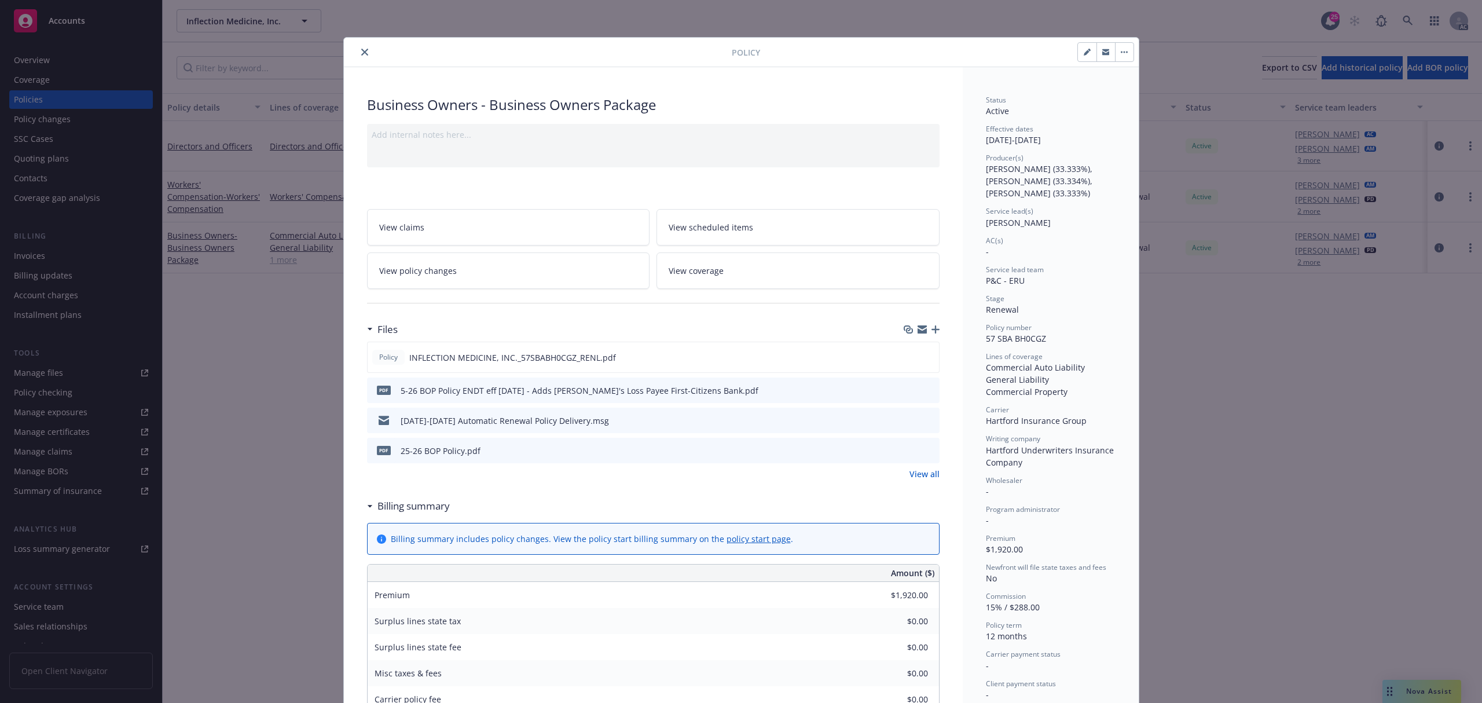
click at [361, 49] on icon "close" at bounding box center [364, 52] width 7 height 7
click at [1401, 21] on div "Policy Business Owners - Business Owners Package Add internal notes here... Vie…" at bounding box center [741, 351] width 1482 height 703
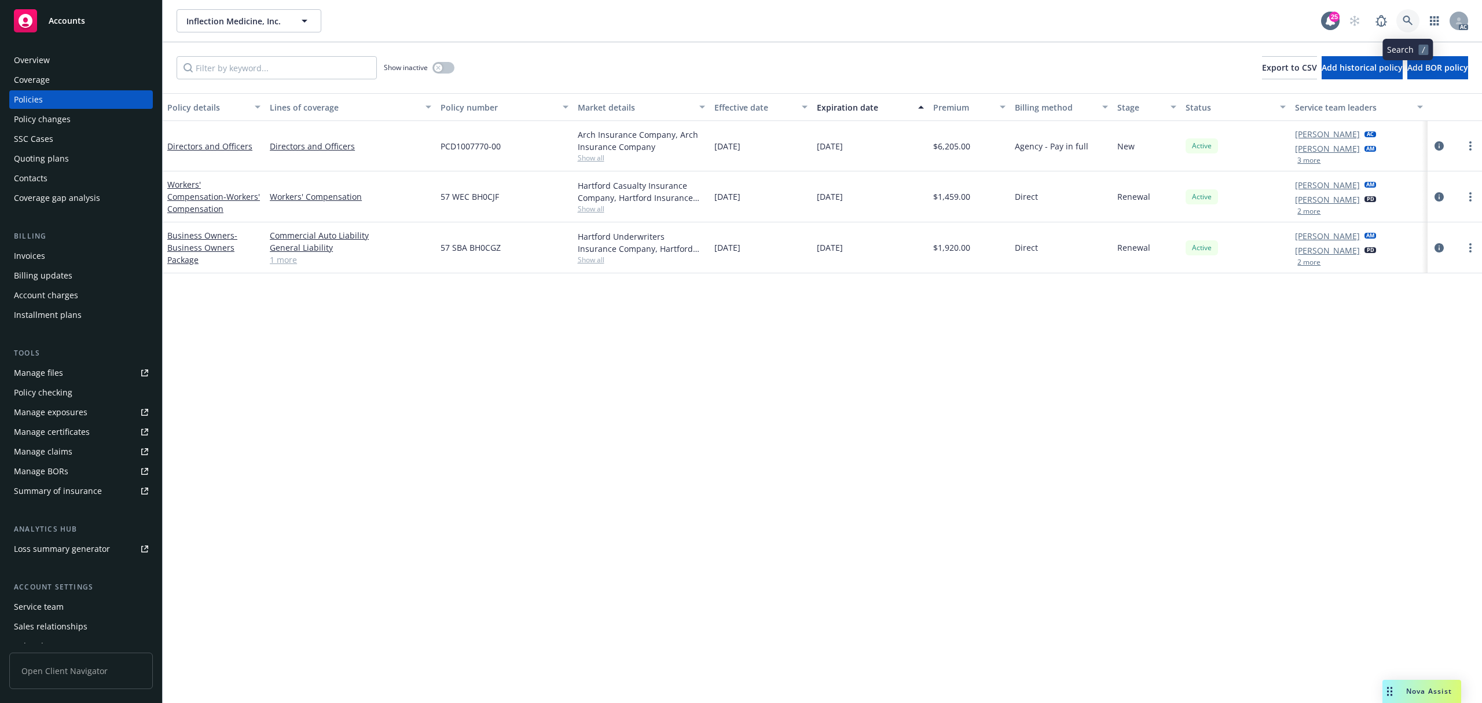
click at [1406, 19] on icon at bounding box center [1407, 21] width 10 height 10
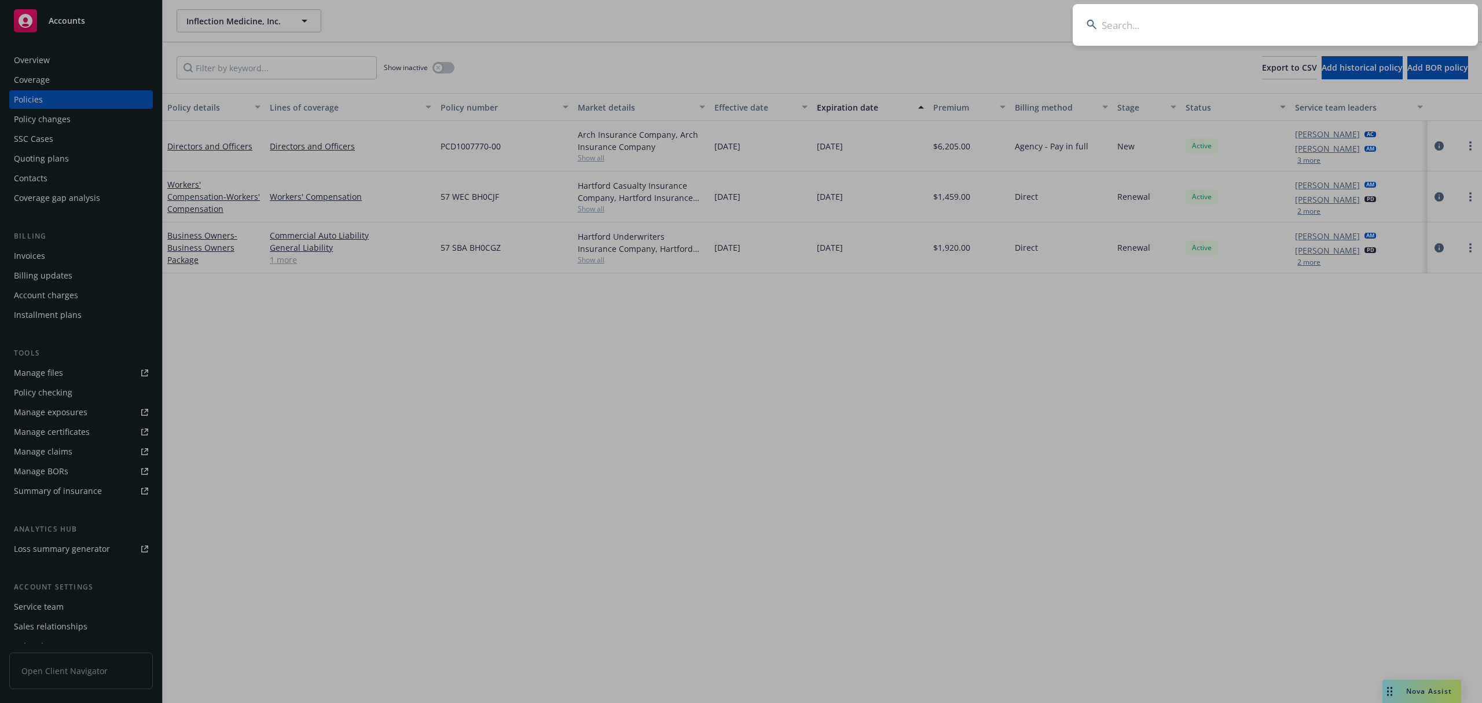
type input "696bf532-729b-4443-8465-52a063beccc1"
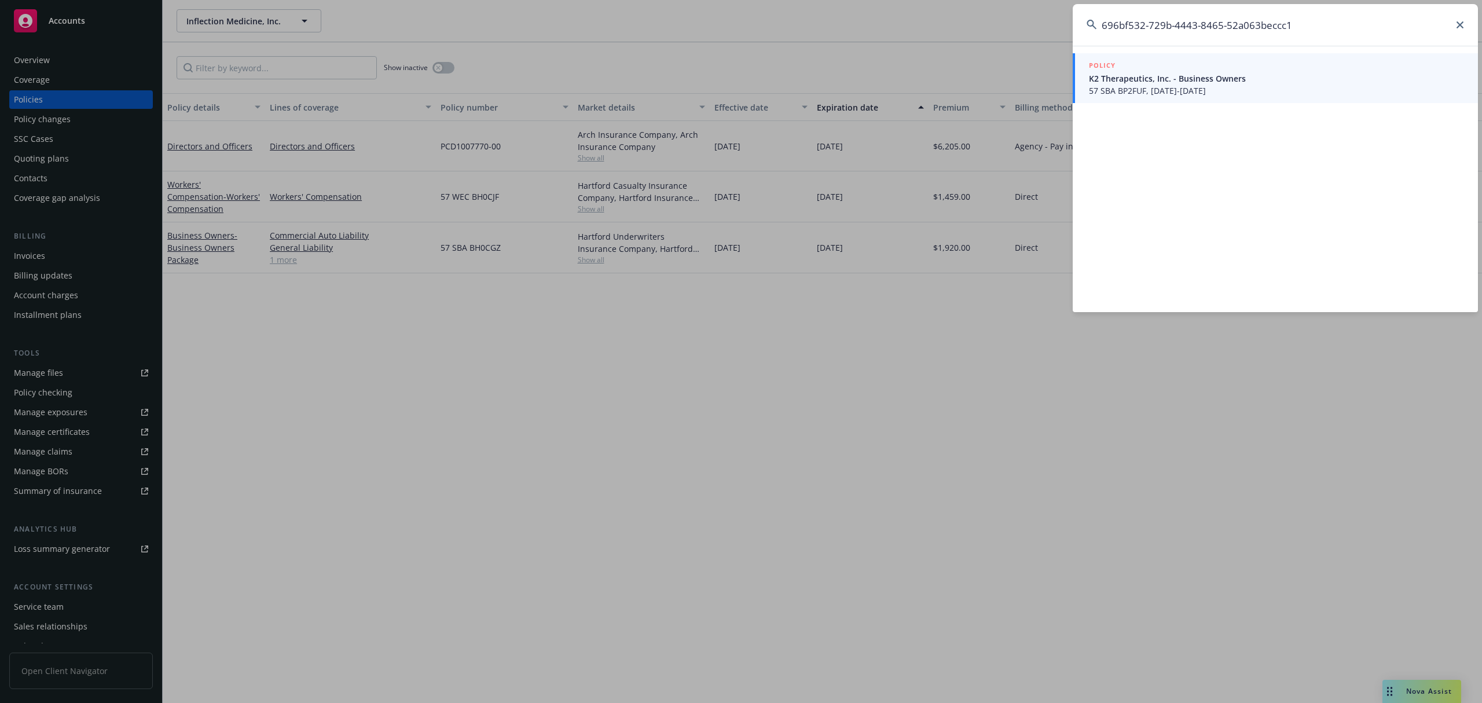
click at [1173, 83] on span "K2 Therapeutics, Inc. - Business Owners" at bounding box center [1276, 78] width 375 height 12
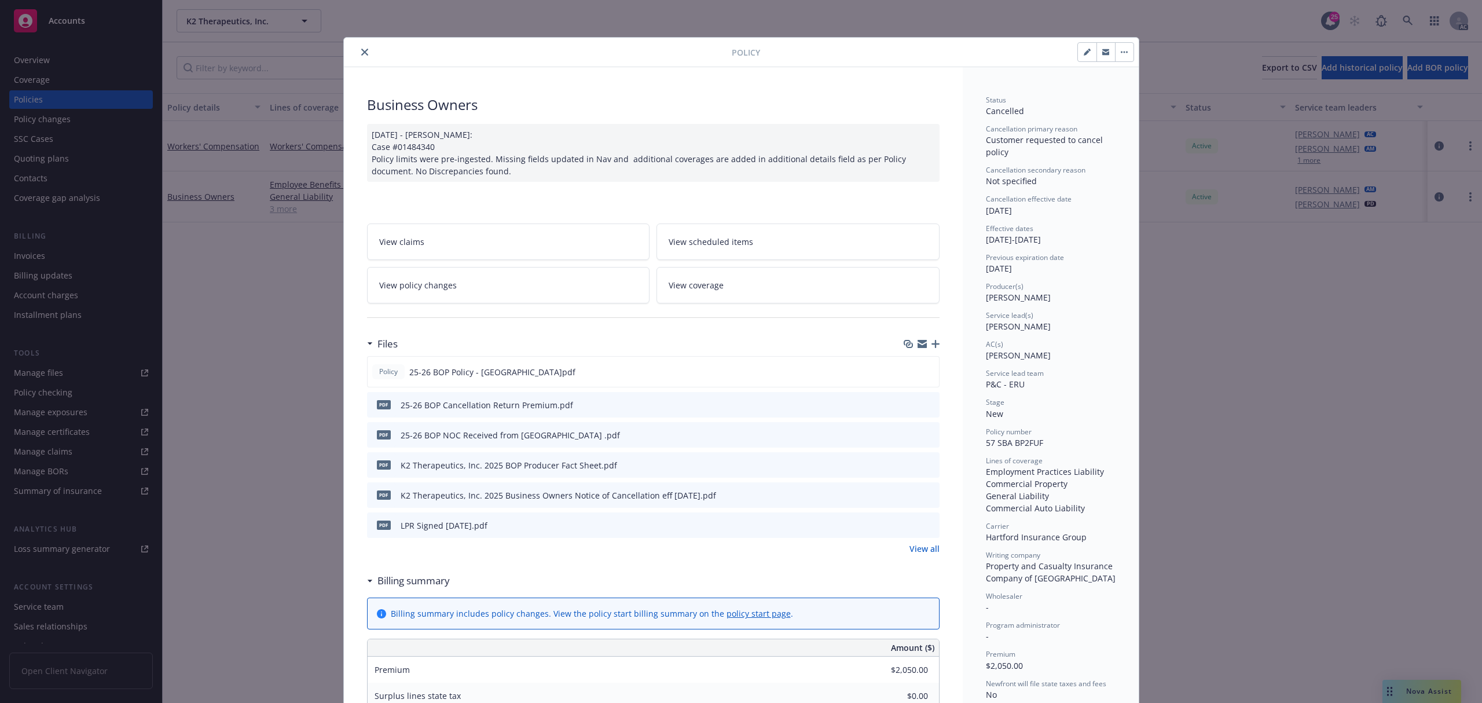
click at [1084, 52] on button "button" at bounding box center [1087, 52] width 19 height 19
select select "NEW"
select select "12"
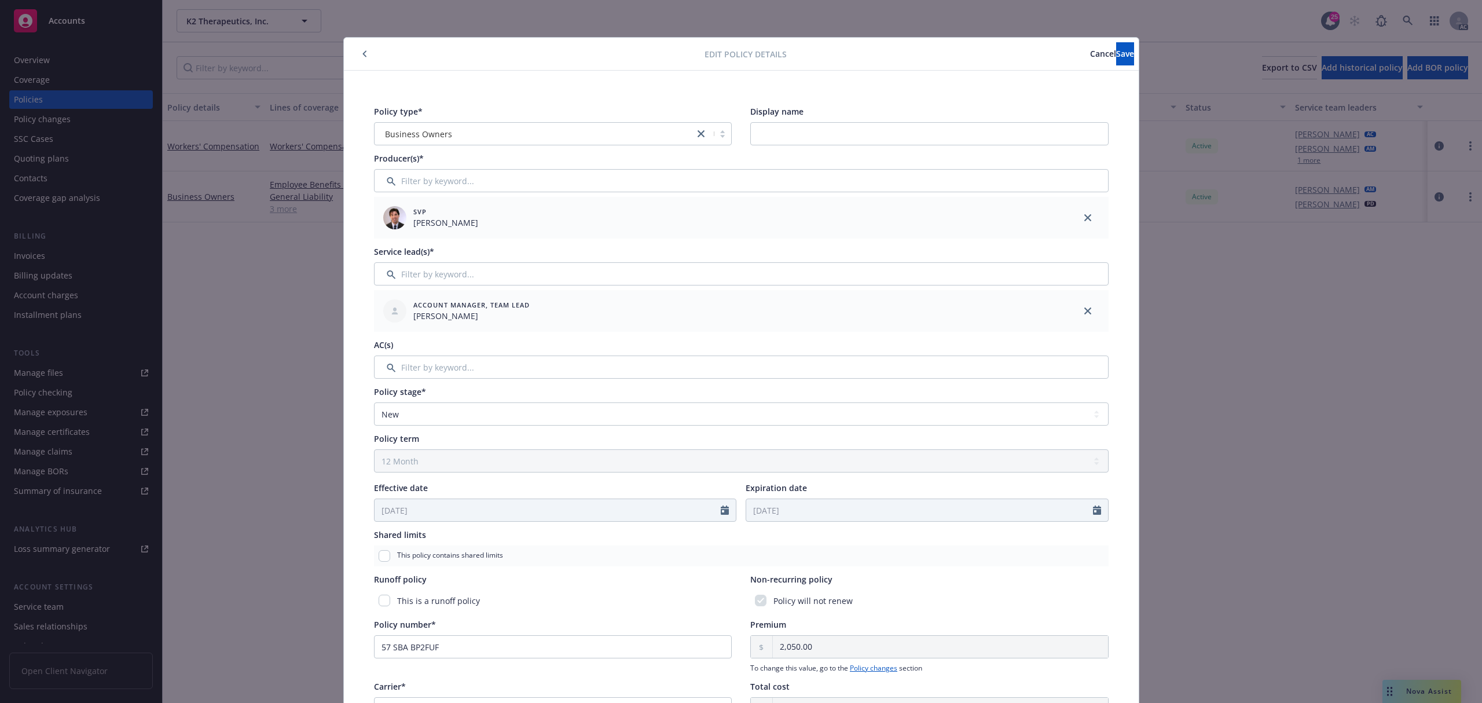
click at [1090, 53] on span "Cancel" at bounding box center [1103, 53] width 26 height 11
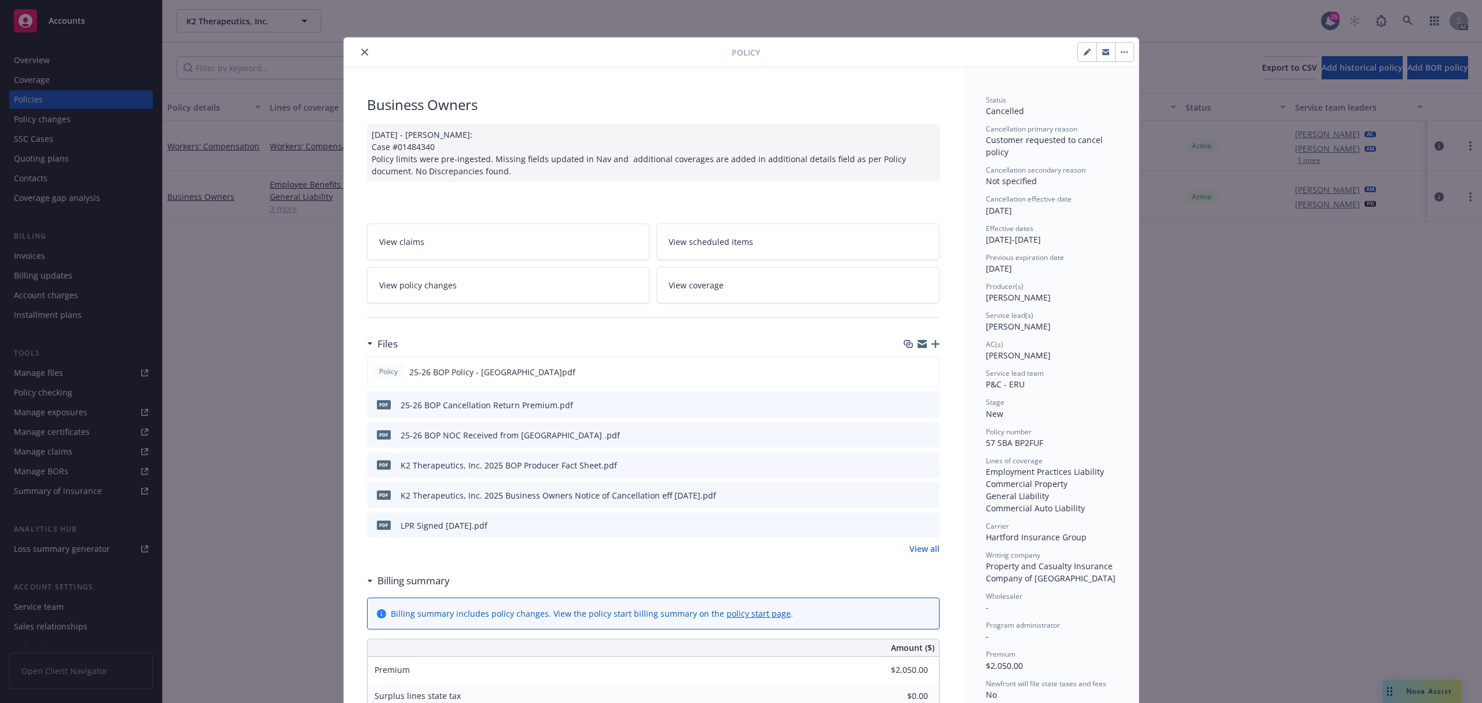
click at [361, 47] on button "close" at bounding box center [365, 52] width 14 height 14
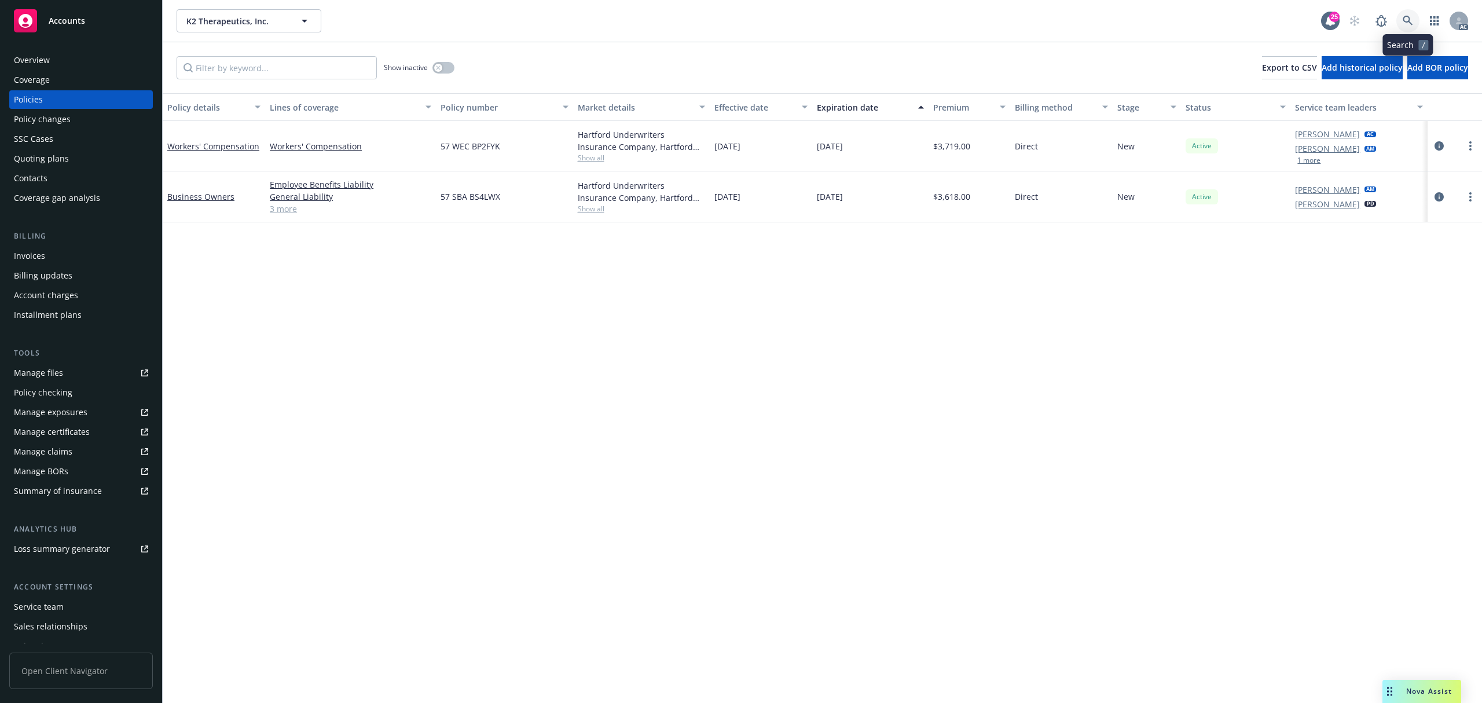
click at [1402, 13] on link at bounding box center [1407, 20] width 23 height 23
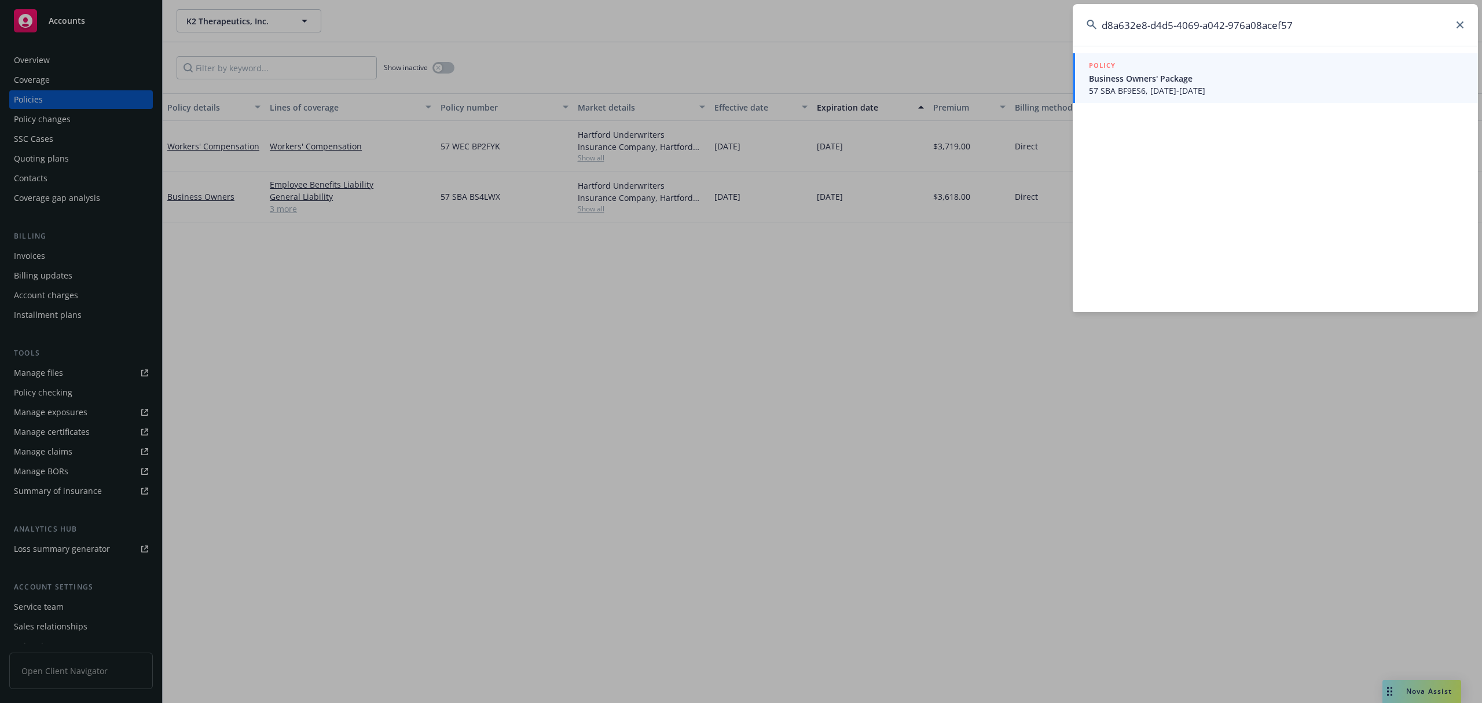
type input "d8a632e8-d4d5-4069-a042-976a08acef57"
click at [1211, 70] on div "POLICY" at bounding box center [1276, 66] width 375 height 13
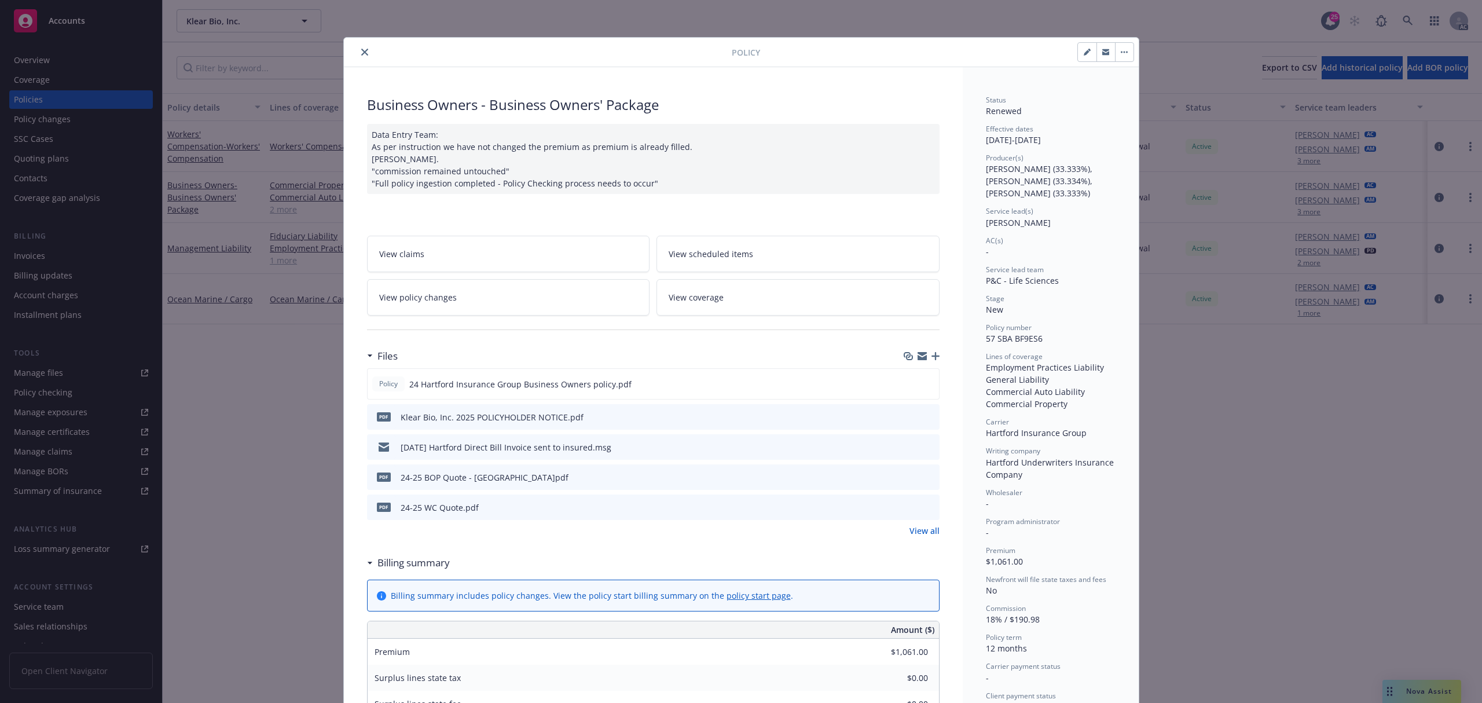
click at [358, 57] on button "close" at bounding box center [365, 52] width 14 height 14
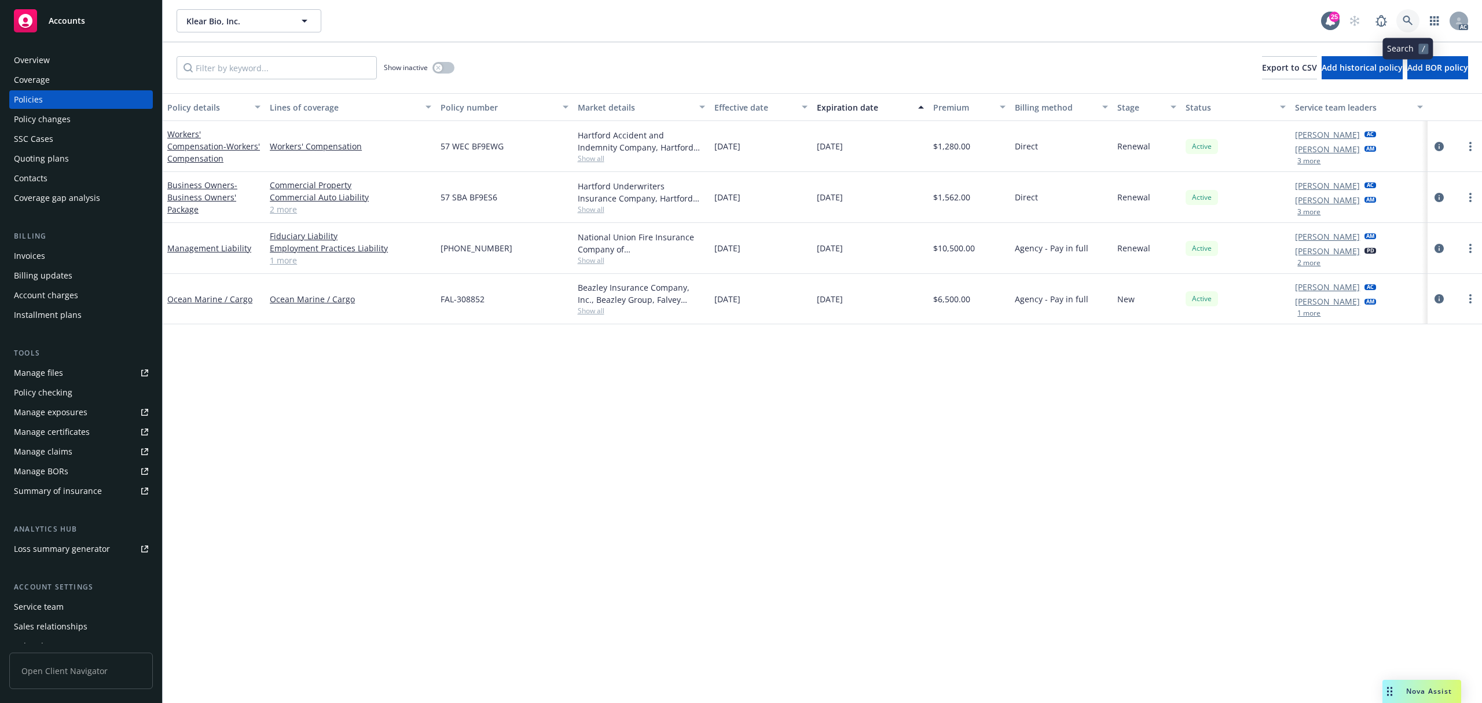
click at [1406, 21] on icon at bounding box center [1407, 21] width 10 height 10
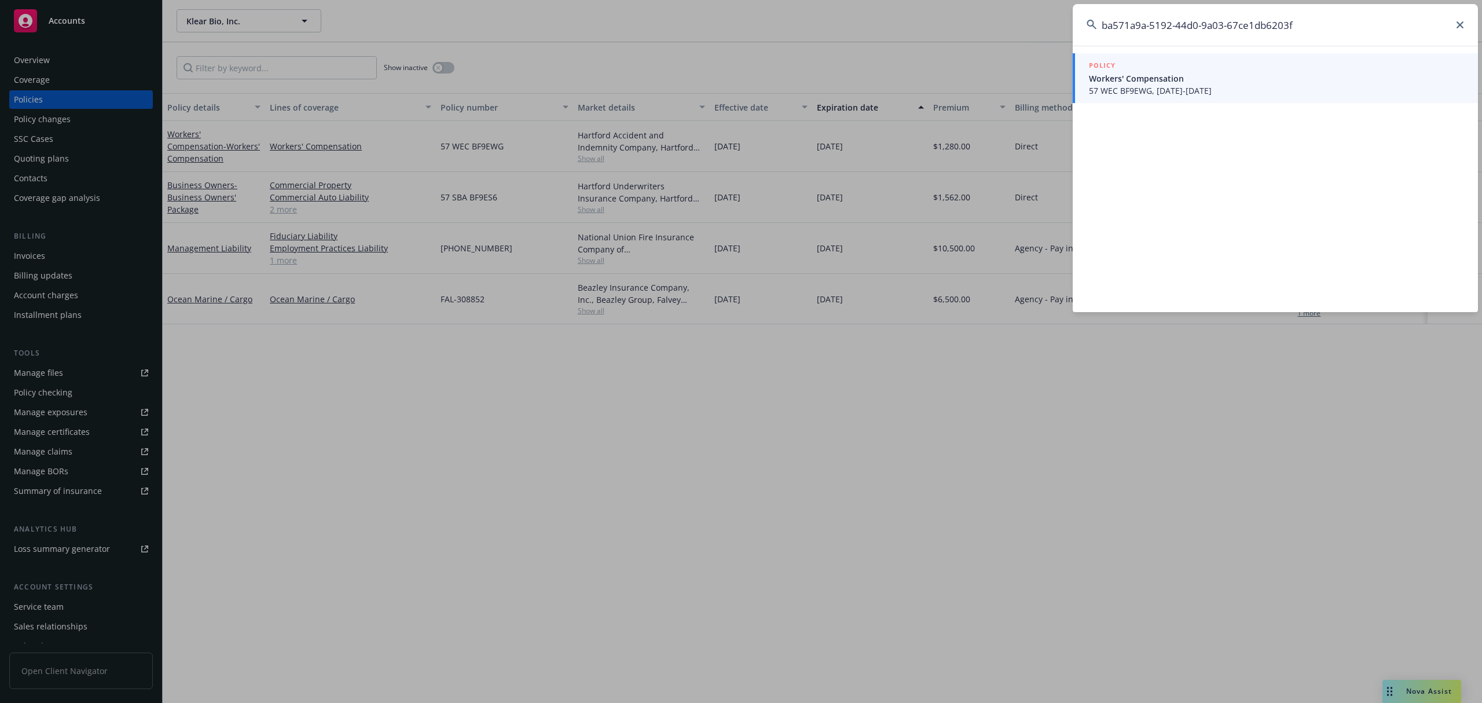
type input "ba571a9a-5192-44d0-9a03-67ce1db6203f"
click at [1275, 91] on span "57 WEC BF9EWG, [DATE]-[DATE]" at bounding box center [1276, 91] width 375 height 12
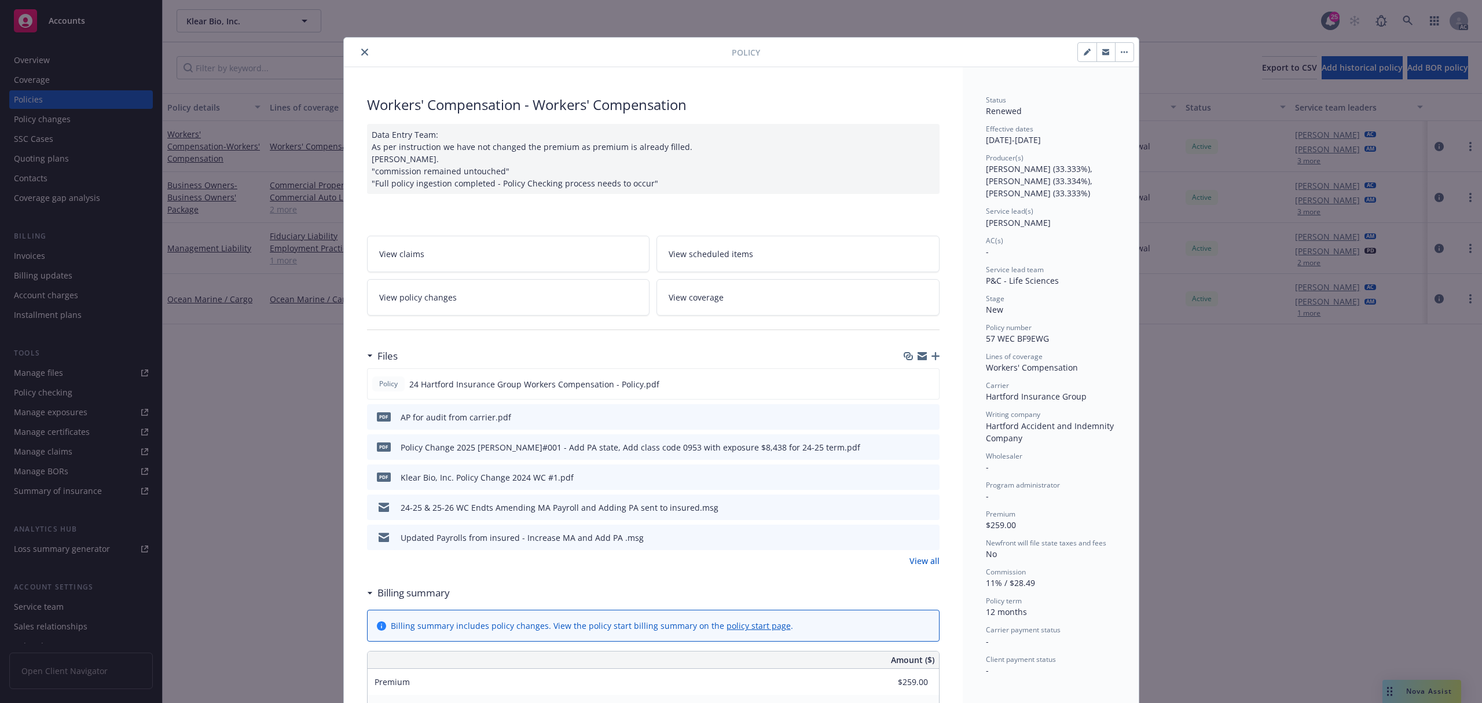
click at [359, 58] on button "close" at bounding box center [365, 52] width 14 height 14
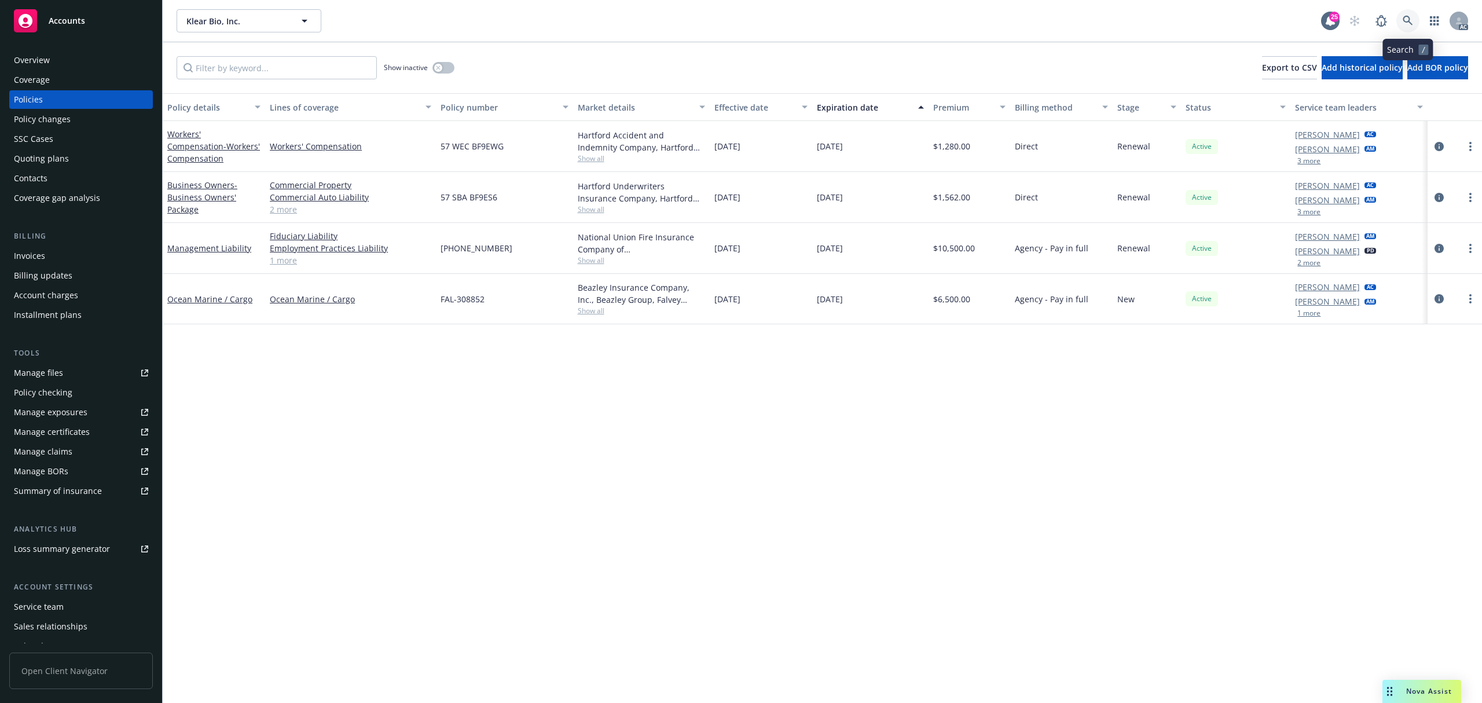
click at [1408, 25] on icon at bounding box center [1407, 21] width 10 height 10
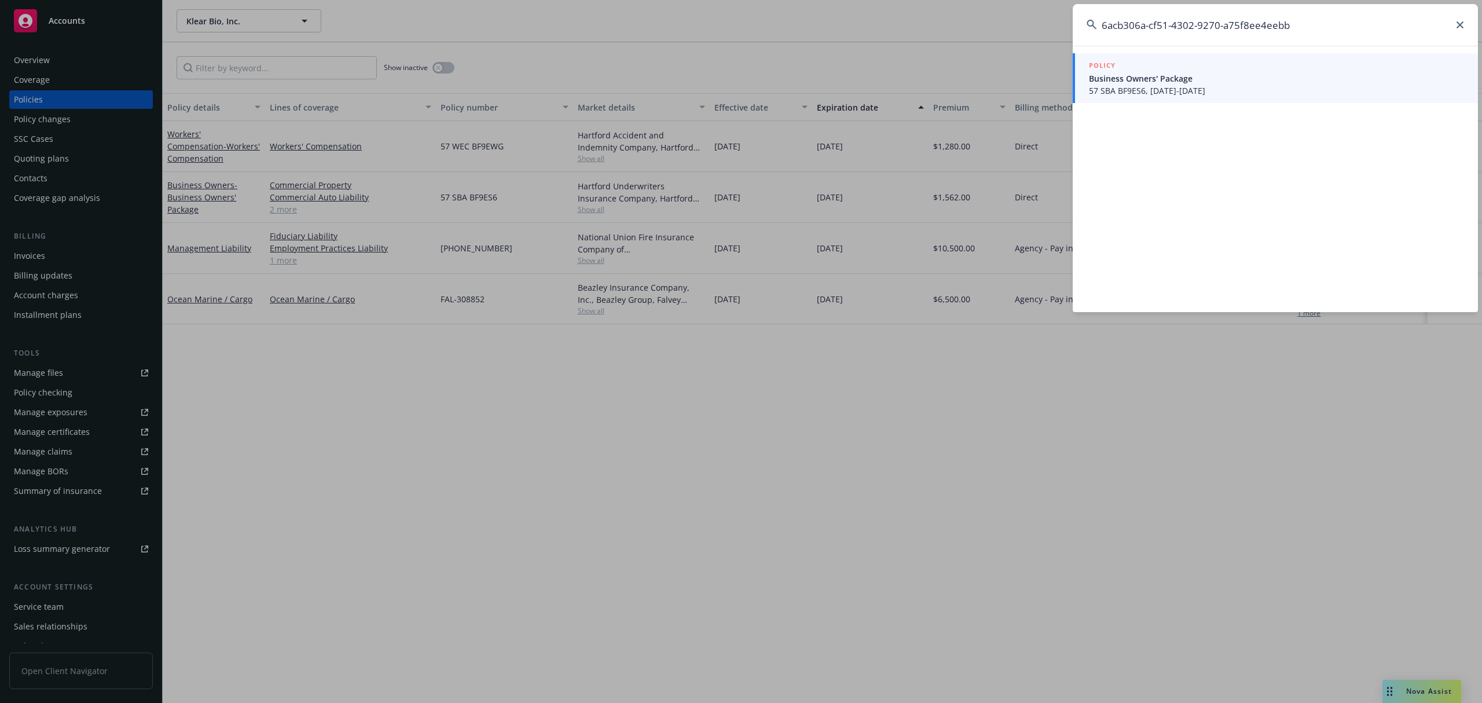
type input "6acb306a-cf51-4302-9270-a75f8ee4eebb"
click at [1184, 86] on span "57 SBA BF9ES6, [DATE]-[DATE]" at bounding box center [1276, 91] width 375 height 12
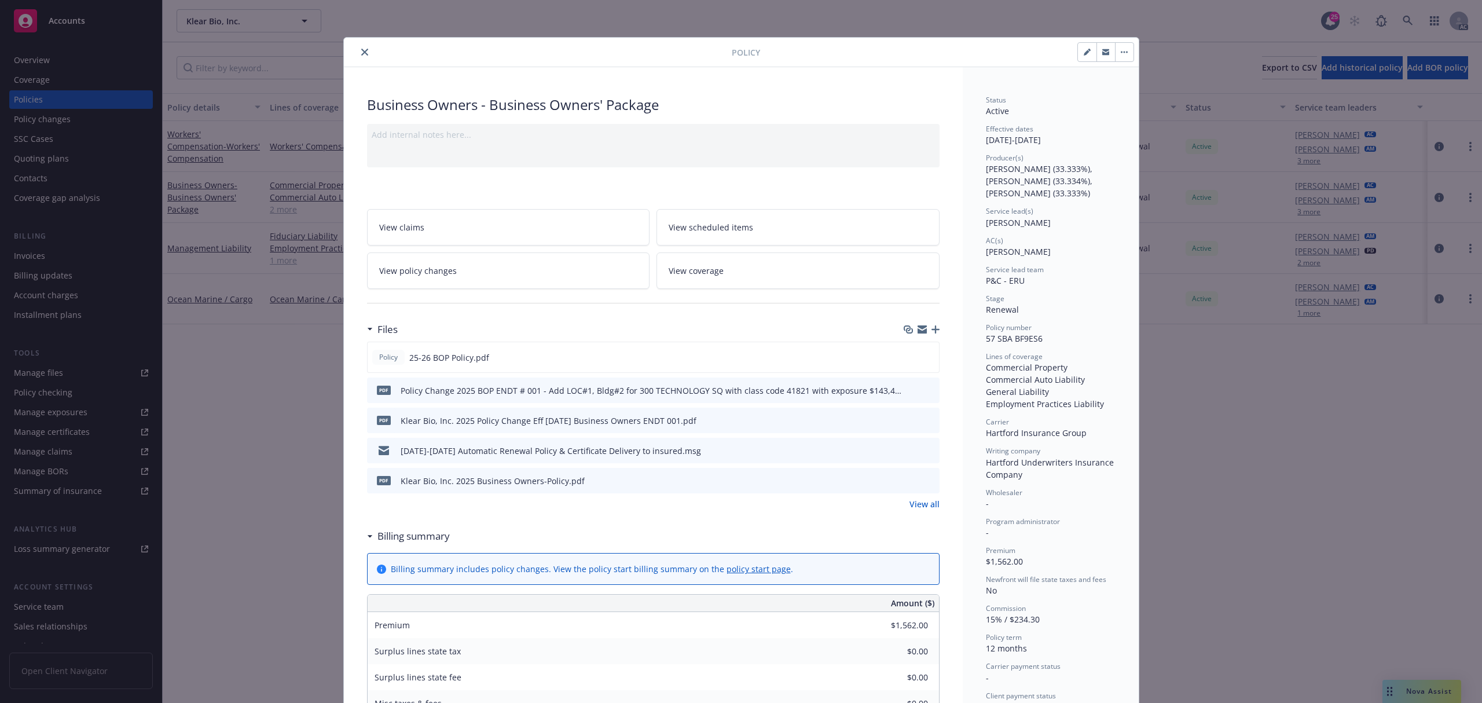
click at [358, 52] on button "close" at bounding box center [365, 52] width 14 height 14
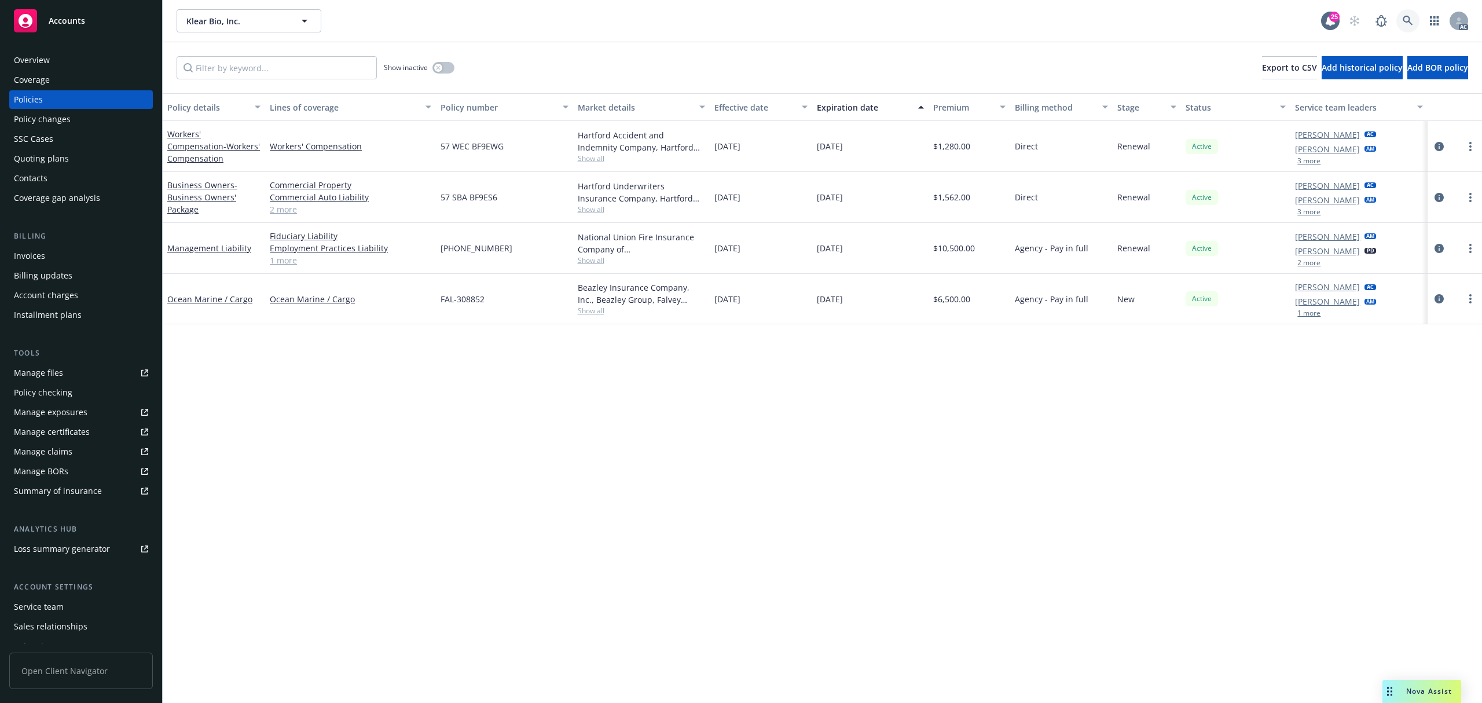
click at [1411, 19] on icon at bounding box center [1407, 21] width 10 height 10
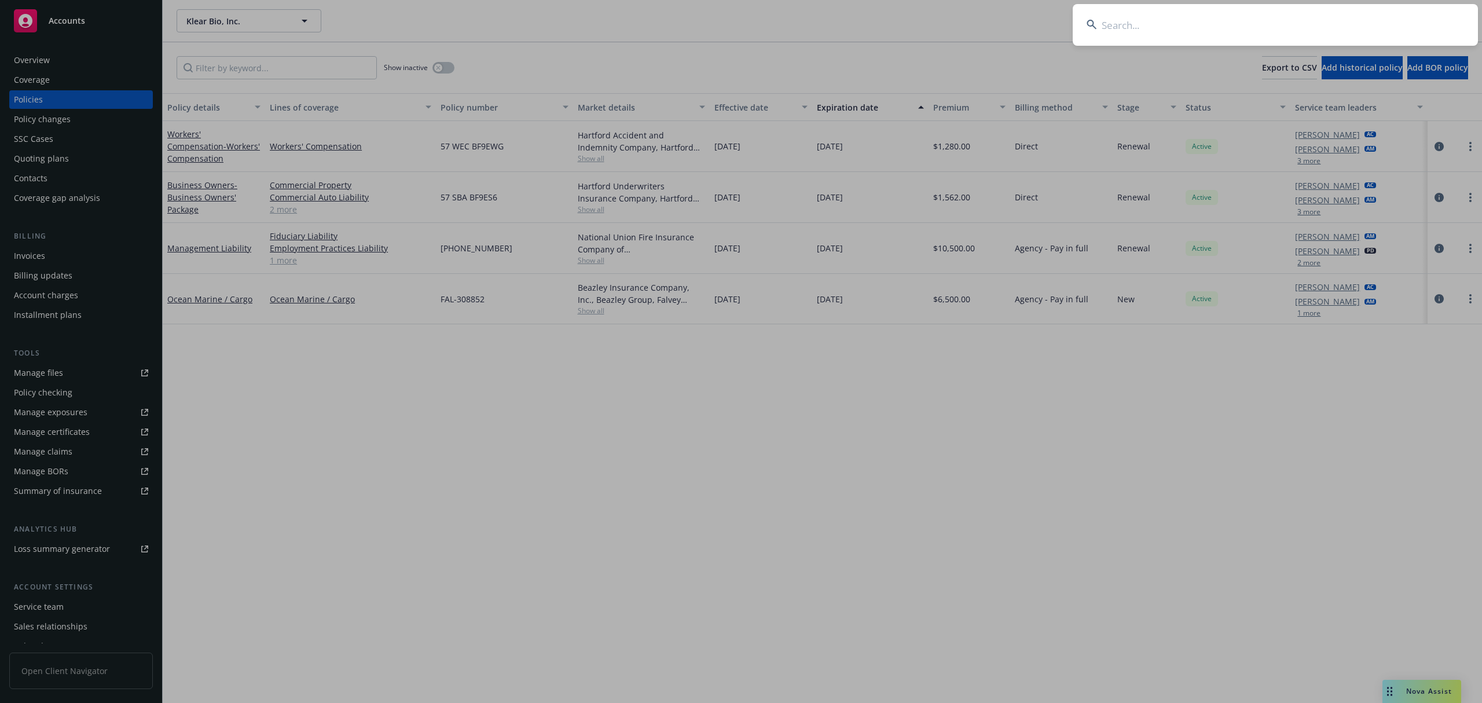
type input "44eab889-ca9a-4825-aa60-af2c2019ef71"
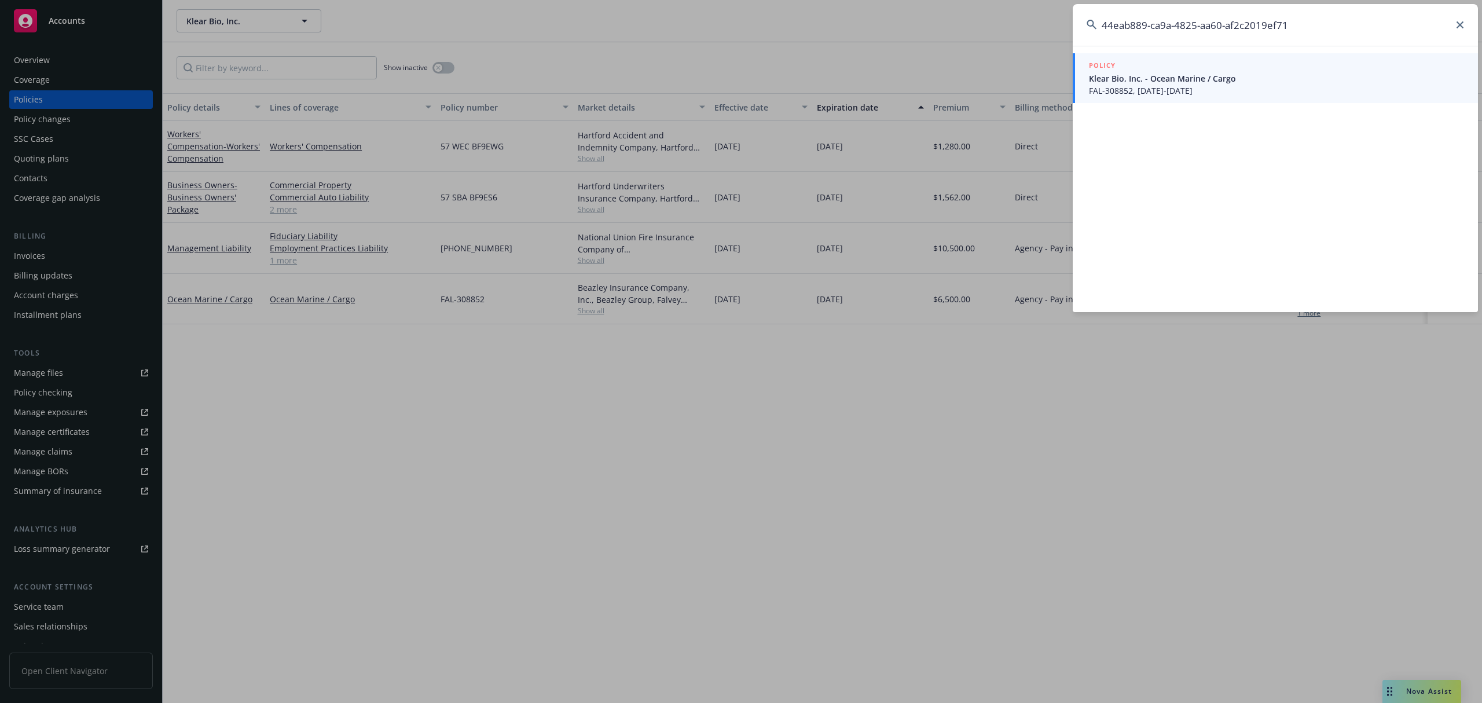
click at [1185, 82] on span "Klear Bio, Inc. - Ocean Marine / Cargo" at bounding box center [1276, 78] width 375 height 12
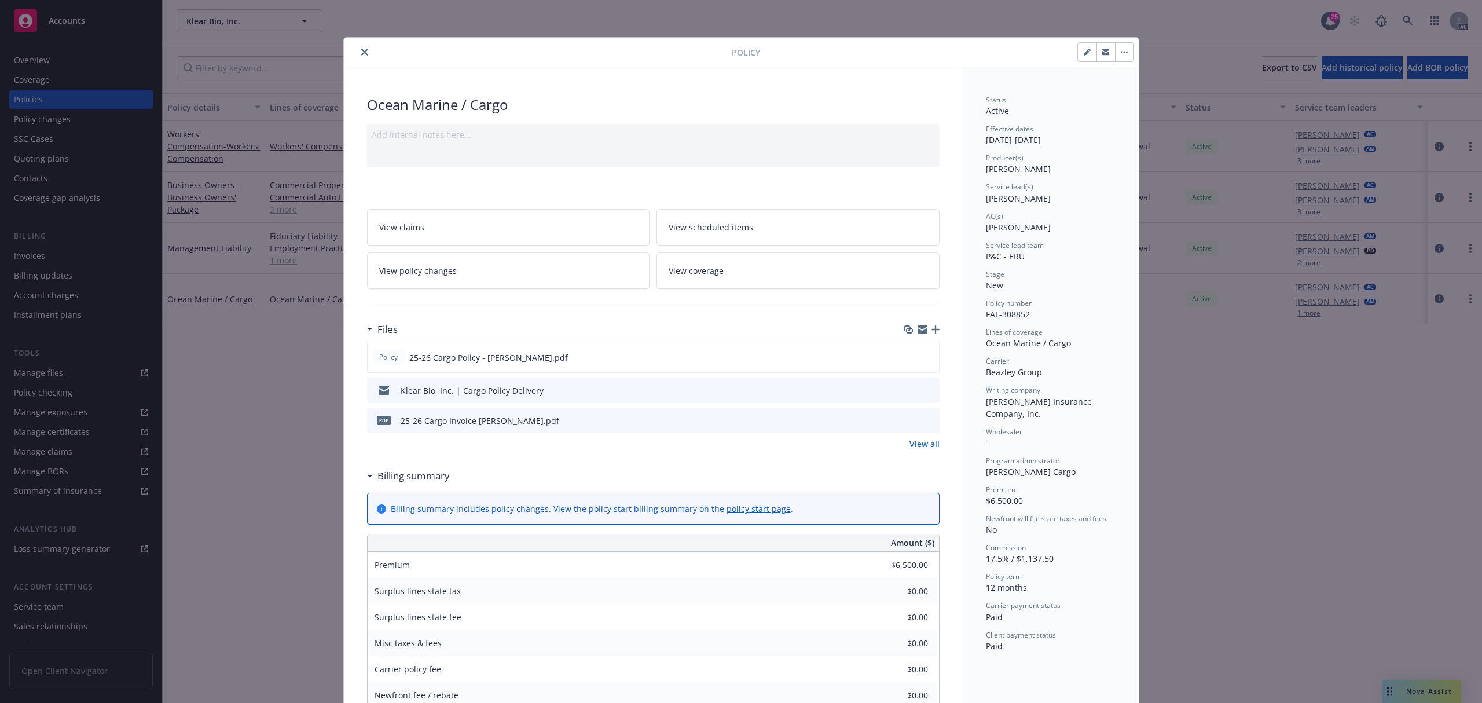
click at [358, 54] on button "close" at bounding box center [365, 52] width 14 height 14
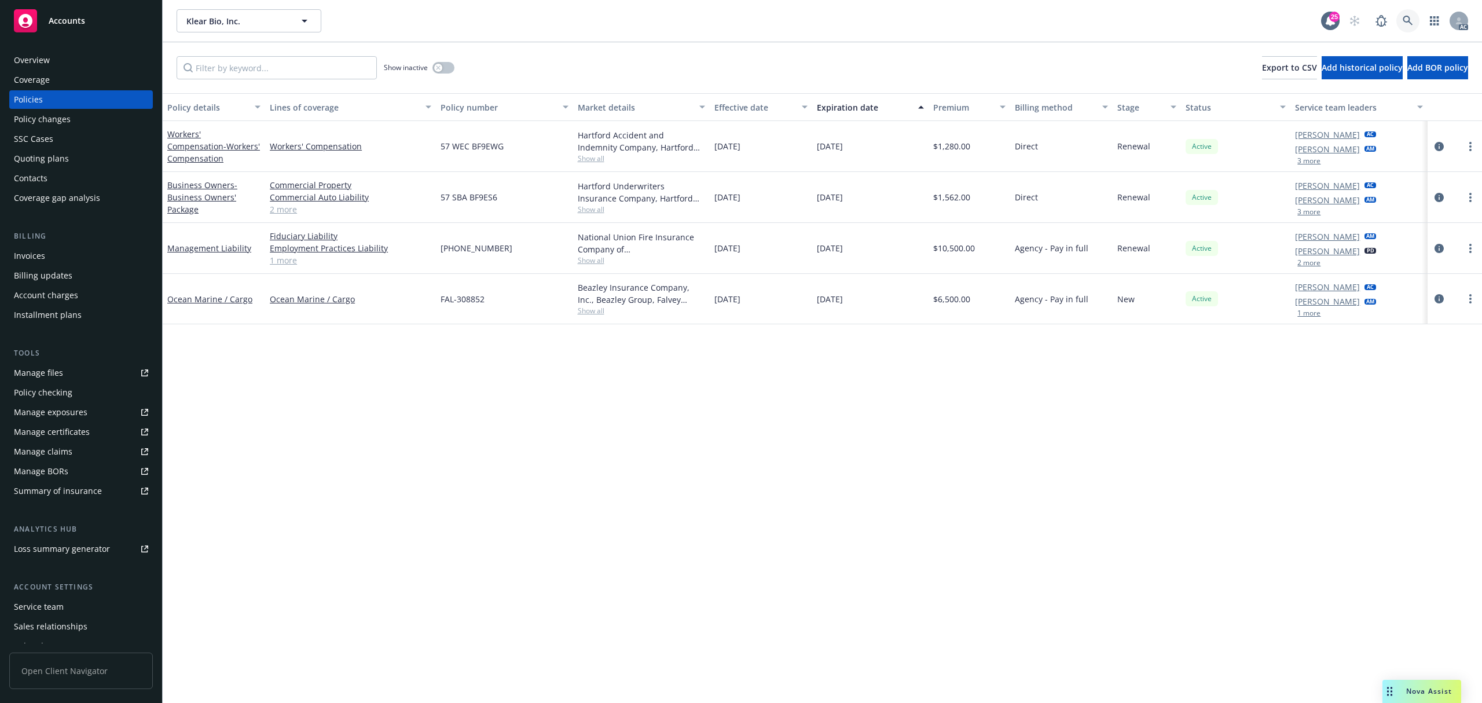
click at [1403, 22] on icon at bounding box center [1407, 21] width 10 height 10
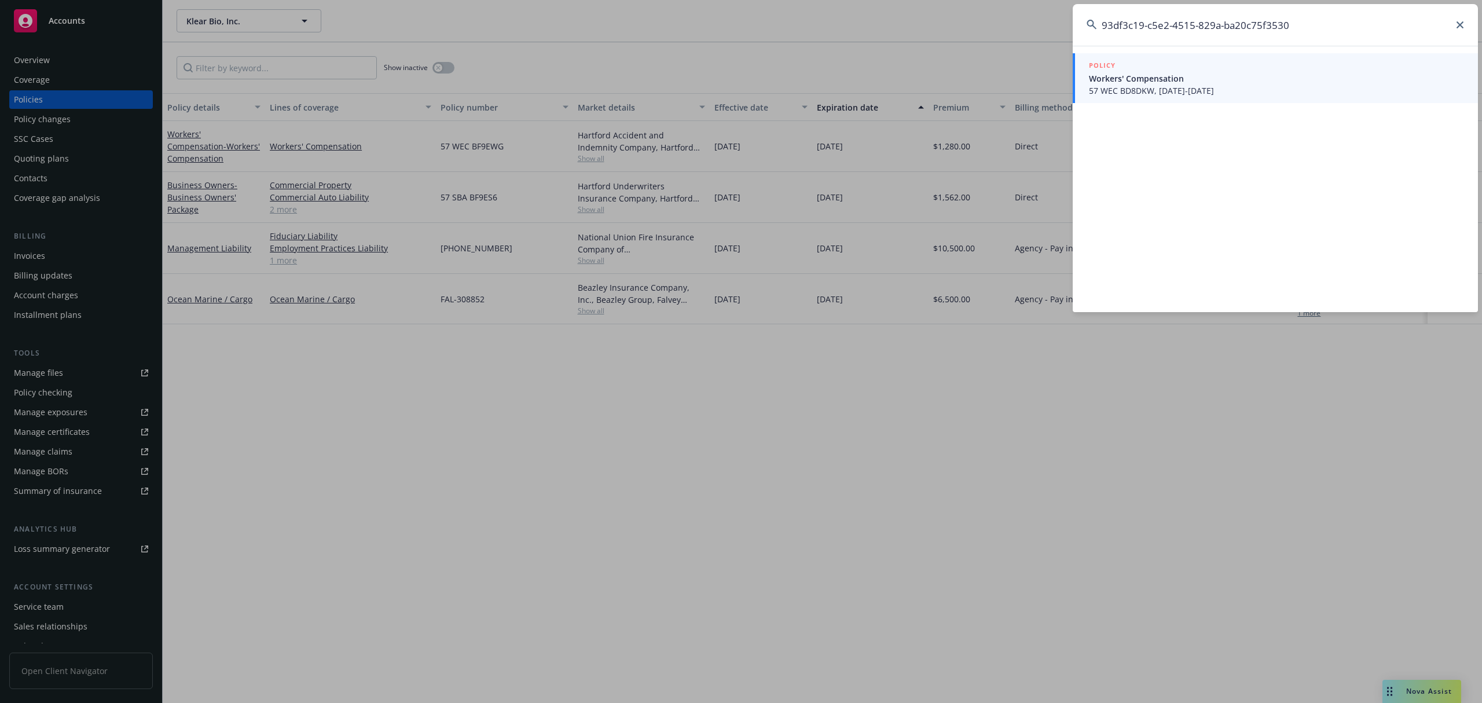
type input "93df3c19-c5e2-4515-829a-ba20c75f3530"
click at [1220, 81] on span "Workers' Compensation" at bounding box center [1276, 78] width 375 height 12
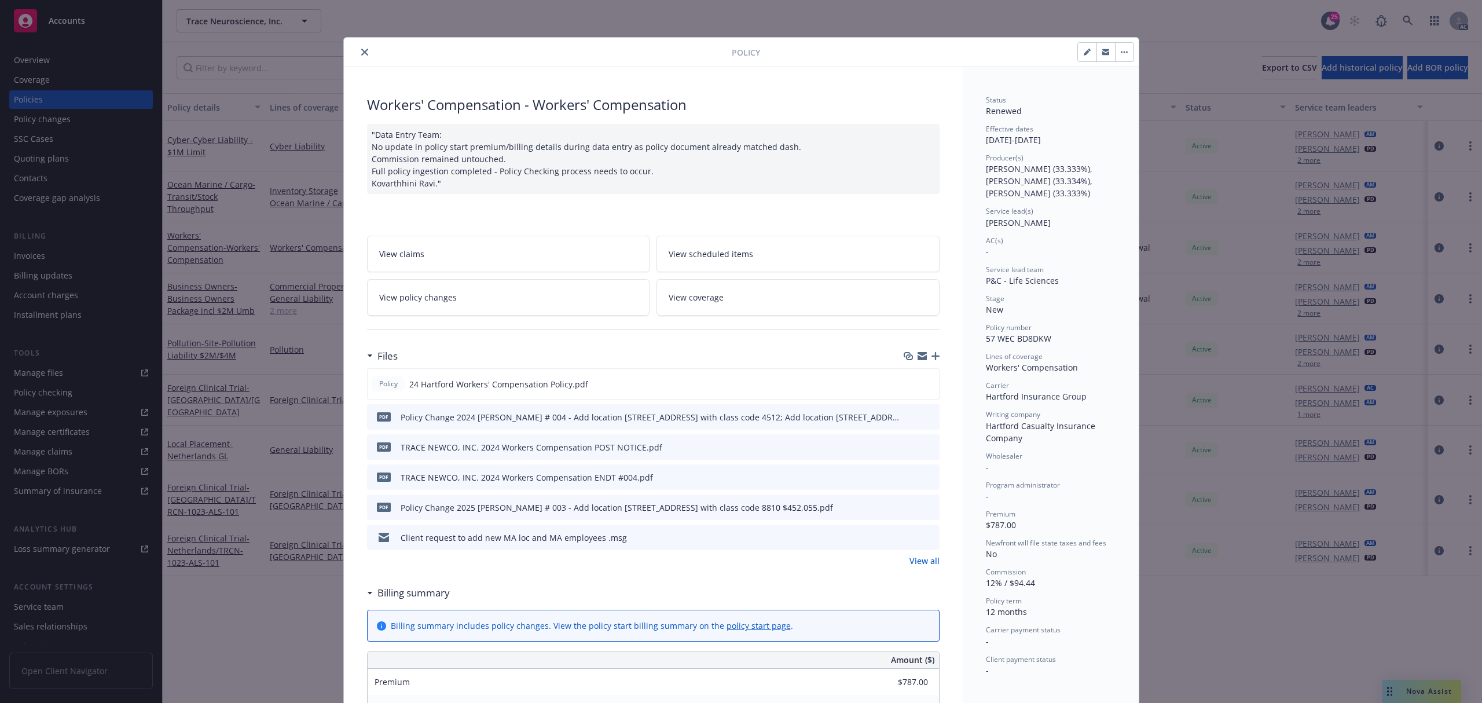
drag, startPoint x: 357, startPoint y: 52, endPoint x: 1390, endPoint y: 58, distance: 1033.8
click at [361, 52] on icon "close" at bounding box center [364, 52] width 7 height 7
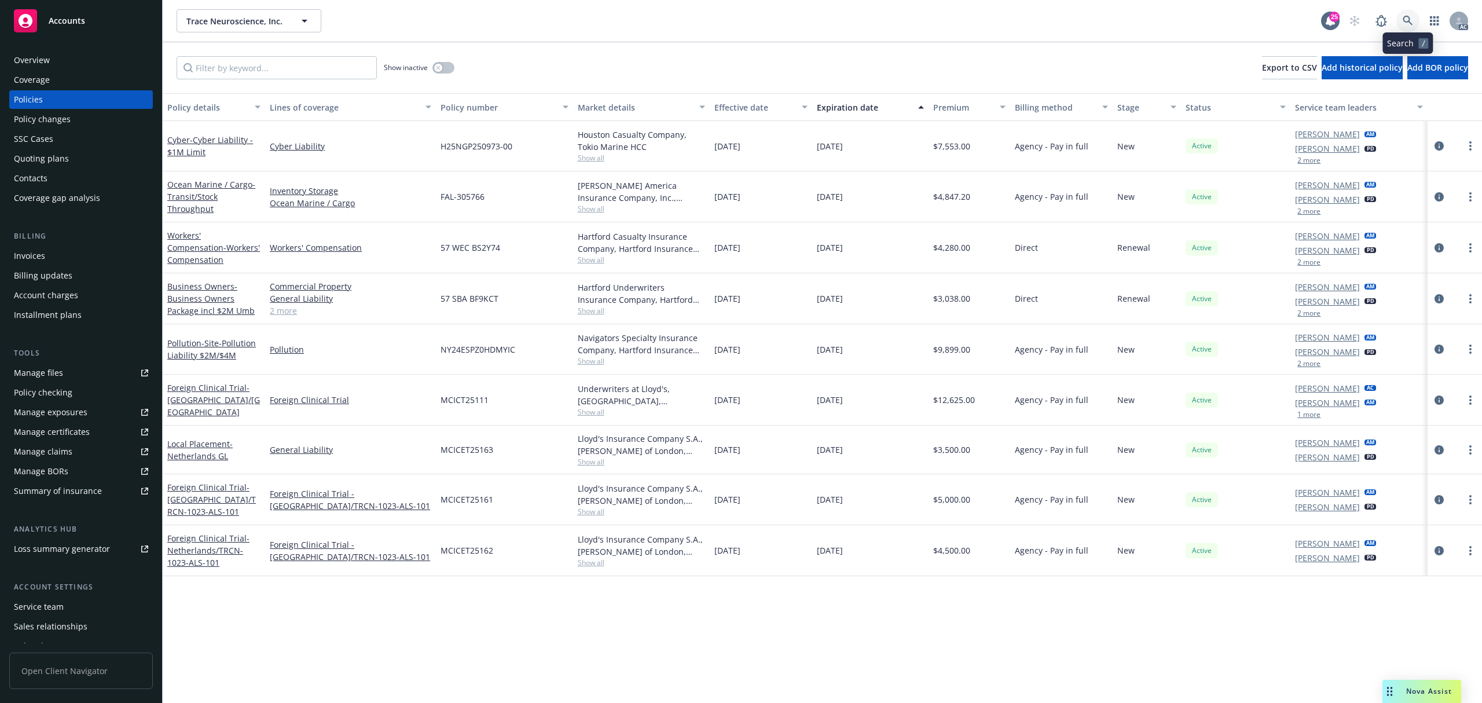
click at [1413, 24] on link at bounding box center [1407, 20] width 23 height 23
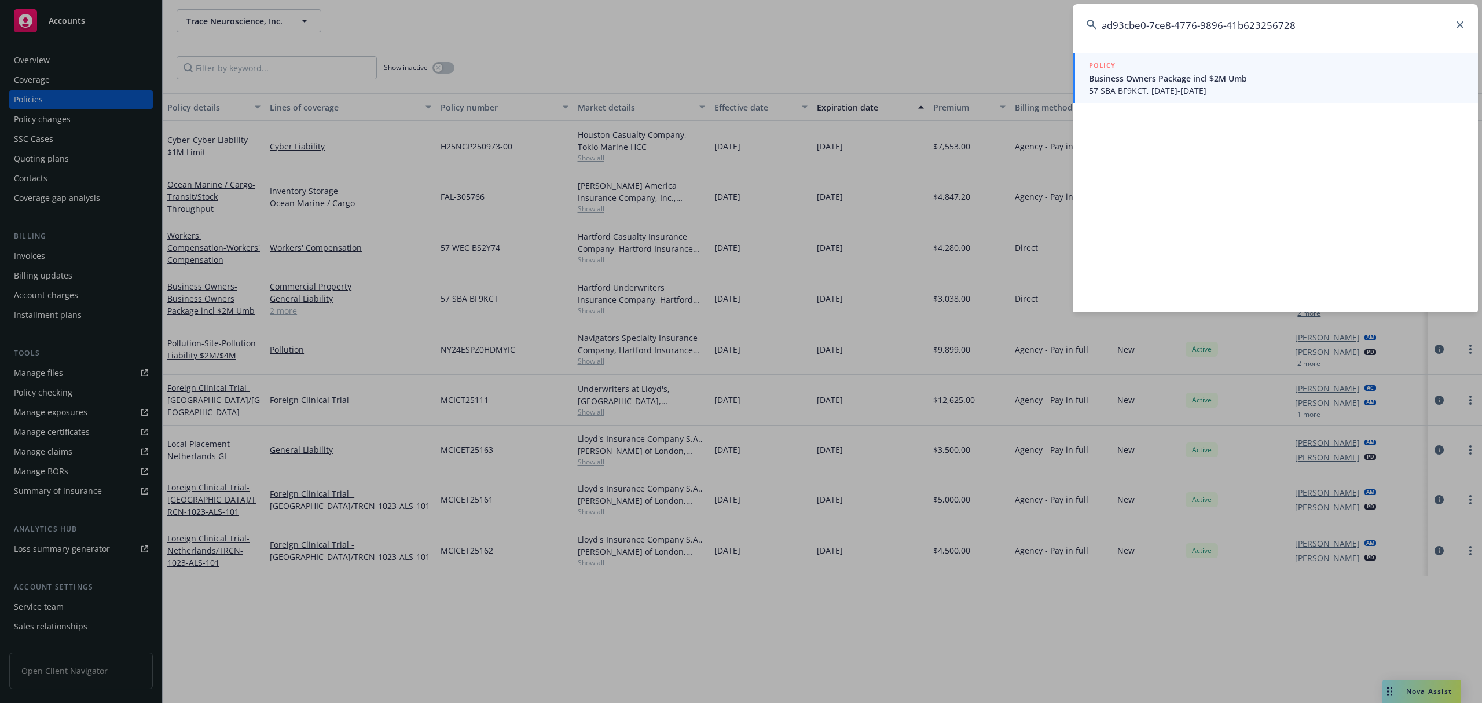
type input "ad93cbe0-7ce8-4776-9896-41b623256728"
click at [1185, 86] on span "57 SBA BF9KCT, [DATE]-[DATE]" at bounding box center [1276, 91] width 375 height 12
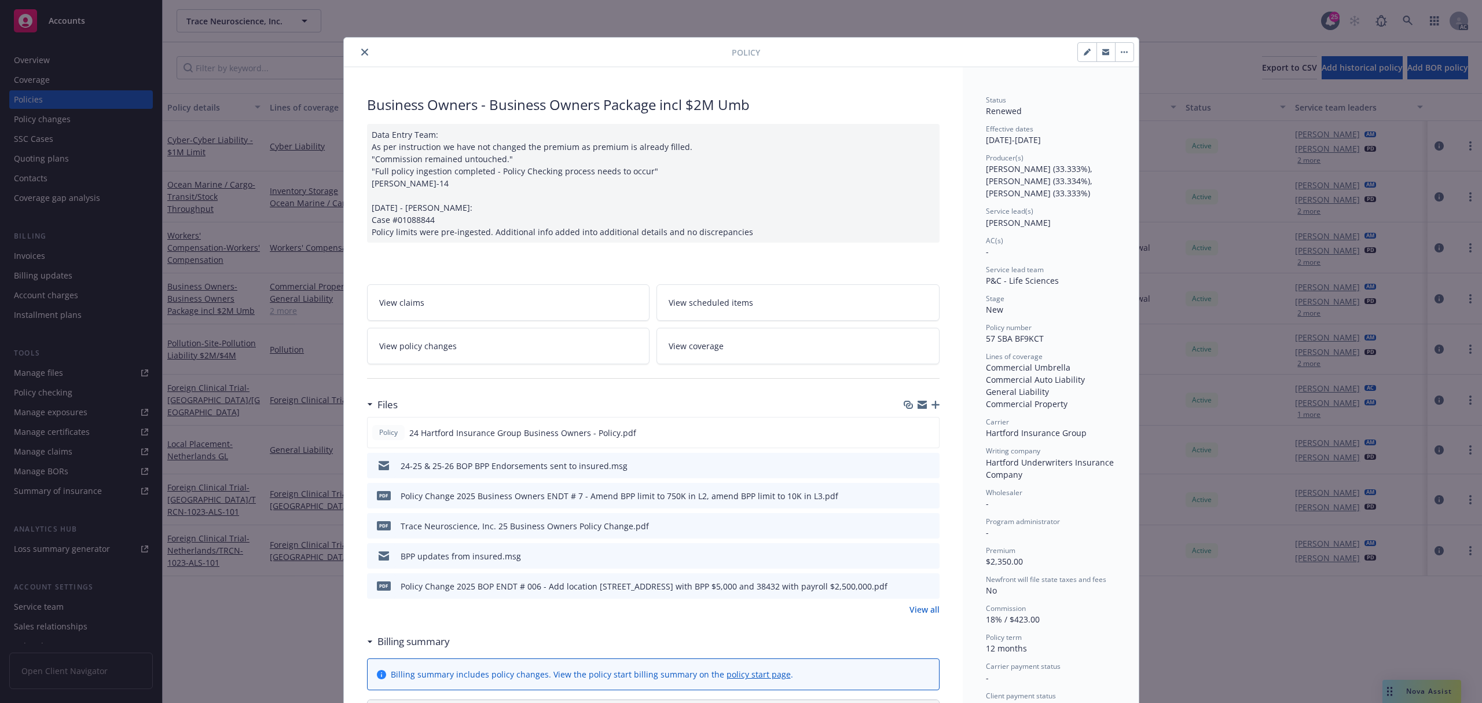
drag, startPoint x: 355, startPoint y: 49, endPoint x: 369, endPoint y: 54, distance: 15.4
click at [361, 49] on icon "close" at bounding box center [364, 52] width 7 height 7
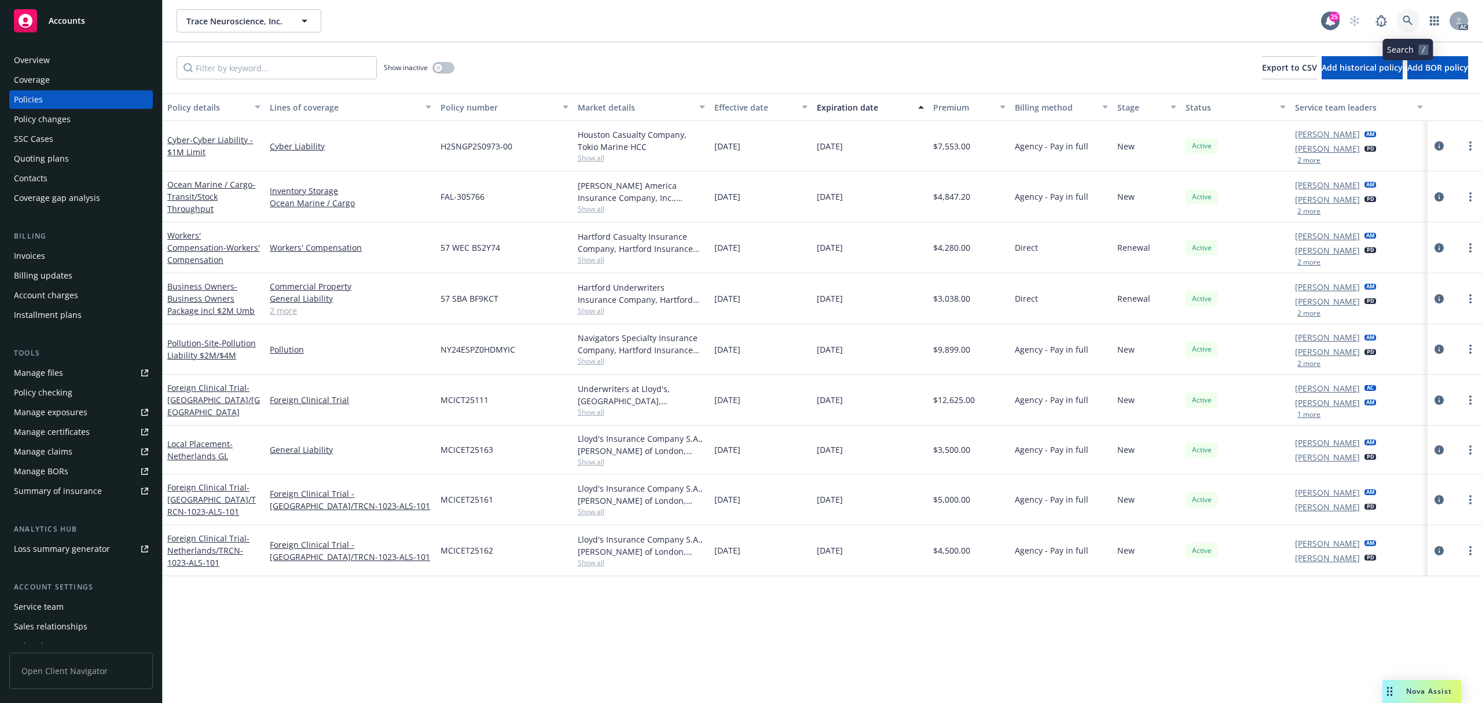
click at [1407, 17] on icon at bounding box center [1407, 21] width 10 height 10
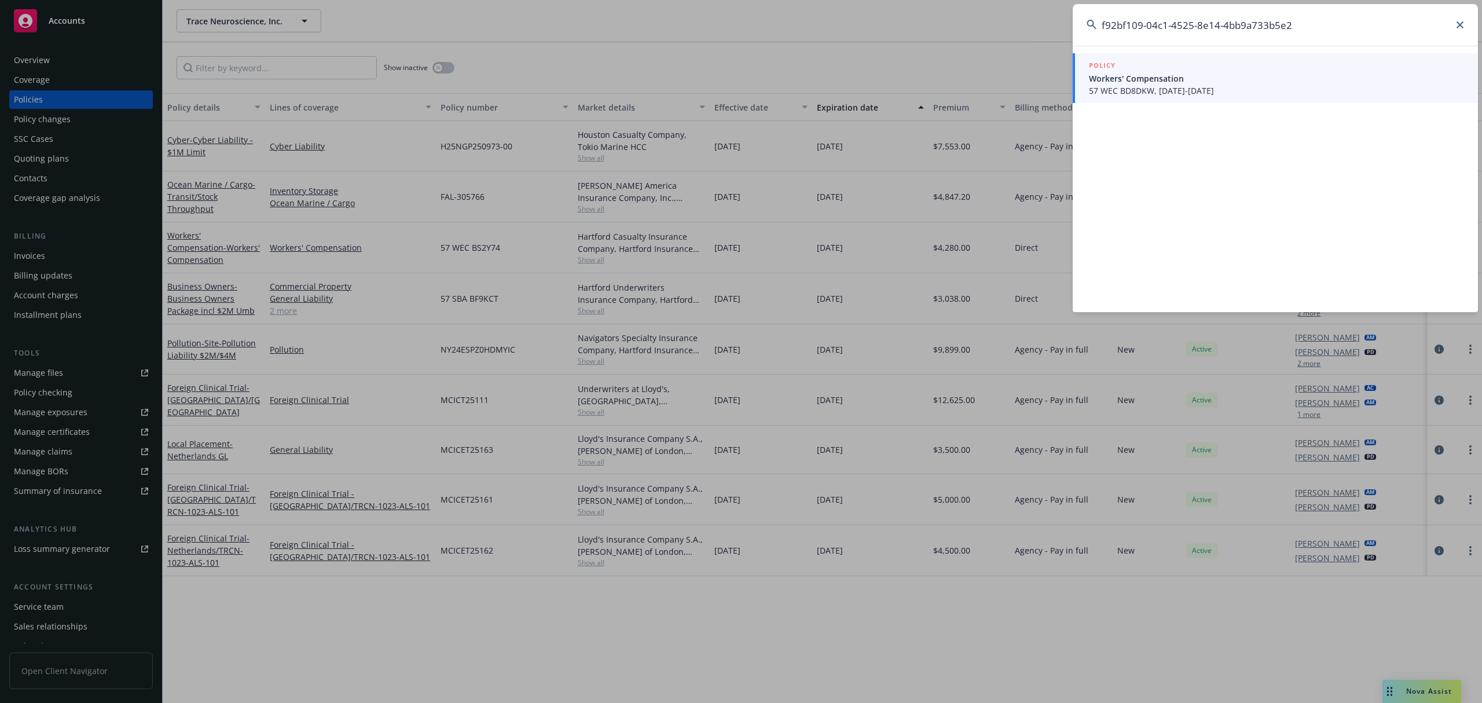
type input "f92bf109-04c1-4525-8e14-4bb9a733b5e2"
click at [1183, 78] on span "Workers' Compensation" at bounding box center [1276, 78] width 375 height 12
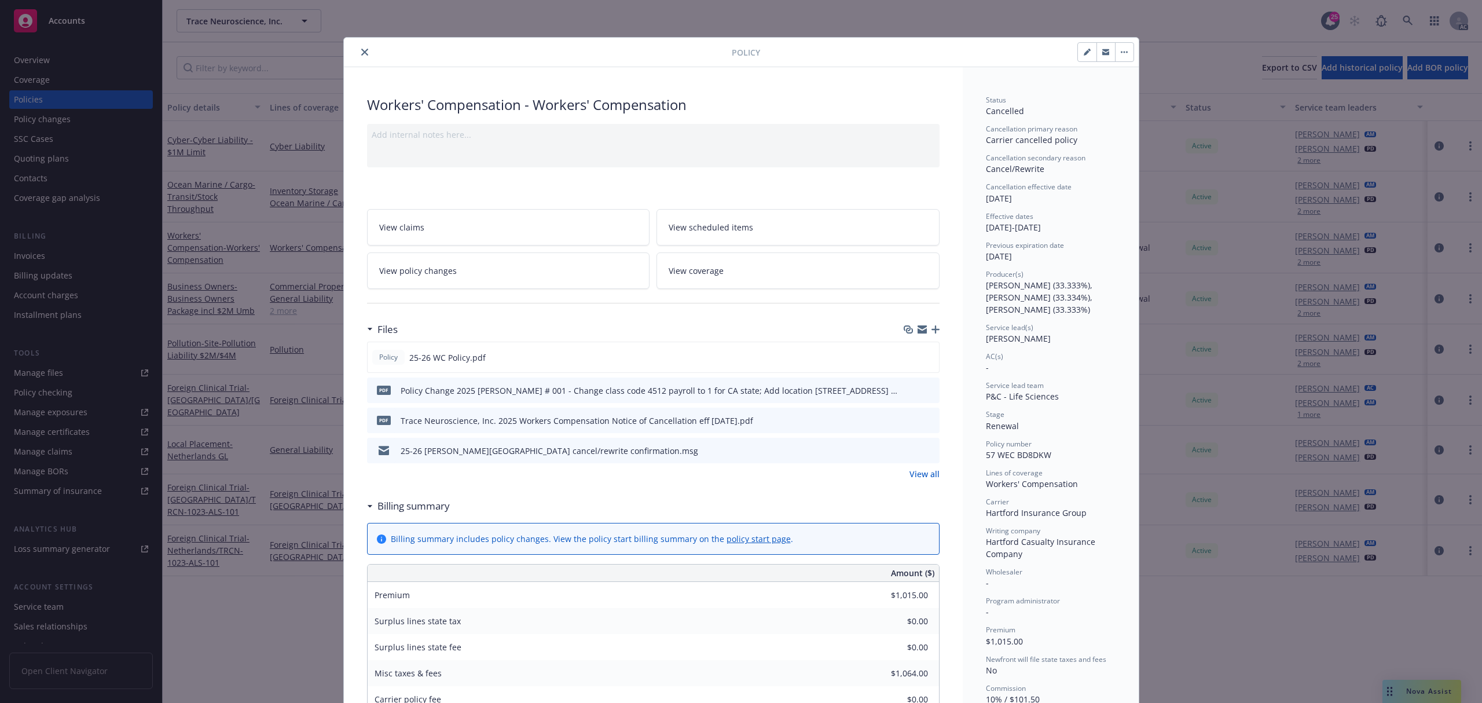
click at [1078, 52] on button "button" at bounding box center [1087, 52] width 19 height 19
select select "RENEWAL"
select select "12"
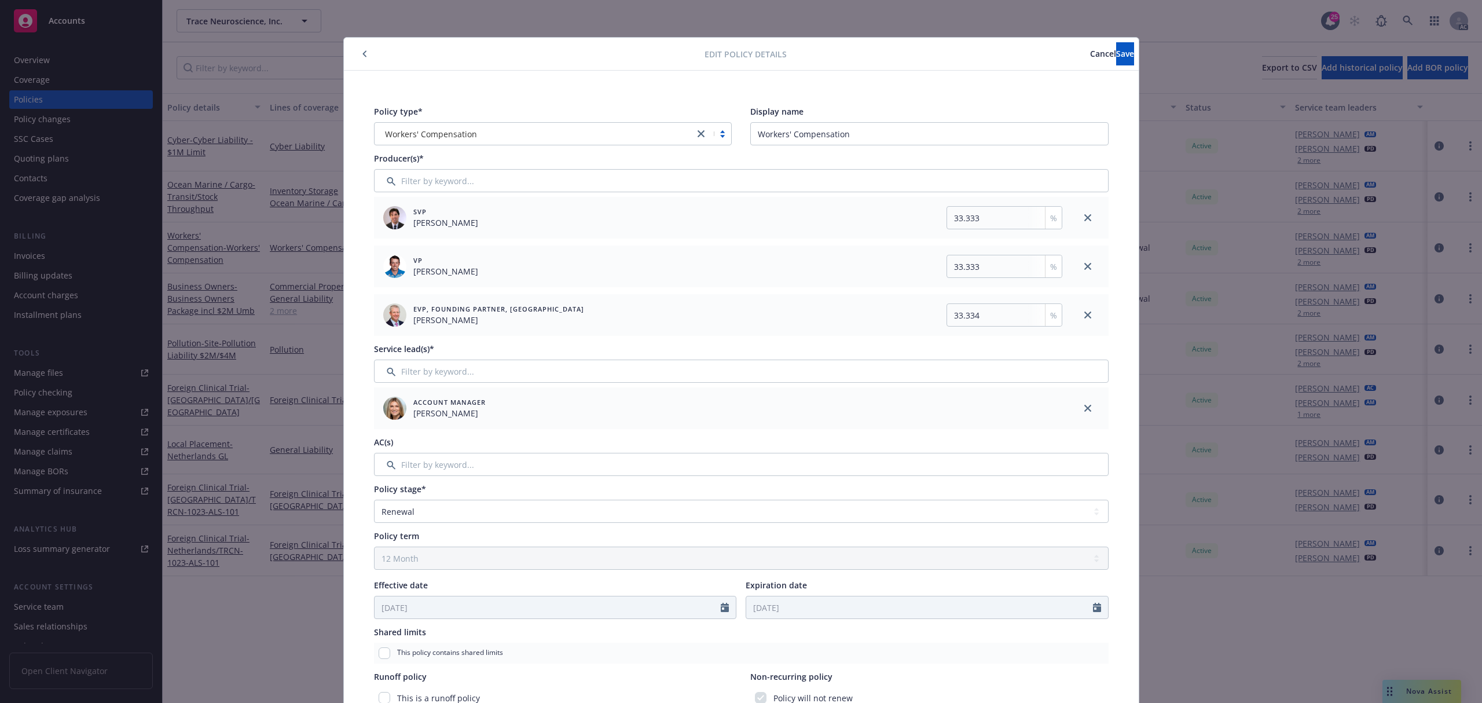
click at [1090, 54] on span "Cancel" at bounding box center [1103, 53] width 26 height 11
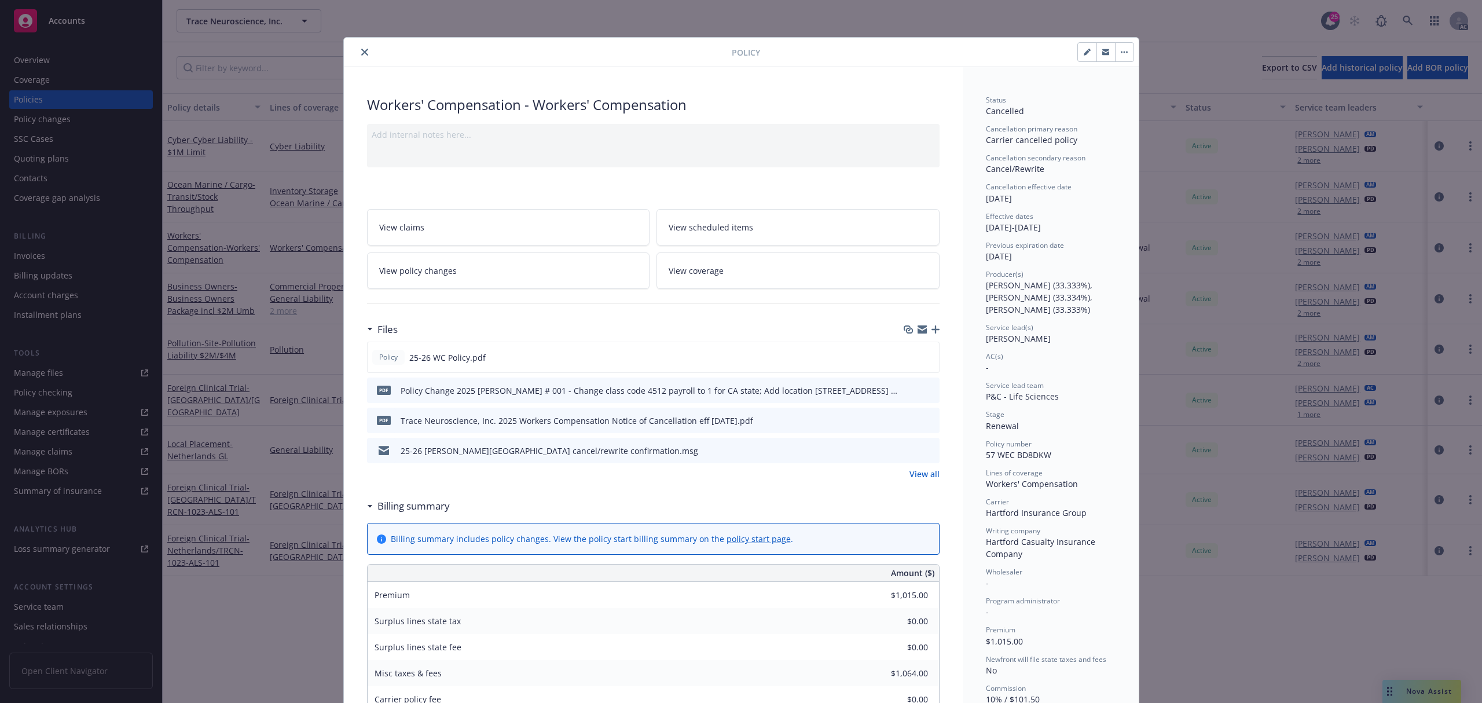
drag, startPoint x: 354, startPoint y: 54, endPoint x: 610, endPoint y: 56, distance: 255.8
click at [358, 54] on button "close" at bounding box center [365, 52] width 14 height 14
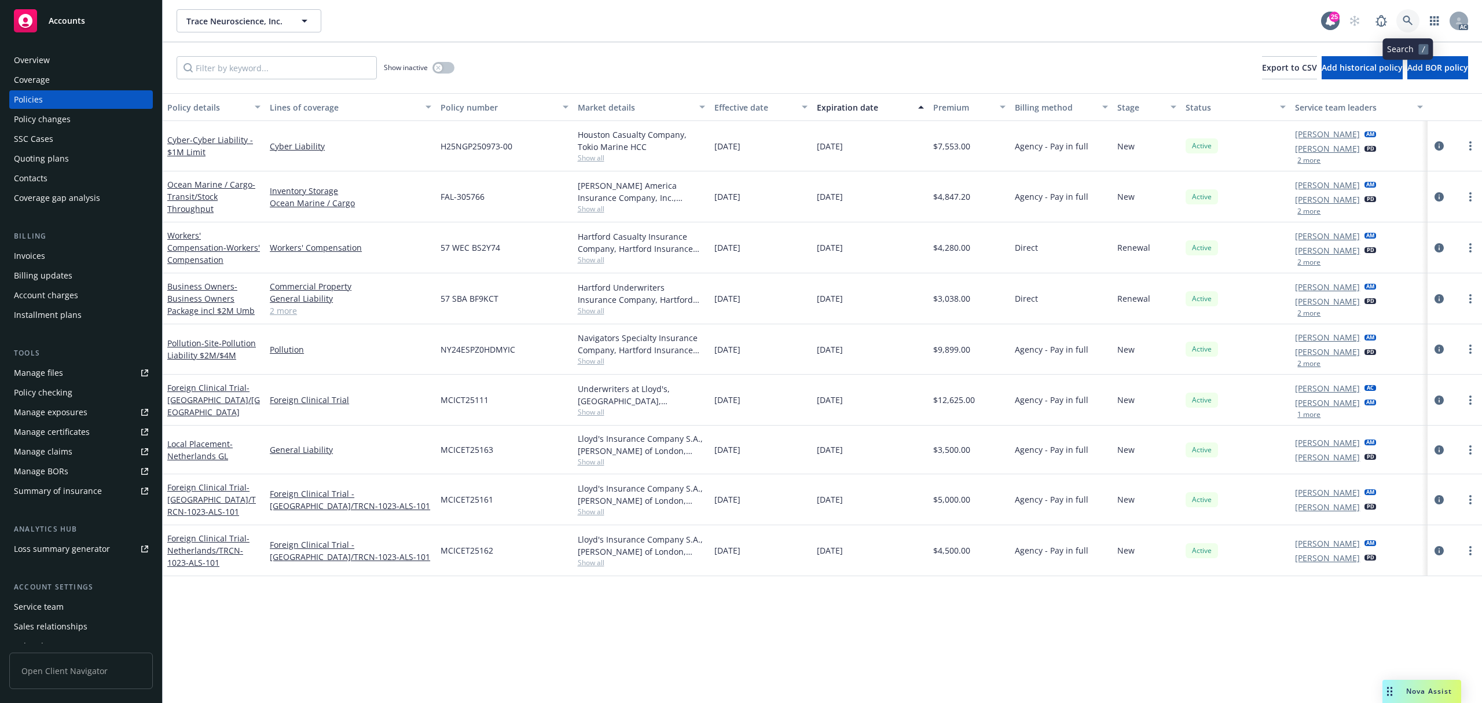
click at [1411, 20] on icon at bounding box center [1407, 21] width 10 height 10
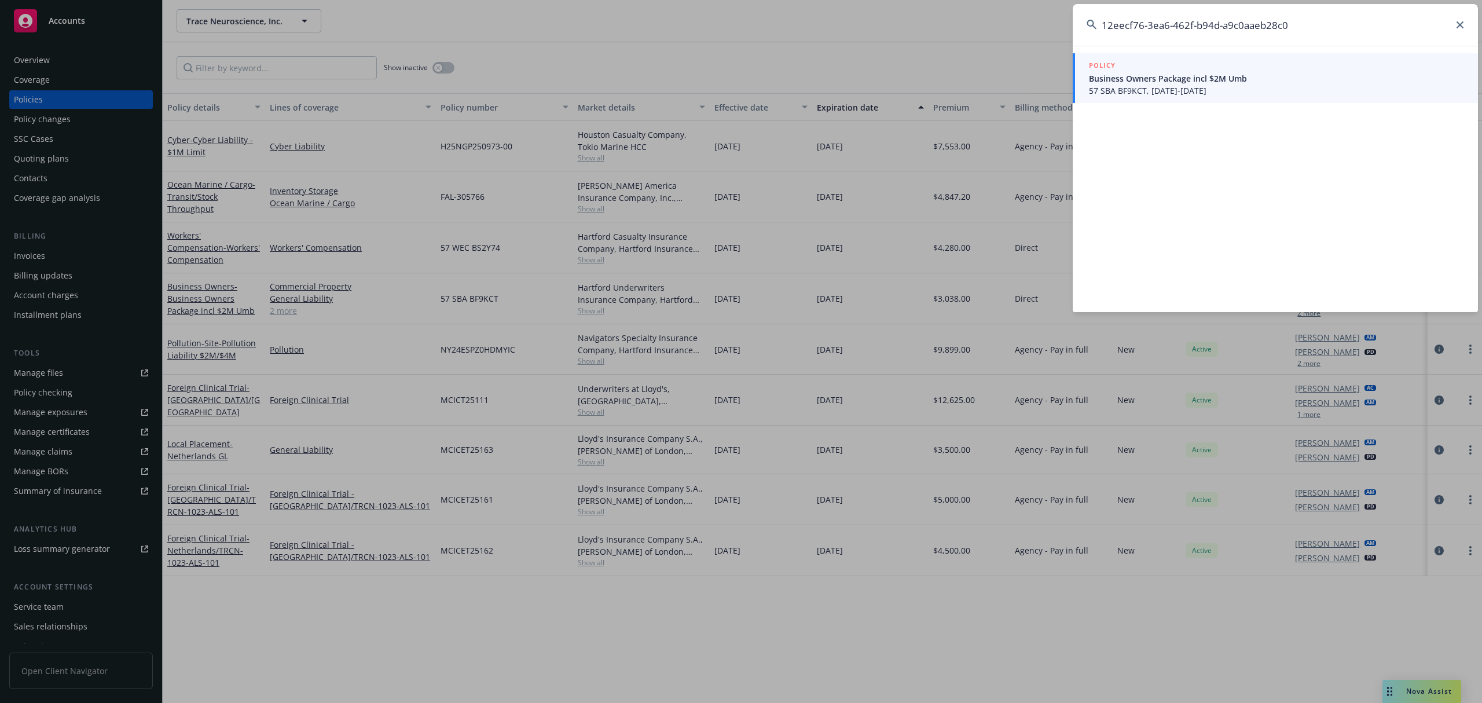
type input "12eecf76-3ea6-462f-b94d-a9c0aaeb28c0"
click at [1172, 79] on span "Business Owners Package incl $2M Umb" at bounding box center [1276, 78] width 375 height 12
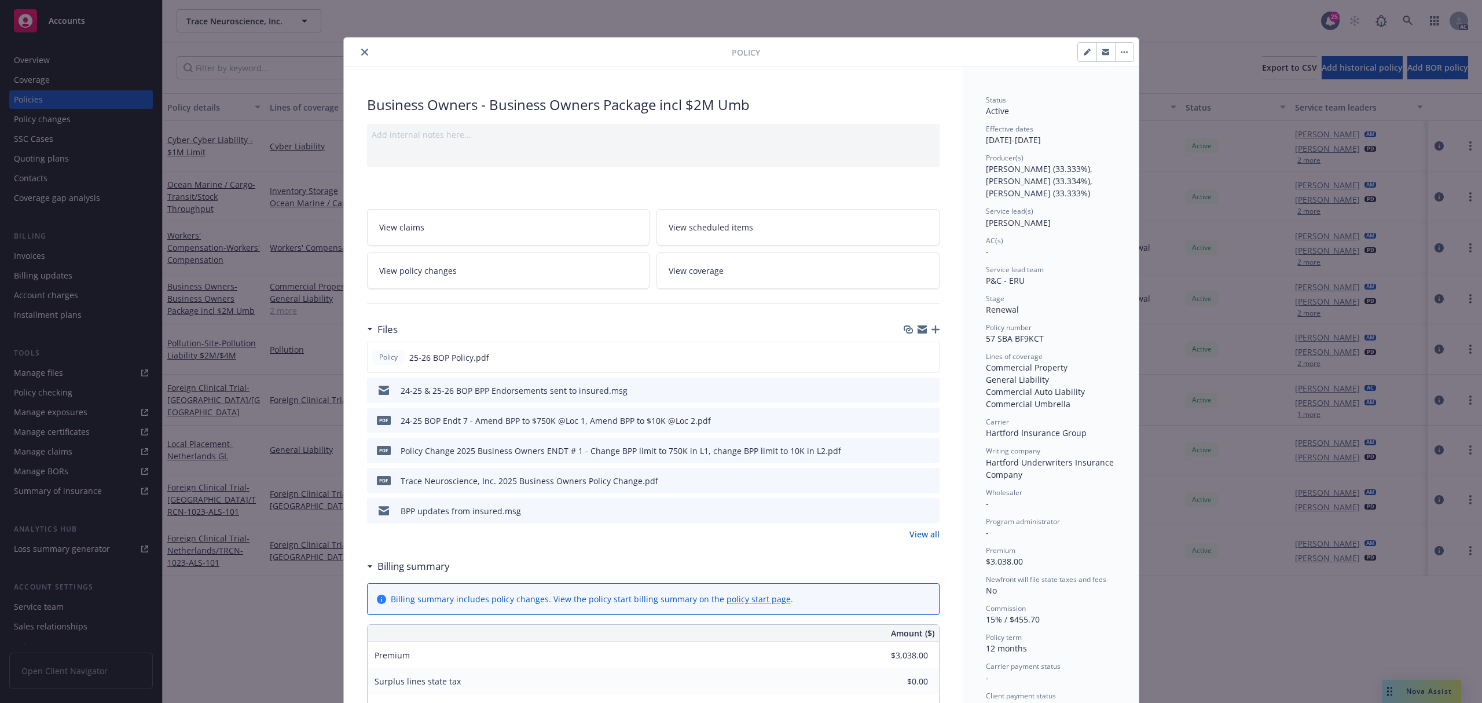
click at [362, 54] on icon "close" at bounding box center [364, 52] width 7 height 7
click at [1405, 17] on icon at bounding box center [1407, 21] width 10 height 10
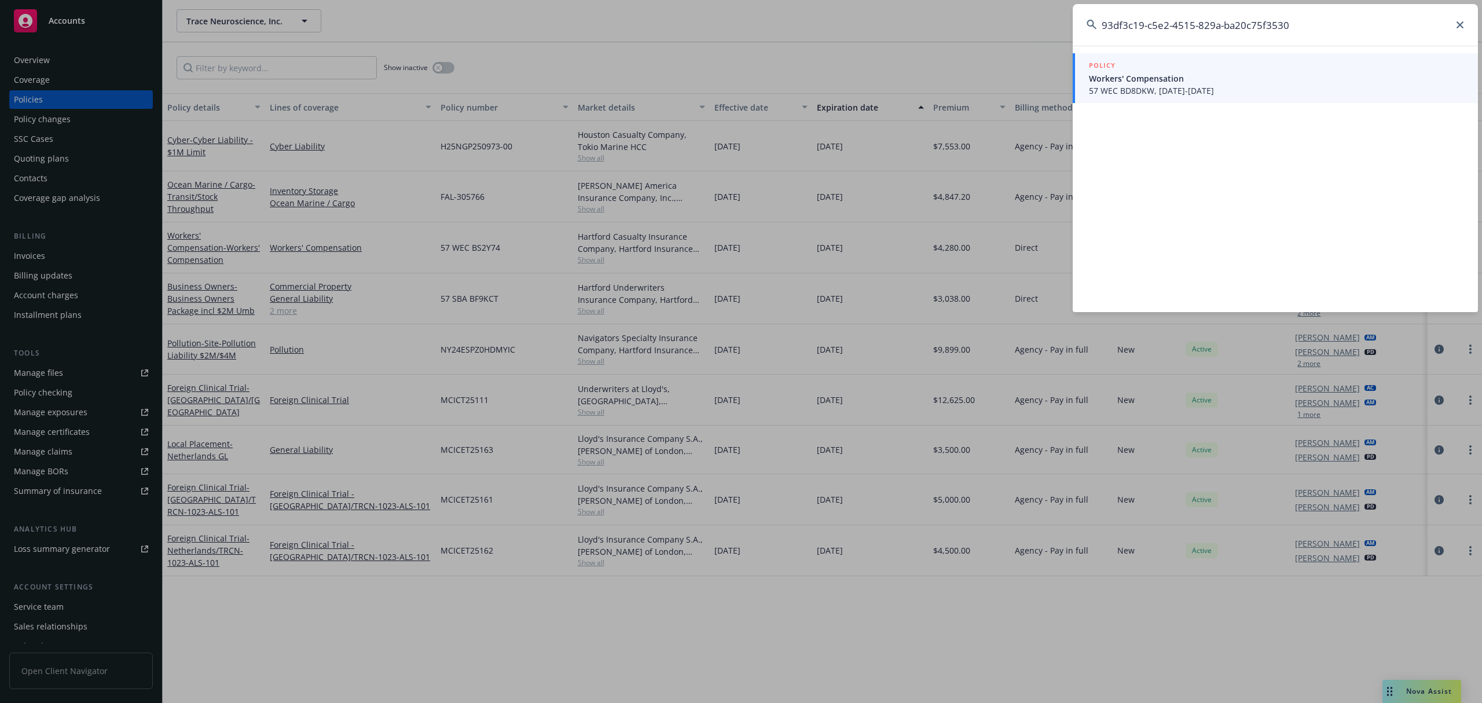
type input "93df3c19-c5e2-4515-829a-ba20c75f3530"
click at [1160, 65] on div "POLICY" at bounding box center [1276, 66] width 375 height 13
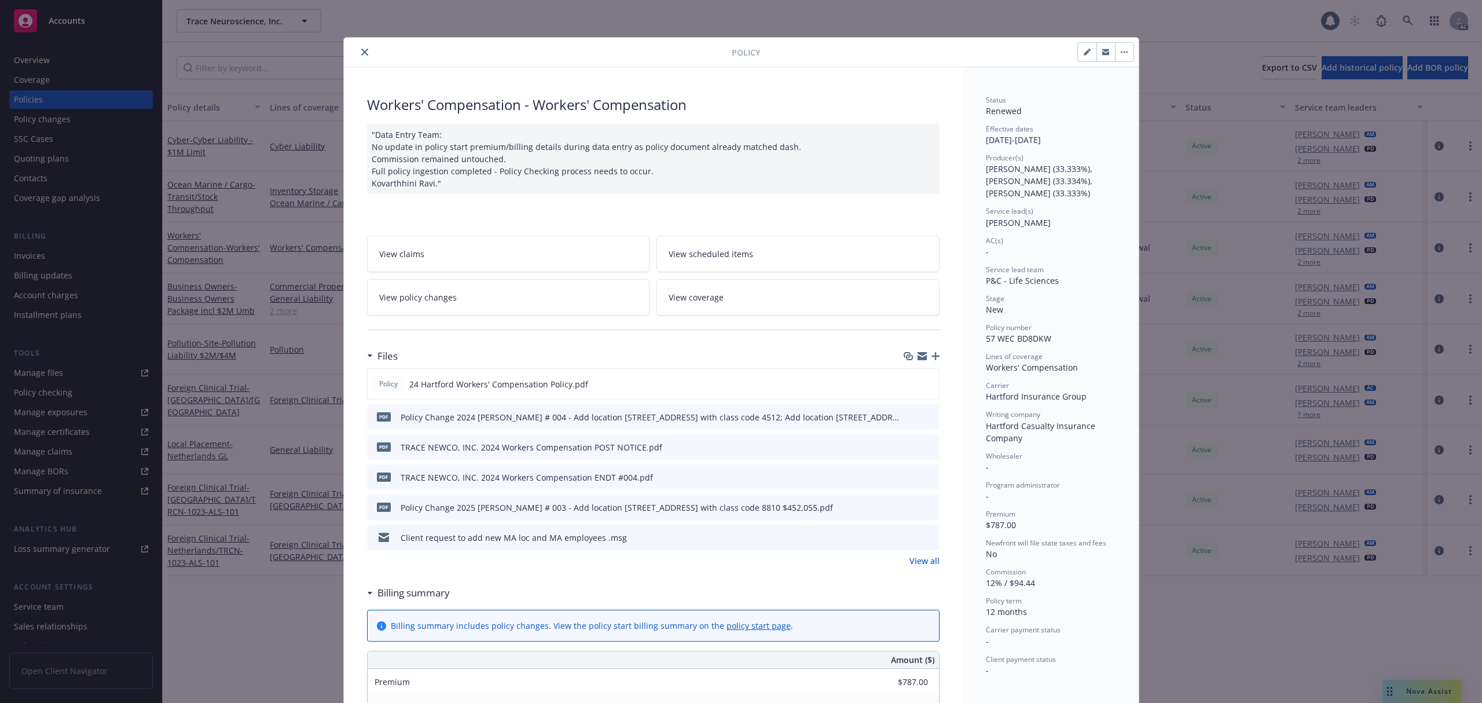
scroll to position [35, 0]
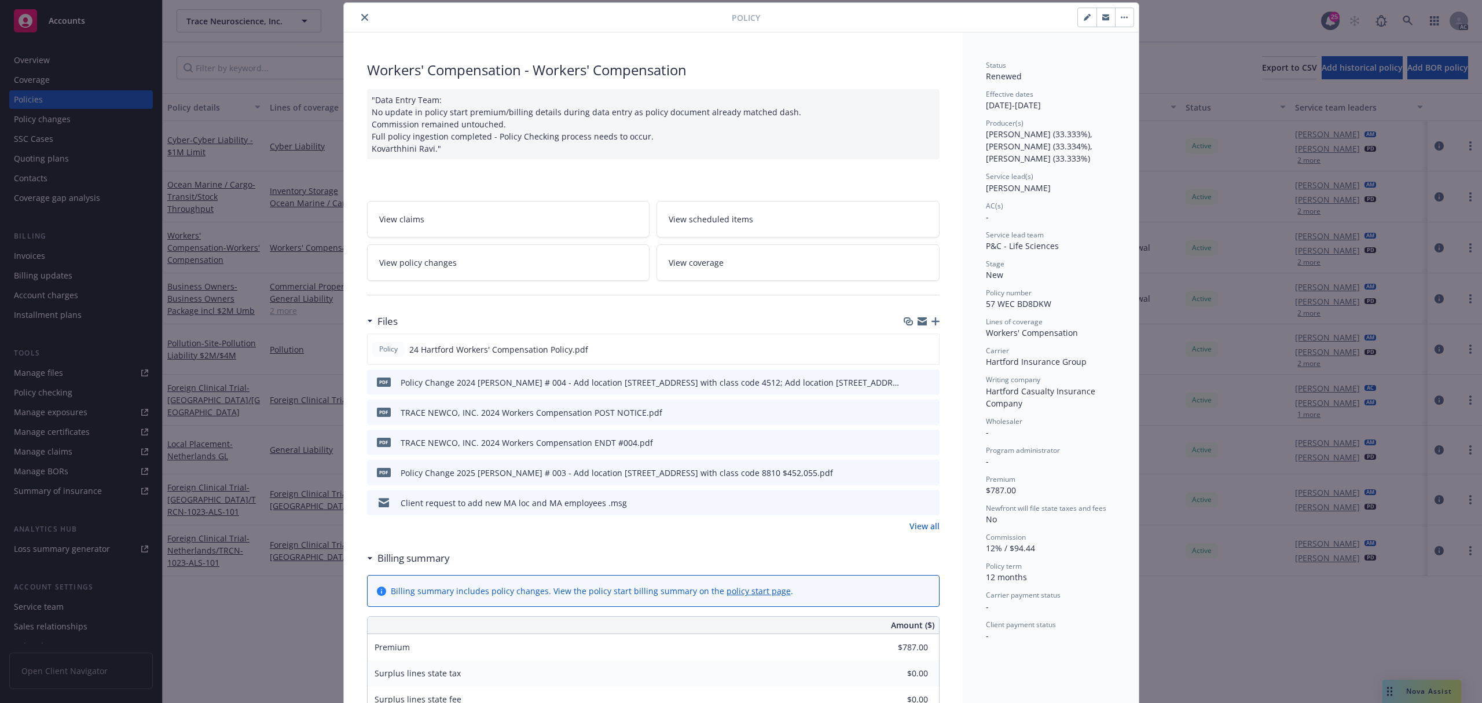
click at [361, 19] on icon "close" at bounding box center [364, 17] width 7 height 7
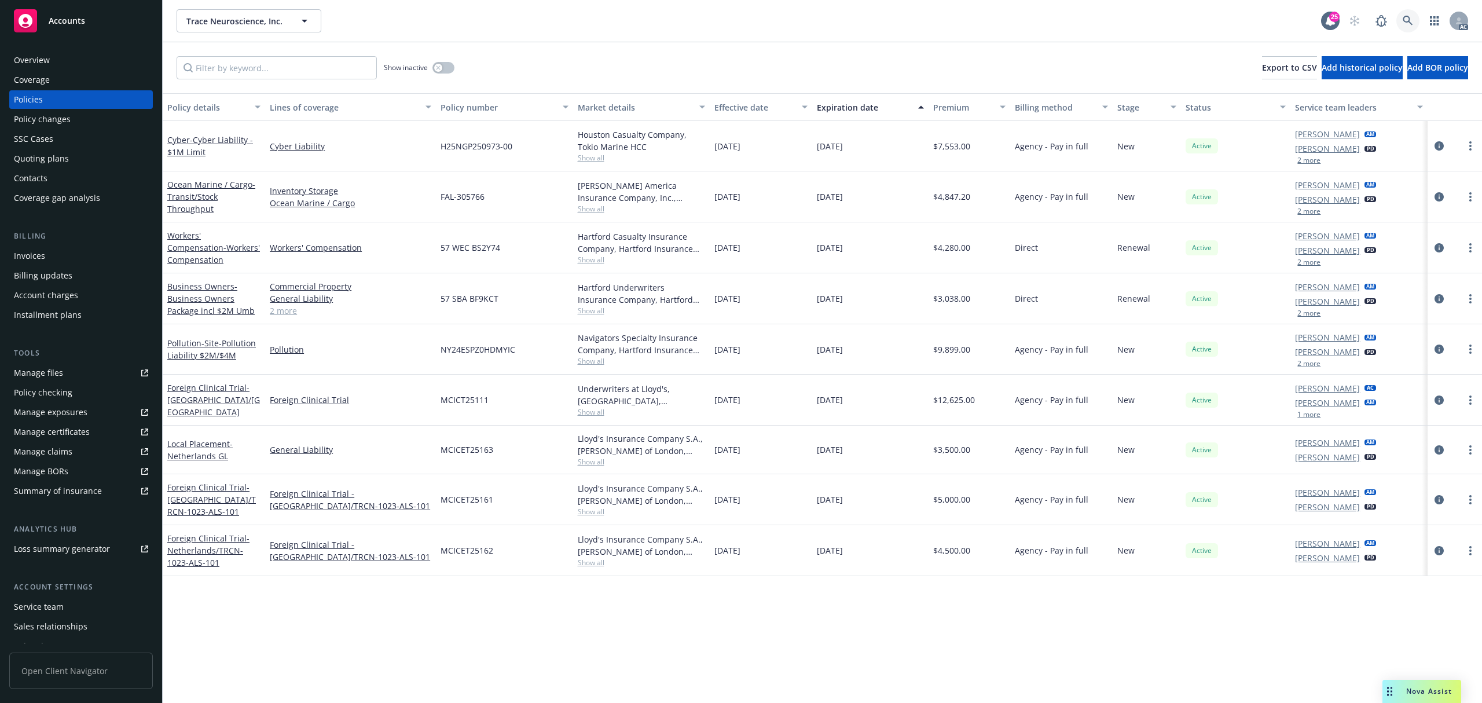
click at [1401, 21] on link at bounding box center [1407, 20] width 23 height 23
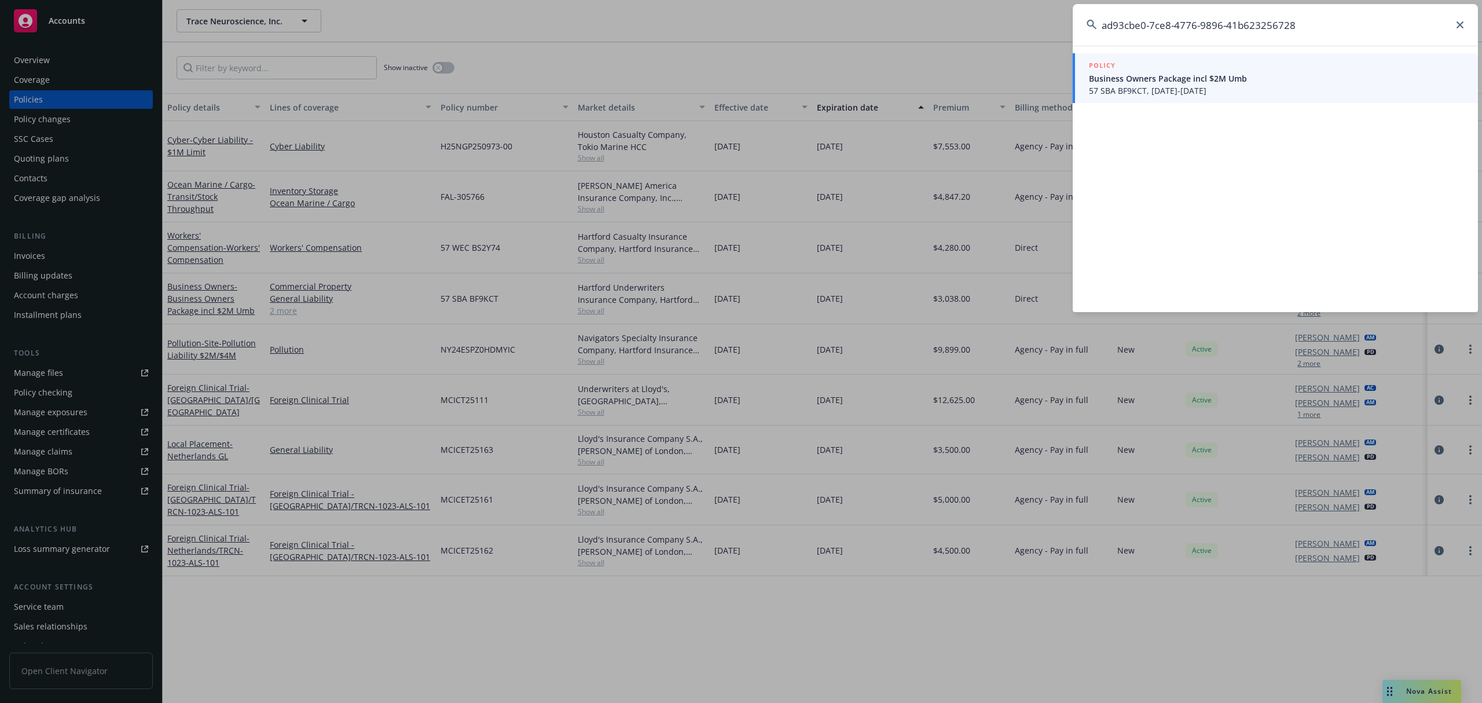
type input "ad93cbe0-7ce8-4776-9896-41b623256728"
click at [1225, 69] on div "POLICY" at bounding box center [1276, 66] width 375 height 13
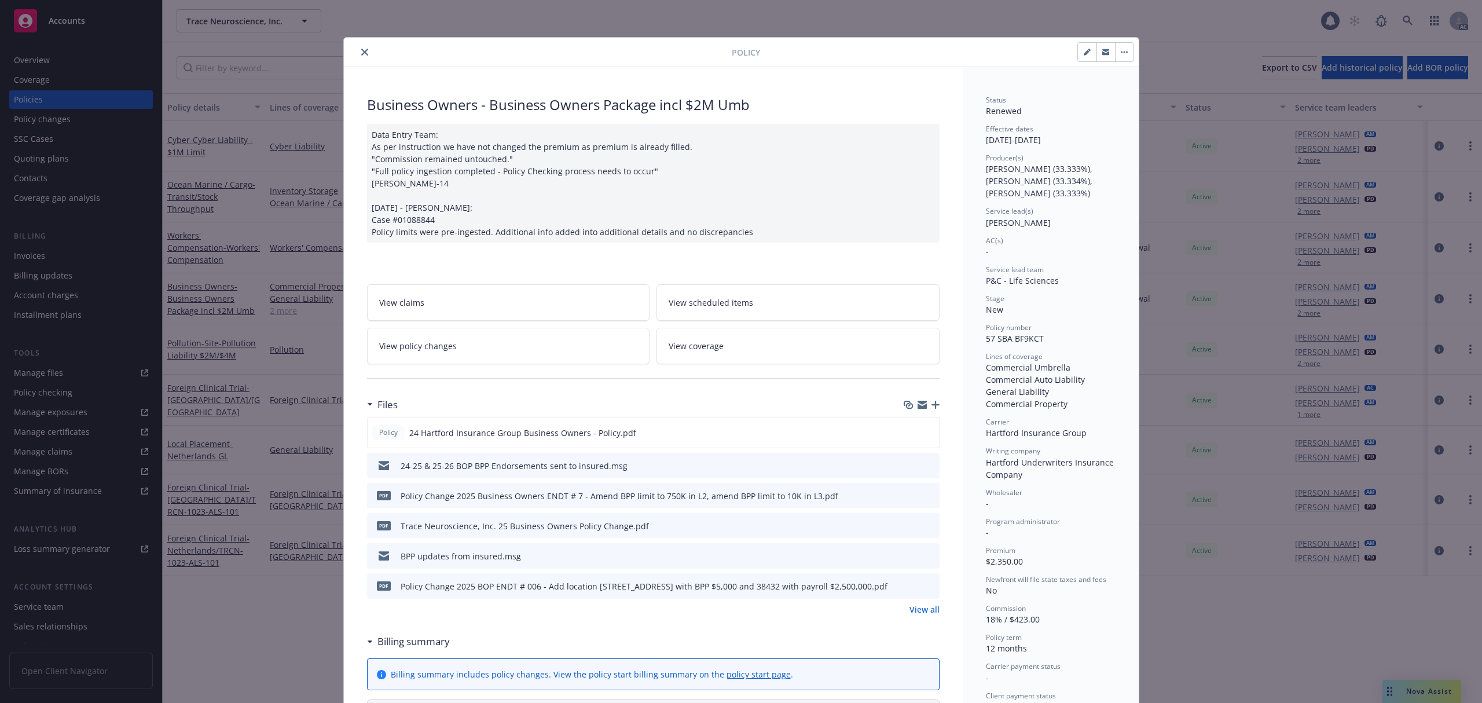
scroll to position [35, 0]
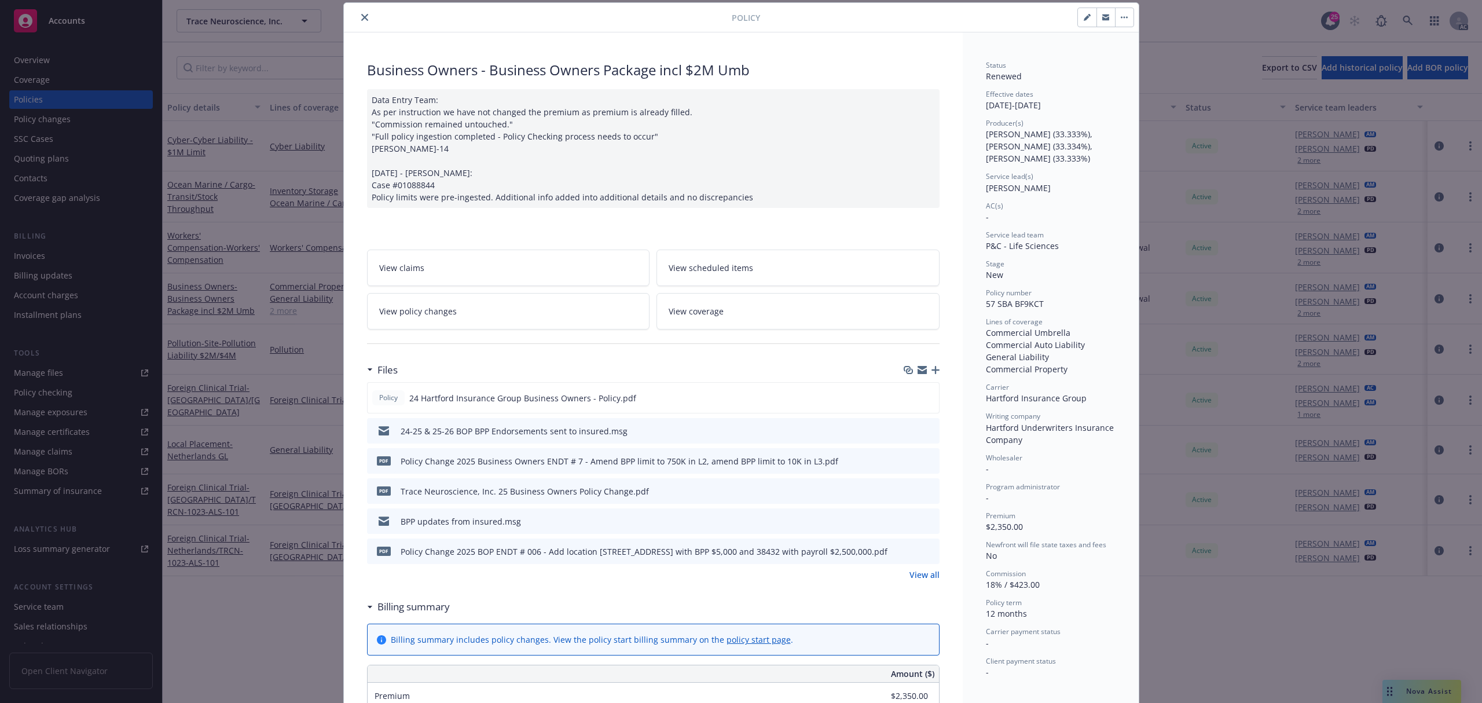
click at [350, 14] on div at bounding box center [539, 17] width 383 height 14
click at [361, 15] on icon "close" at bounding box center [364, 17] width 7 height 7
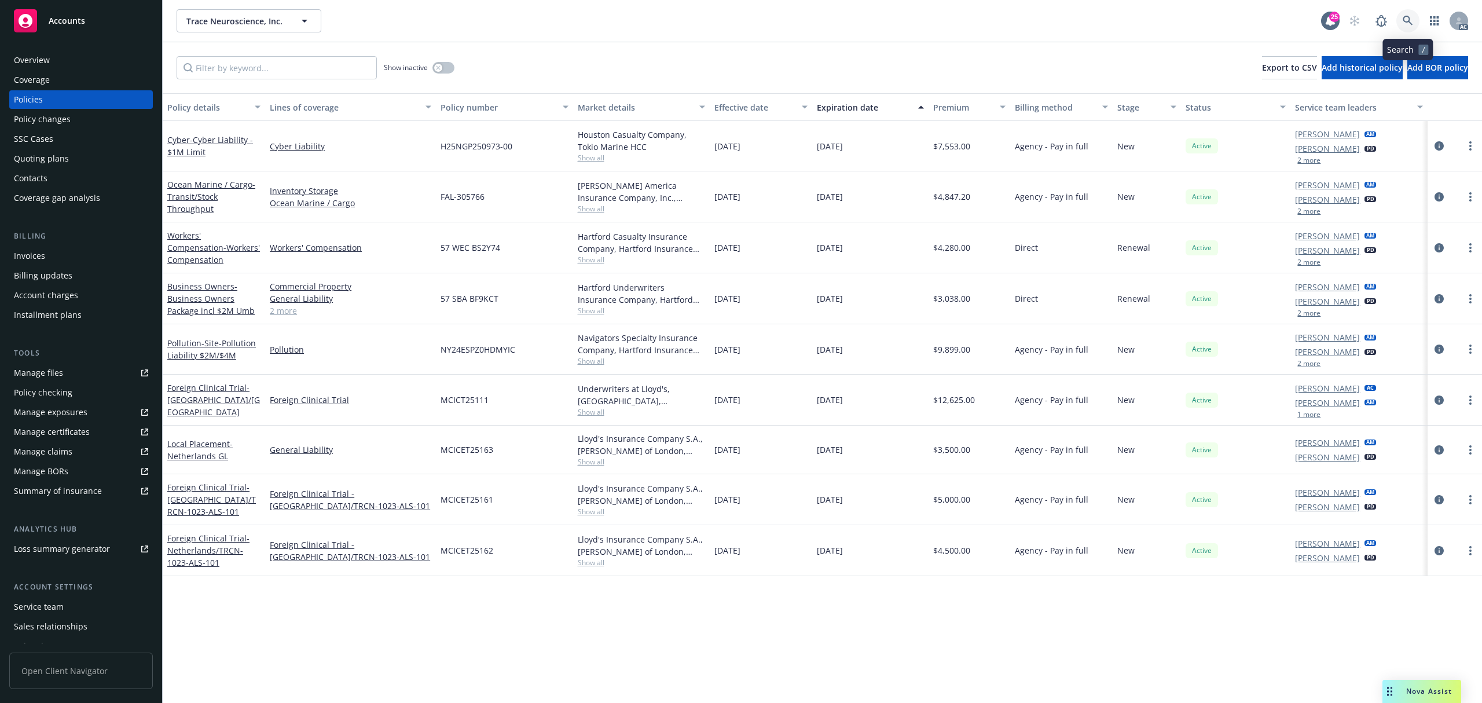
click at [1413, 17] on link at bounding box center [1407, 20] width 23 height 23
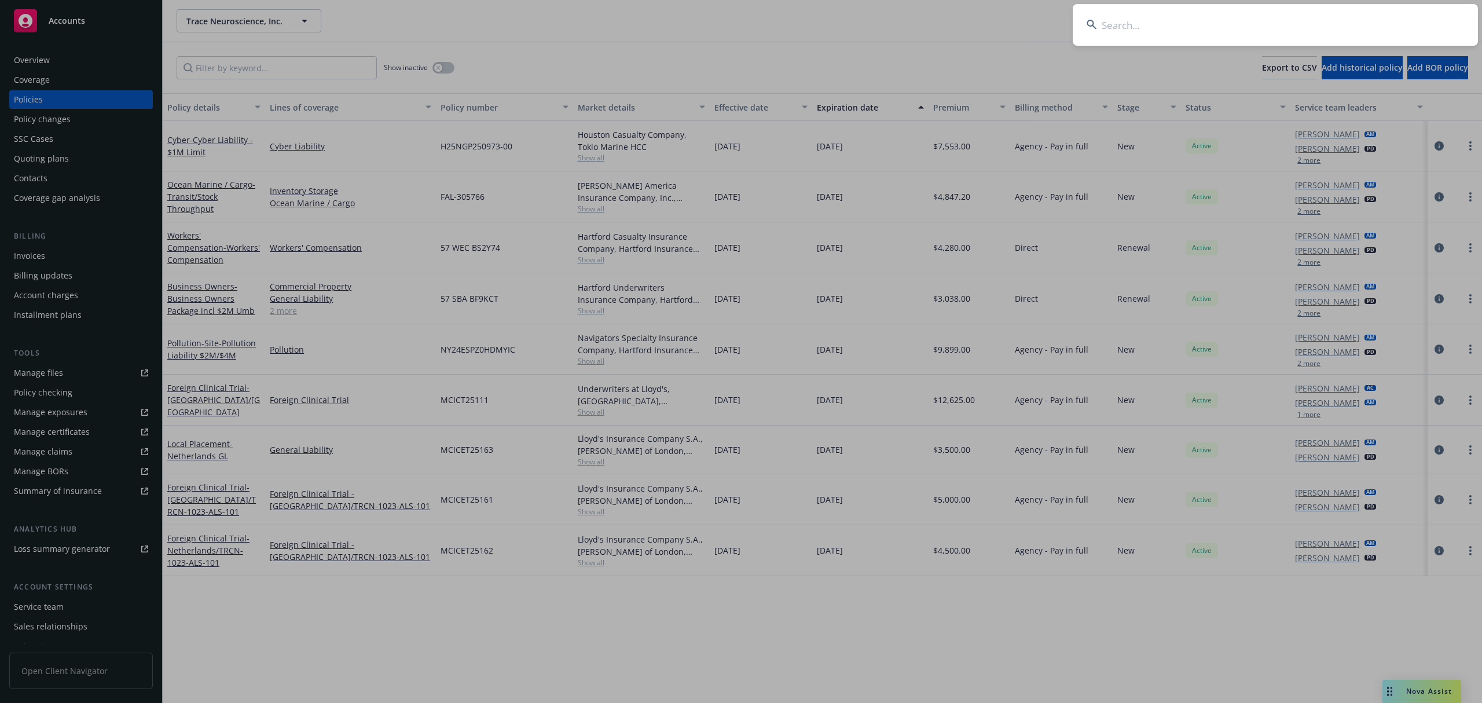
type input "2f8f2dde-e472-4352-8011-364f5575377d"
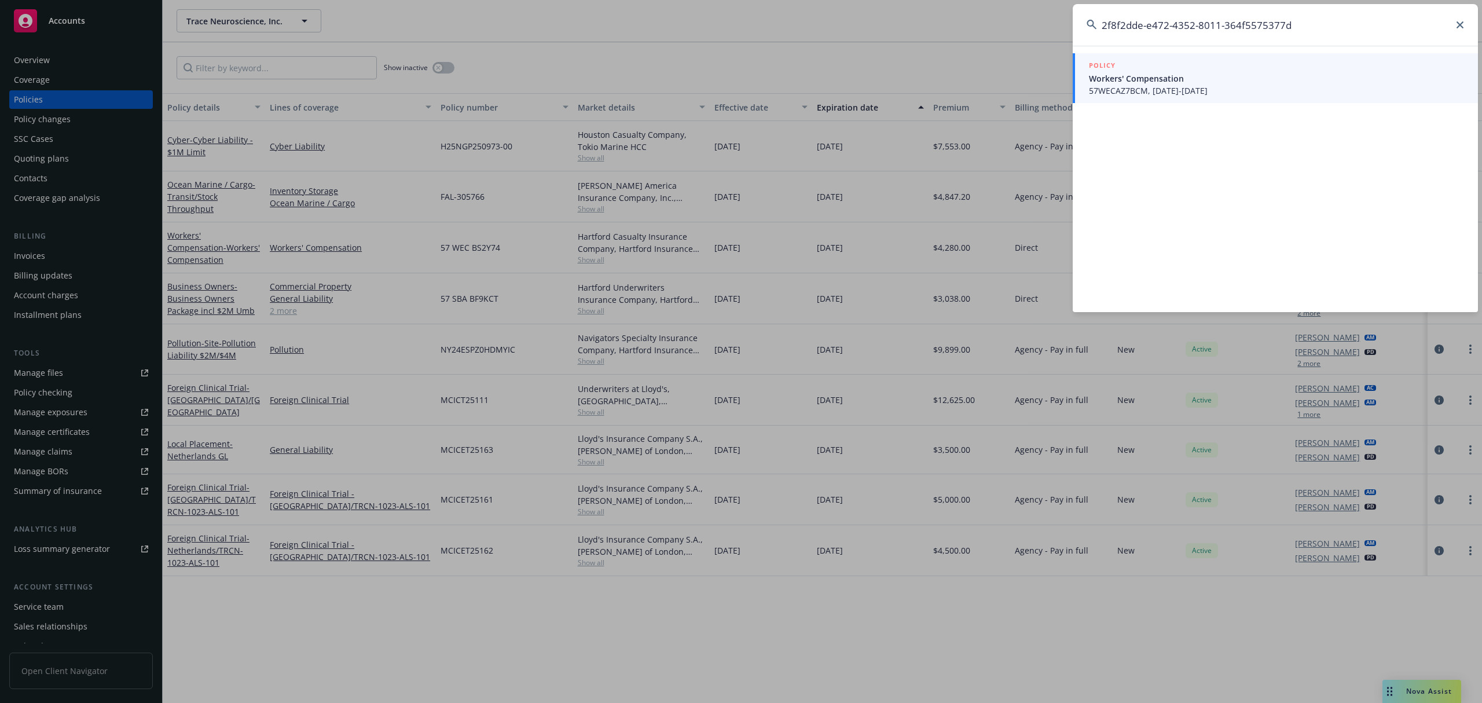
click at [1249, 70] on div "POLICY" at bounding box center [1276, 66] width 375 height 13
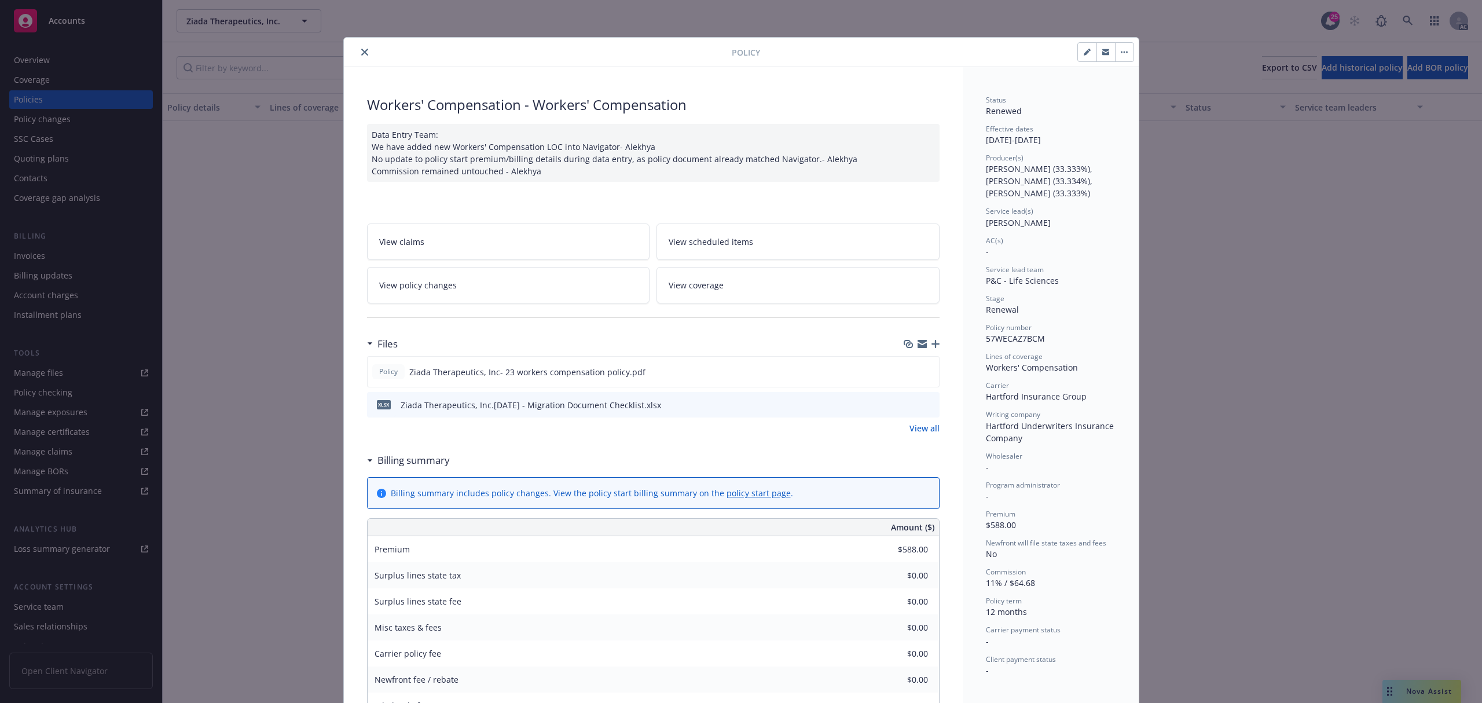
click at [361, 54] on icon "close" at bounding box center [364, 52] width 7 height 7
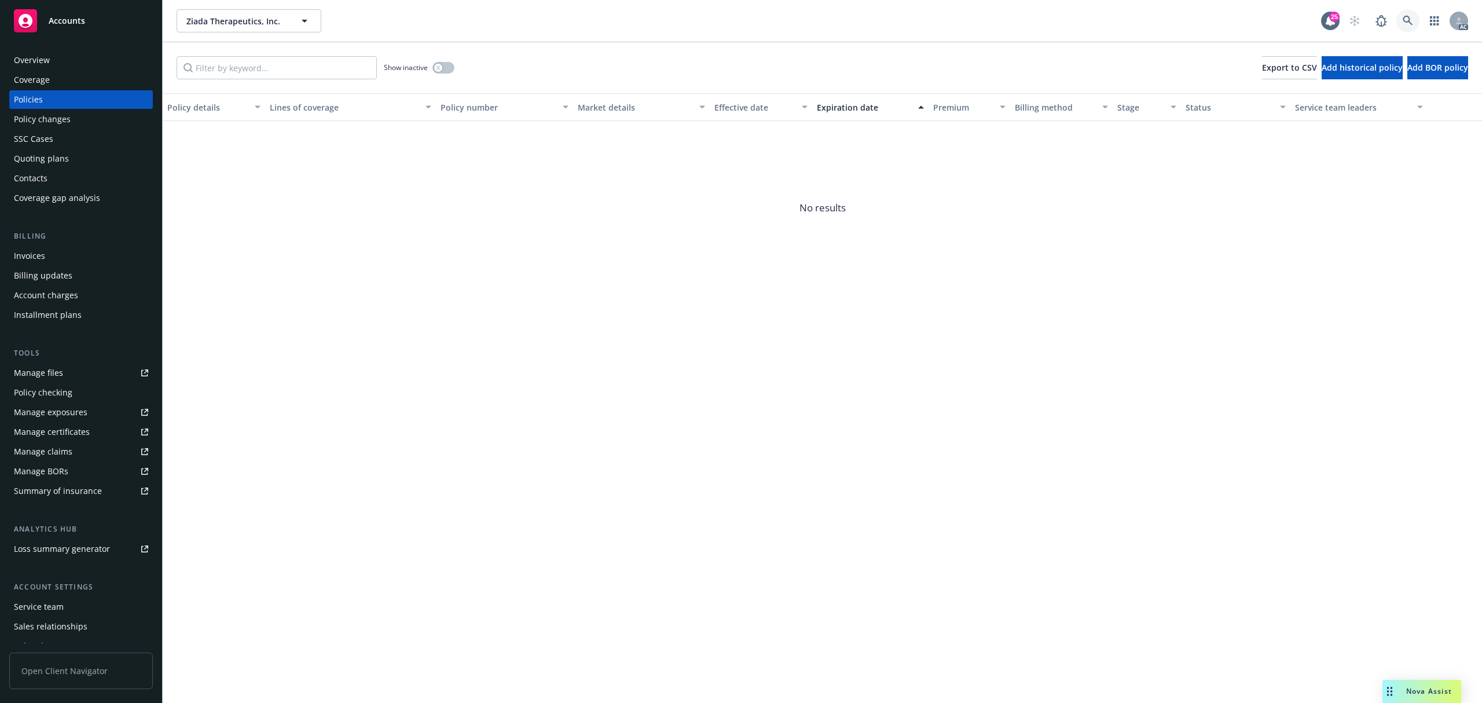
click at [1408, 28] on link at bounding box center [1407, 20] width 23 height 23
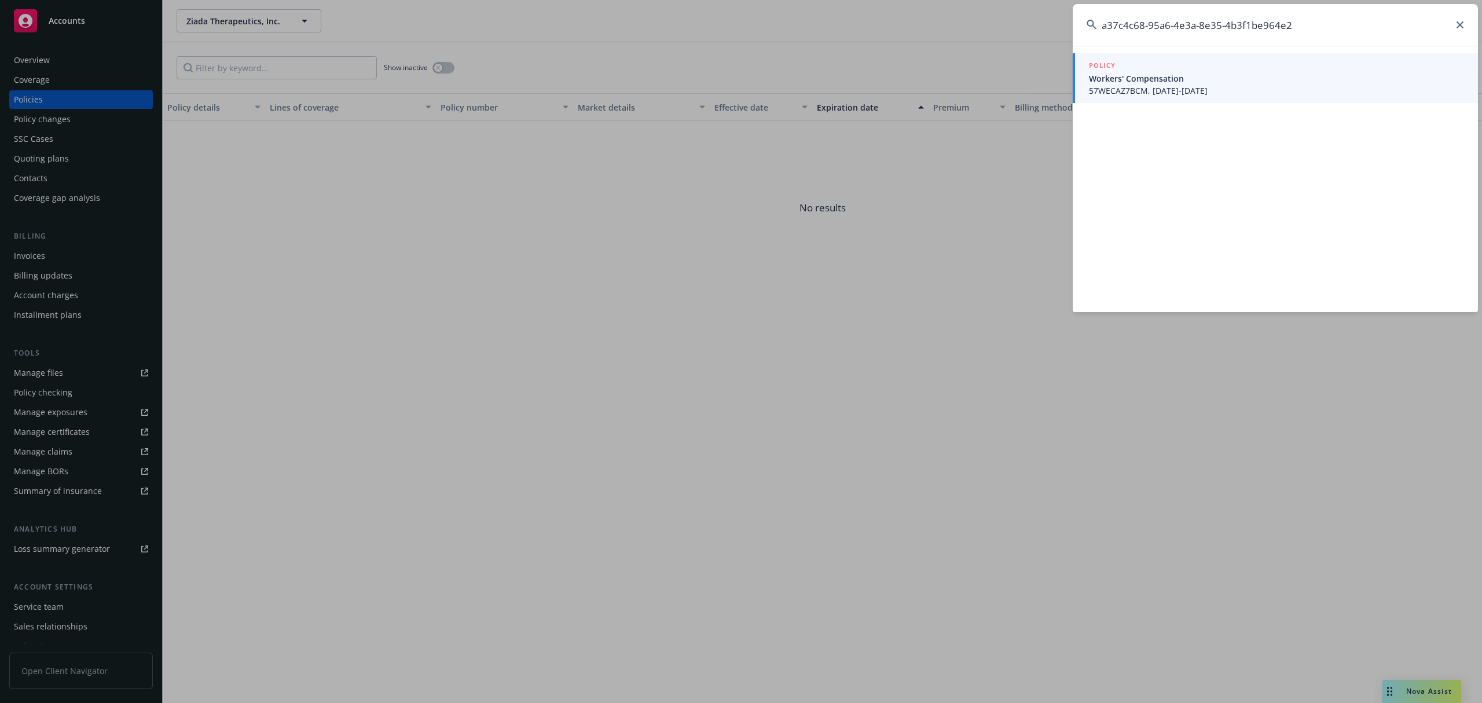
type input "a37c4c68-95a6-4e3a-8e35-4b3f1be964e2"
click at [1147, 93] on span "57WECAZ7BCM, [DATE]-[DATE]" at bounding box center [1276, 91] width 375 height 12
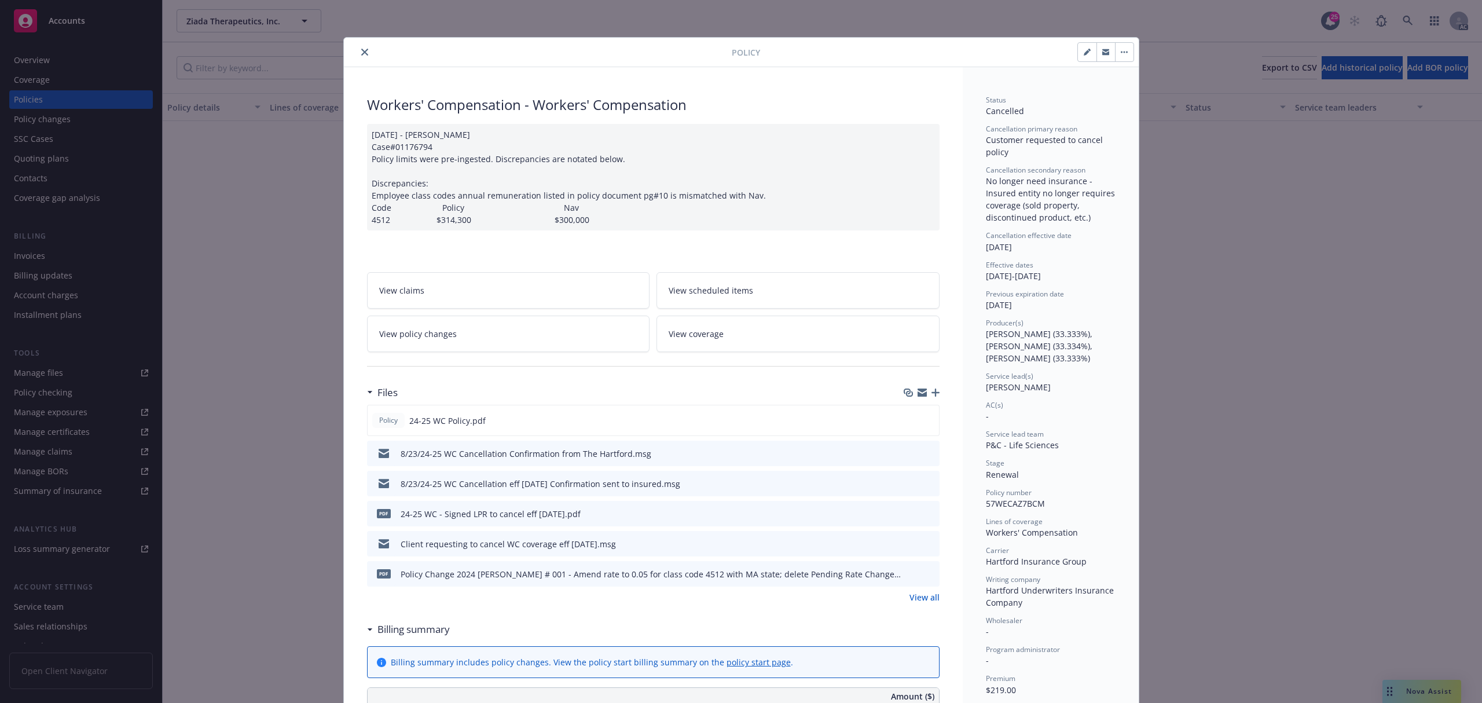
click at [1084, 56] on icon "button" at bounding box center [1087, 52] width 7 height 7
select select "RENEWAL"
select select "12"
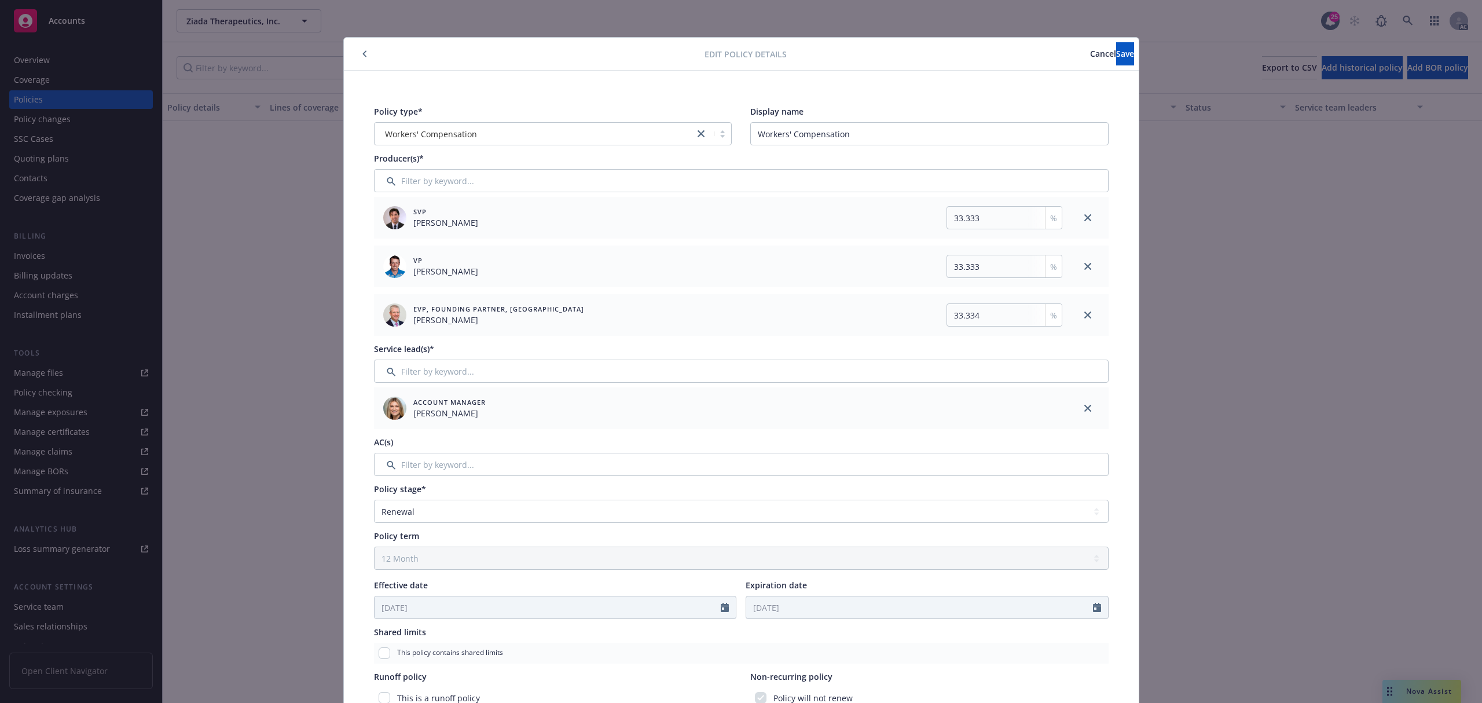
click at [1090, 54] on span "Cancel" at bounding box center [1103, 53] width 26 height 11
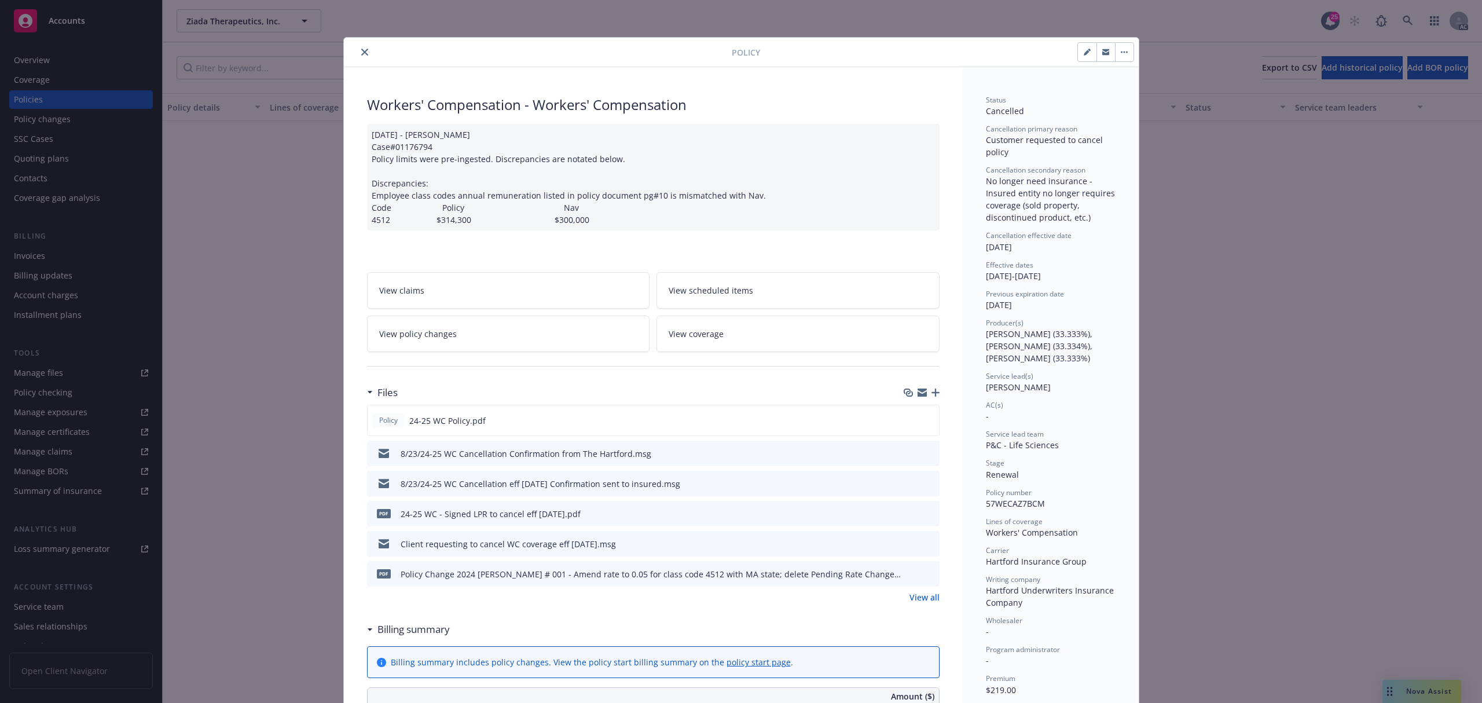
drag, startPoint x: 372, startPoint y: 54, endPoint x: 362, endPoint y: 54, distance: 9.3
click at [369, 54] on div at bounding box center [539, 52] width 383 height 14
click at [362, 54] on button "close" at bounding box center [365, 52] width 14 height 14
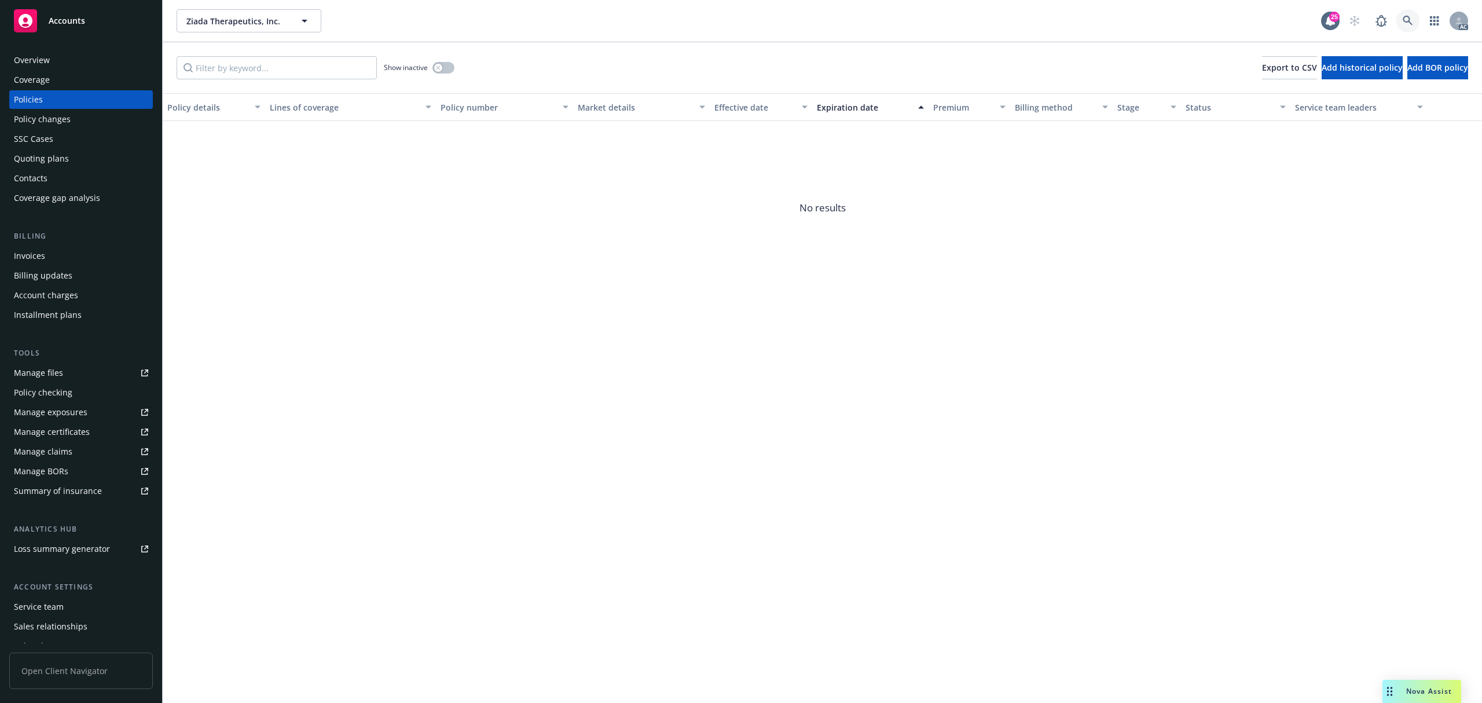
click at [1403, 19] on icon at bounding box center [1407, 21] width 10 height 10
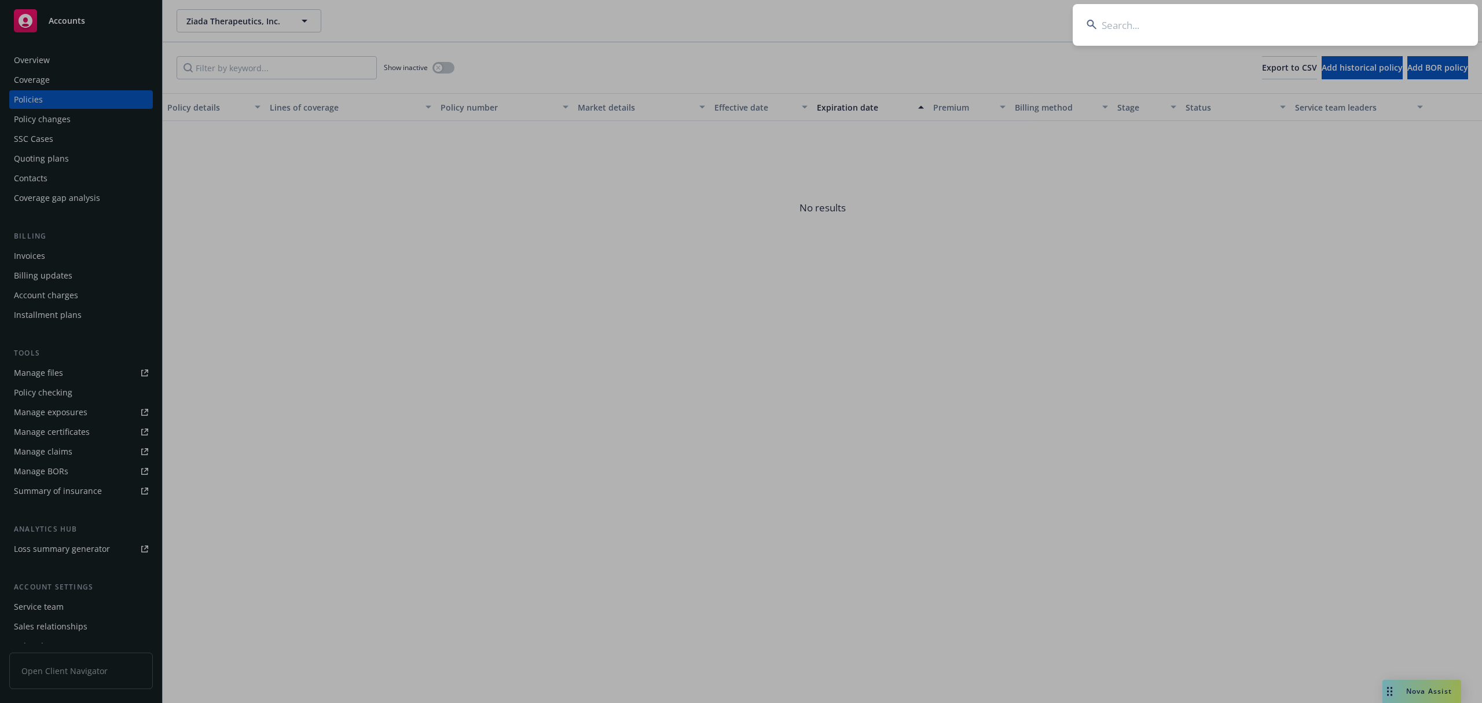
type input "d80f1a13-c269-4ff0-9334-33398d2cb0b6"
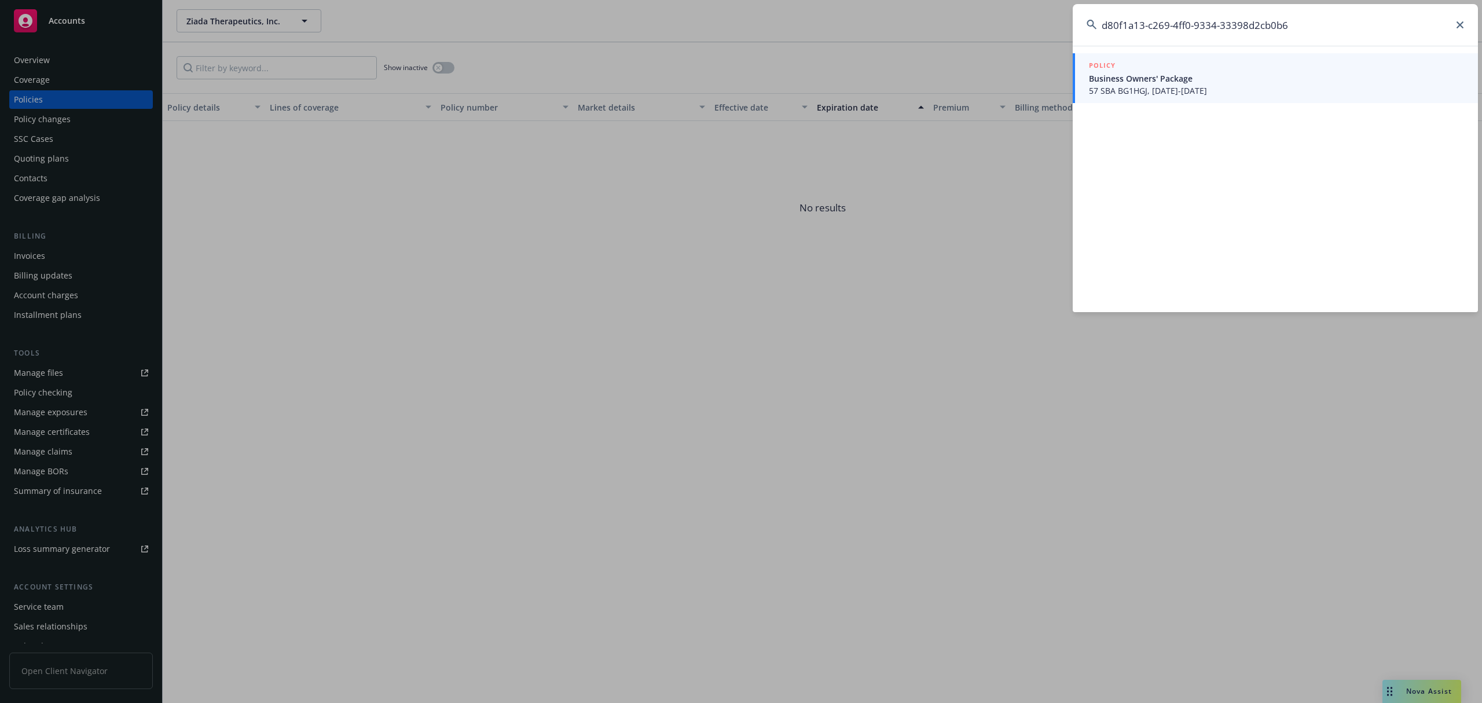
click at [1187, 86] on span "57 SBA BG1HGJ, [DATE]-[DATE]" at bounding box center [1276, 91] width 375 height 12
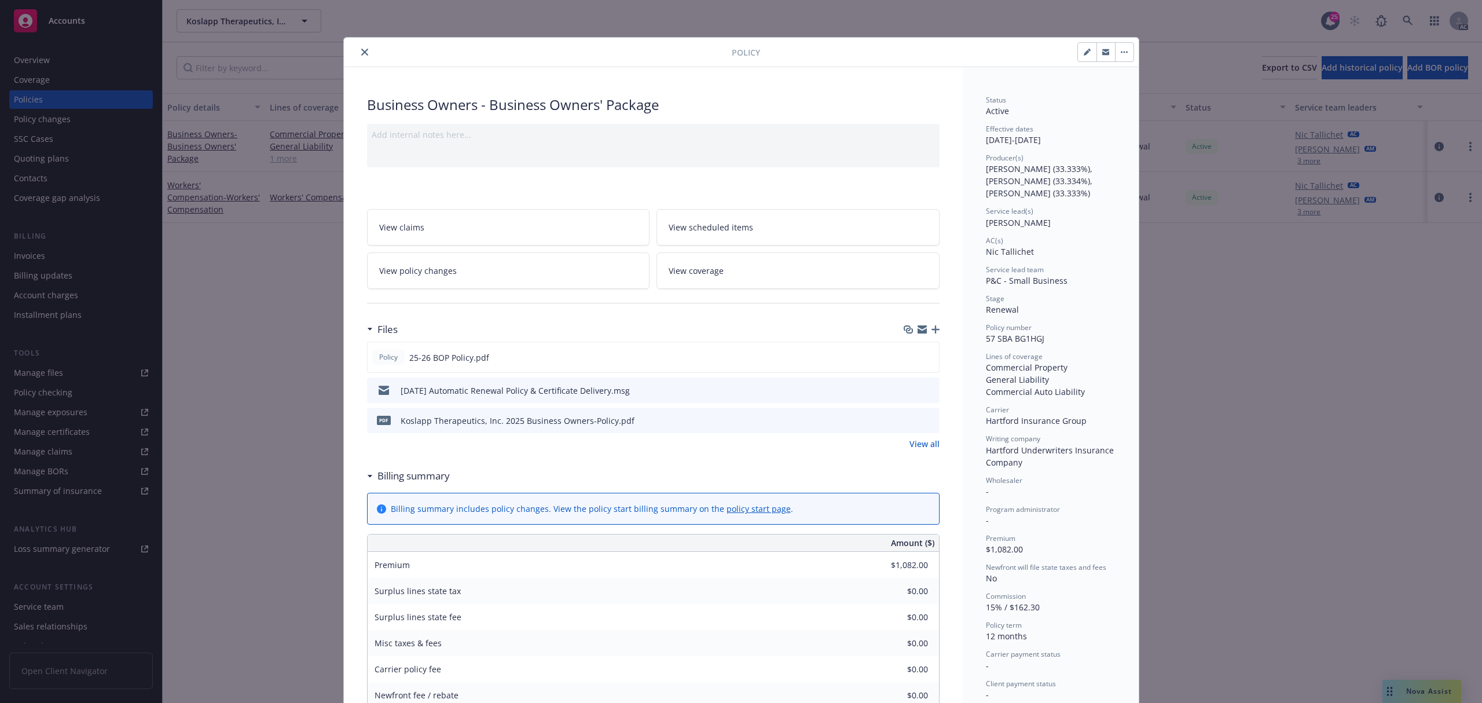
drag, startPoint x: 353, startPoint y: 51, endPoint x: 394, endPoint y: 67, distance: 43.6
click at [358, 51] on button "close" at bounding box center [365, 52] width 14 height 14
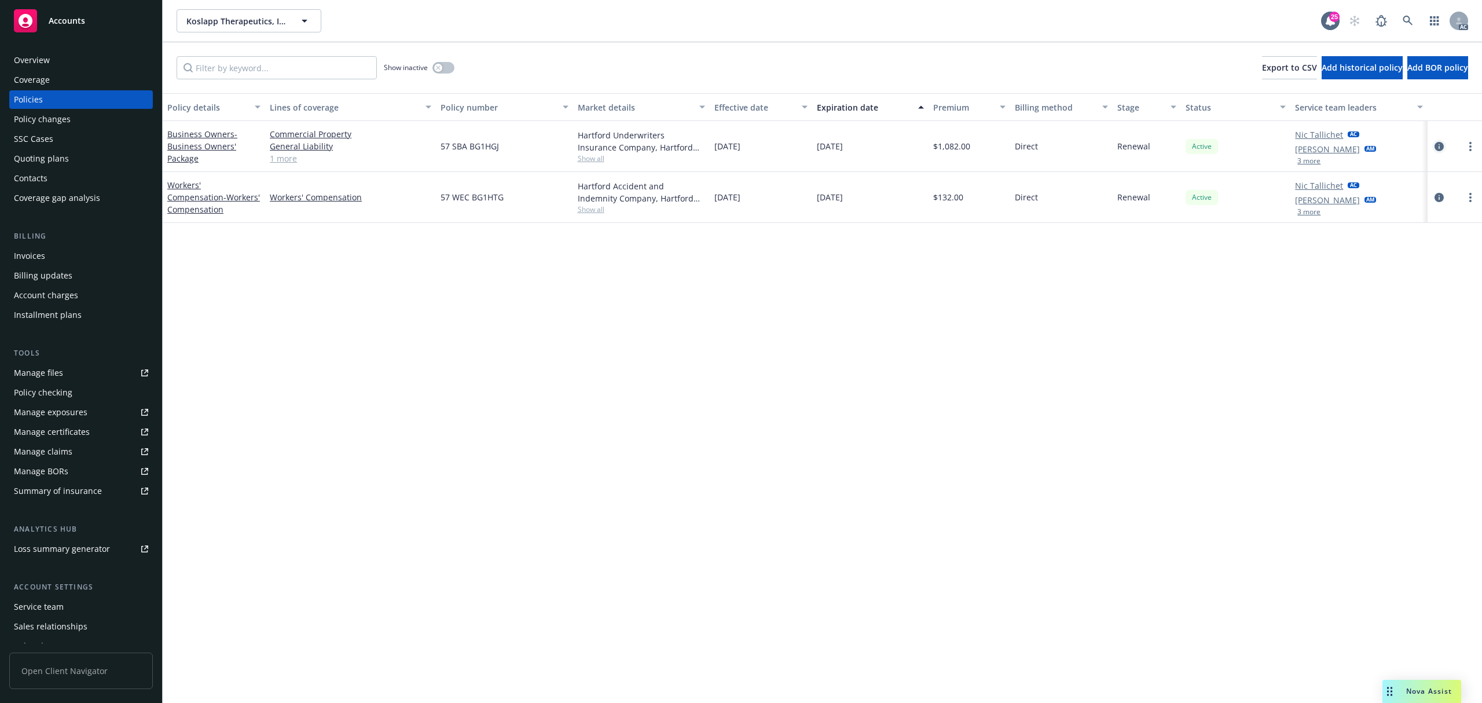
click at [1433, 149] on link "circleInformation" at bounding box center [1439, 146] width 14 height 14
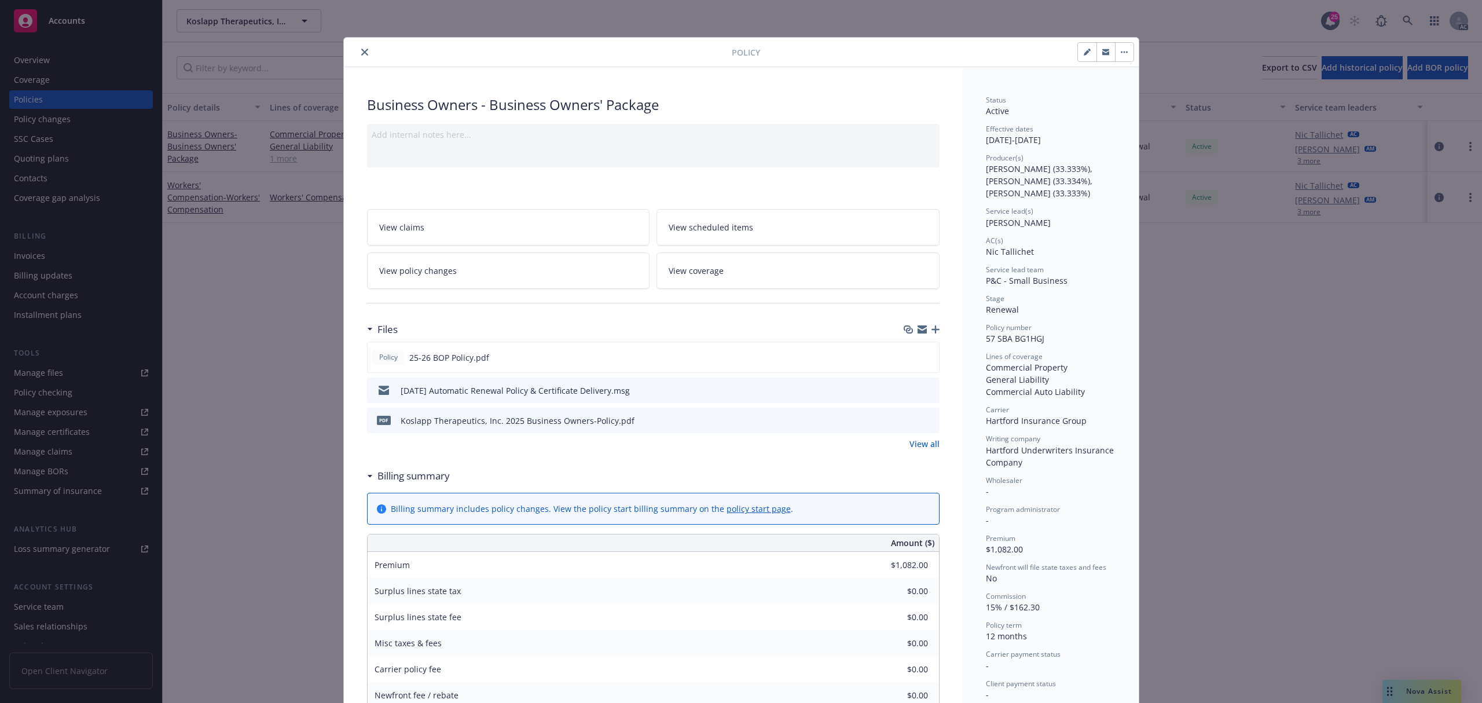
click at [361, 52] on icon "close" at bounding box center [364, 52] width 7 height 7
